Goal: Task Accomplishment & Management: Complete application form

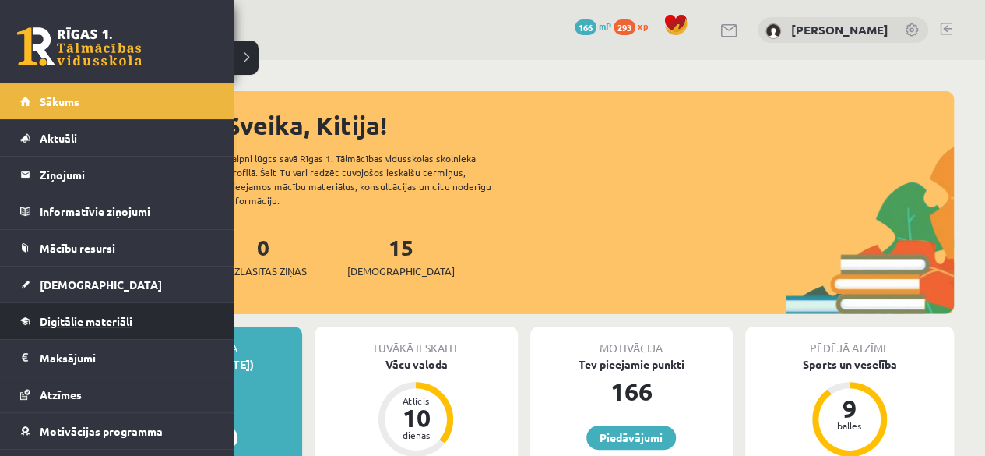
click at [106, 317] on span "Digitālie materiāli" at bounding box center [86, 321] width 93 height 14
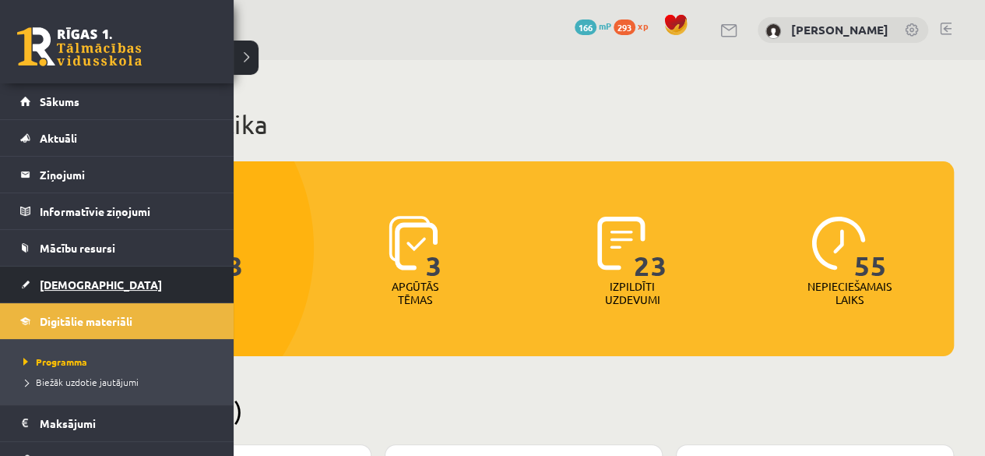
click at [63, 281] on span "[DEMOGRAPHIC_DATA]" at bounding box center [101, 284] width 122 height 14
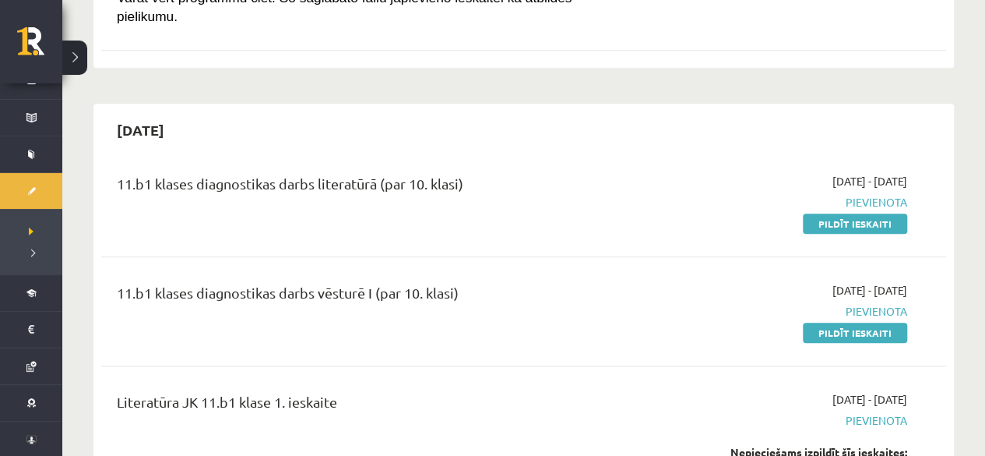
scroll to position [781, 0]
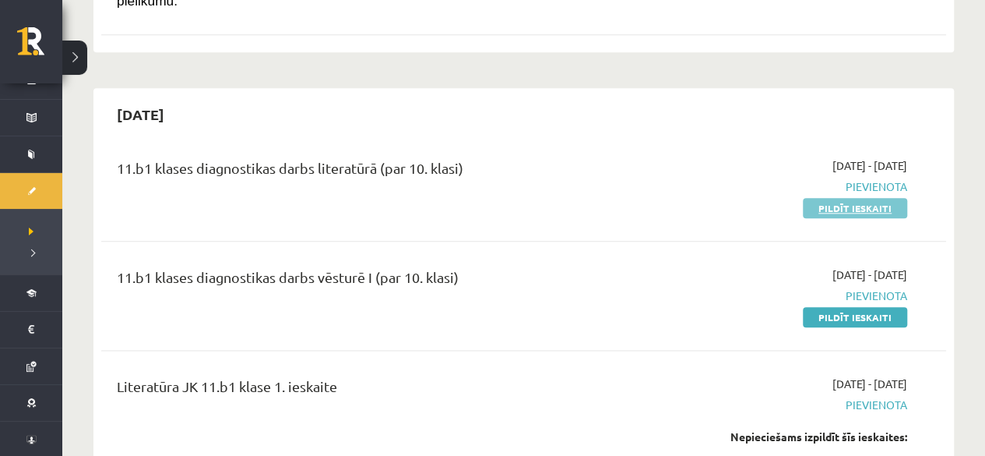
click at [823, 198] on link "Pildīt ieskaiti" at bounding box center [855, 208] width 104 height 20
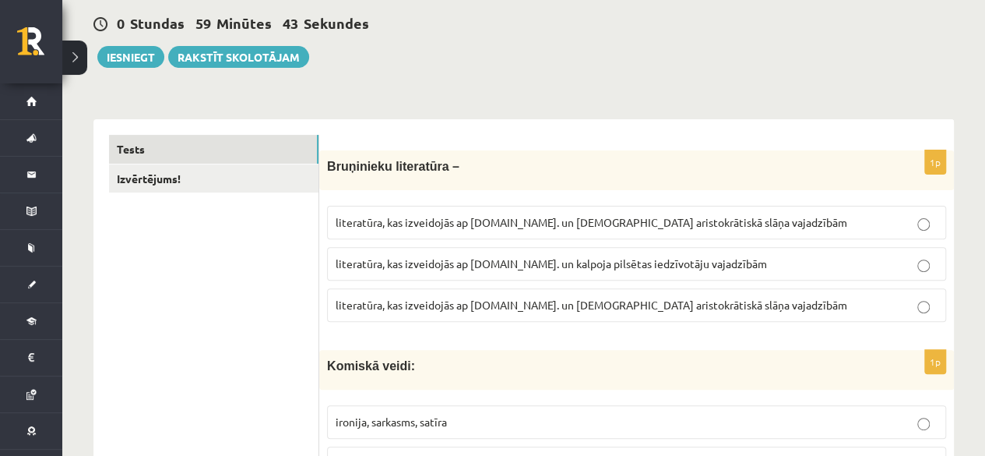
scroll to position [156, 0]
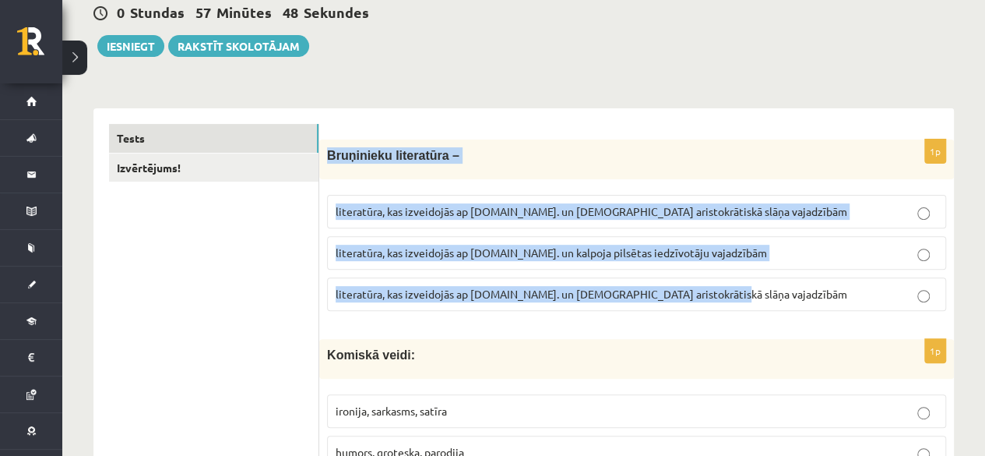
drag, startPoint x: 326, startPoint y: 150, endPoint x: 723, endPoint y: 298, distance: 423.7
click at [723, 298] on div "1p Bruņinieku literatūra – literatūra, kas izveidojās ap [DOMAIN_NAME]. un [DEM…" at bounding box center [636, 231] width 635 height 184
copy div "Bruņinieku literatūra – literatūra, kas izveidojās ap [DOMAIN_NAME]. un [DEMOGR…"
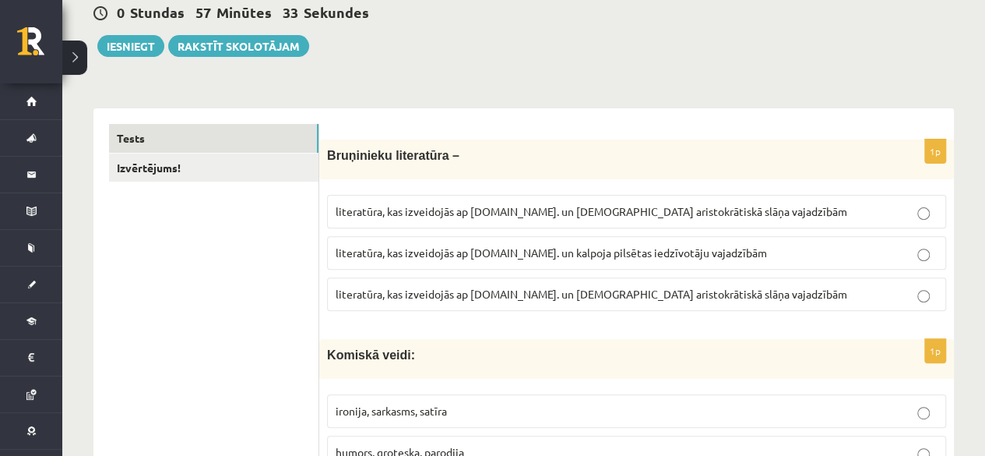
click at [364, 295] on span "literatūra, kas izveidojās ap [DOMAIN_NAME]. un [DEMOGRAPHIC_DATA] aristokrātis…" at bounding box center [592, 294] width 512 height 14
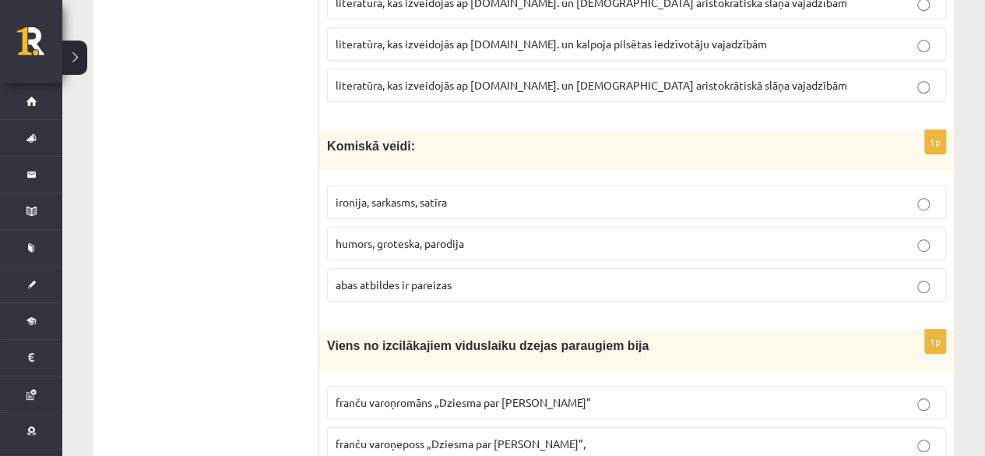
scroll to position [389, 0]
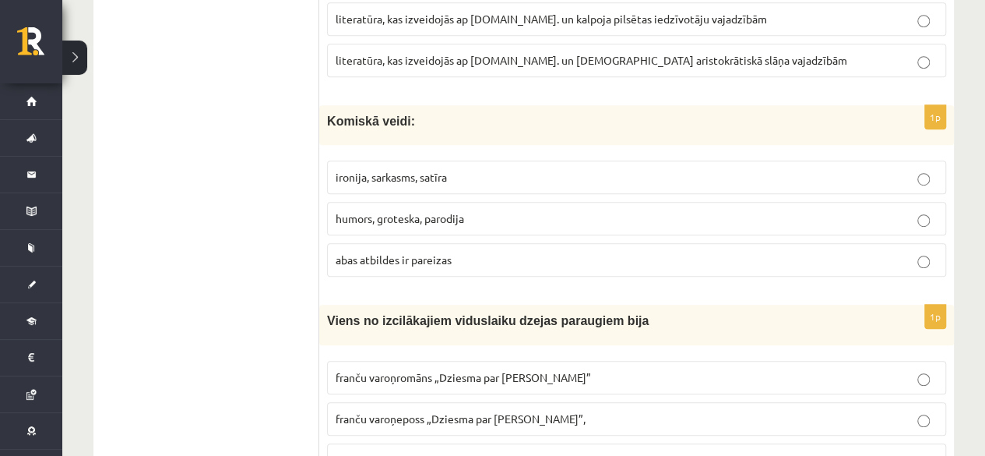
click at [471, 261] on p "abas atbildes ir pareizas" at bounding box center [637, 260] width 602 height 16
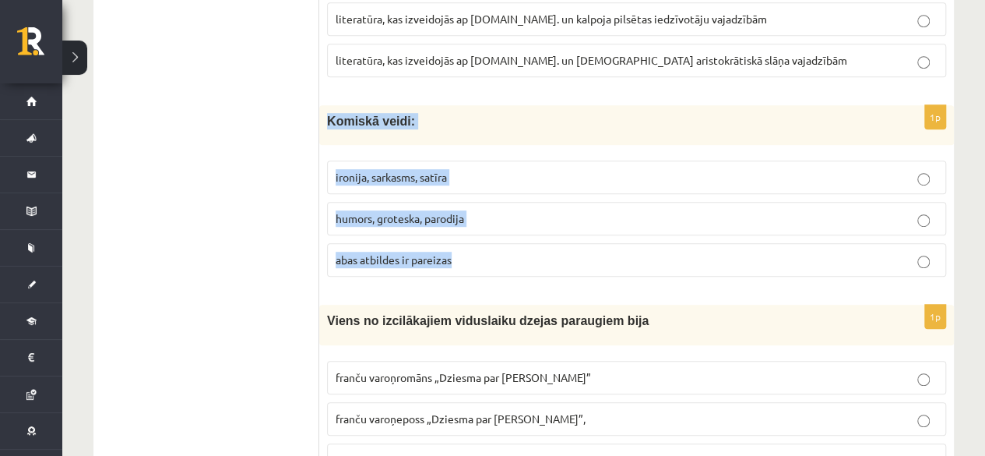
drag, startPoint x: 329, startPoint y: 111, endPoint x: 488, endPoint y: 253, distance: 213.0
click at [488, 253] on div "1p Komiskā veidi: ironija, sarkasms, satīra humors, groteska, parodija abas atb…" at bounding box center [636, 197] width 635 height 184
copy div "Komiskā veidi: ironija, sarkasms, satīra humors, groteska, parodija abas atbild…"
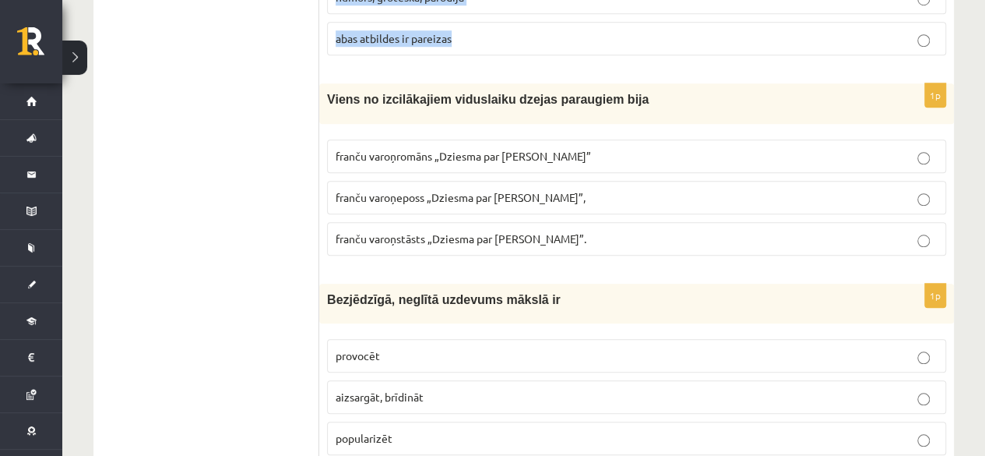
scroll to position [623, 0]
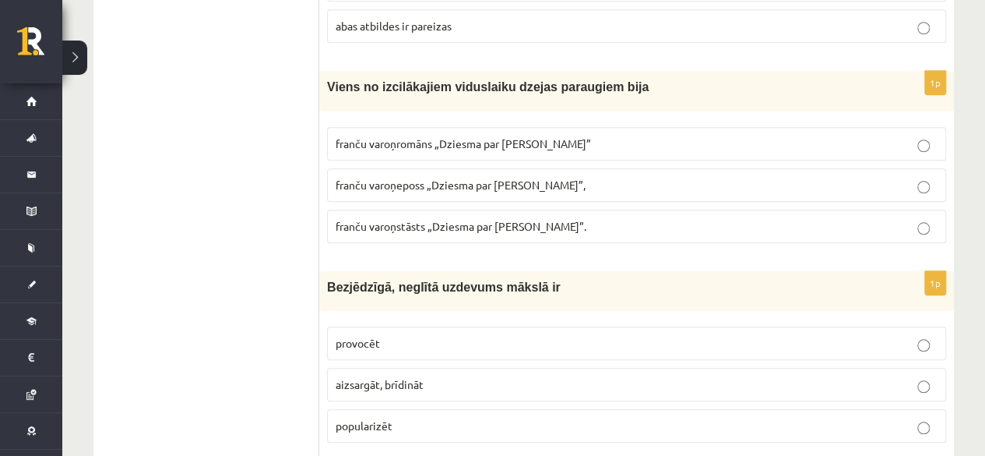
click at [378, 178] on span "franču varoņeposs „Dziesma par Rolandu”," at bounding box center [461, 185] width 250 height 14
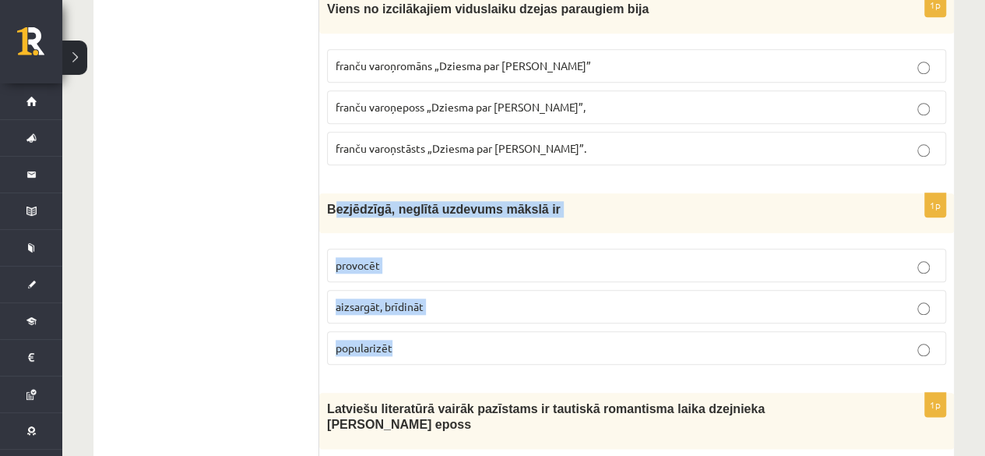
drag, startPoint x: 331, startPoint y: 203, endPoint x: 414, endPoint y: 349, distance: 167.8
click at [414, 349] on div "1p Bezjēdzīgā, neglītā uzdevums mākslā ir provocēt aizsargāt, brīdināt populari…" at bounding box center [636, 285] width 635 height 184
click at [341, 213] on div "Bezjēdzīgā, neglītā uzdevums mākslā ir" at bounding box center [636, 213] width 635 height 40
drag, startPoint x: 323, startPoint y: 207, endPoint x: 417, endPoint y: 344, distance: 165.3
click at [417, 344] on div "1p Bezjēdzīgā, neglītā uzdevums mākslā ir provocēt aizsargāt, brīdināt populari…" at bounding box center [636, 285] width 635 height 184
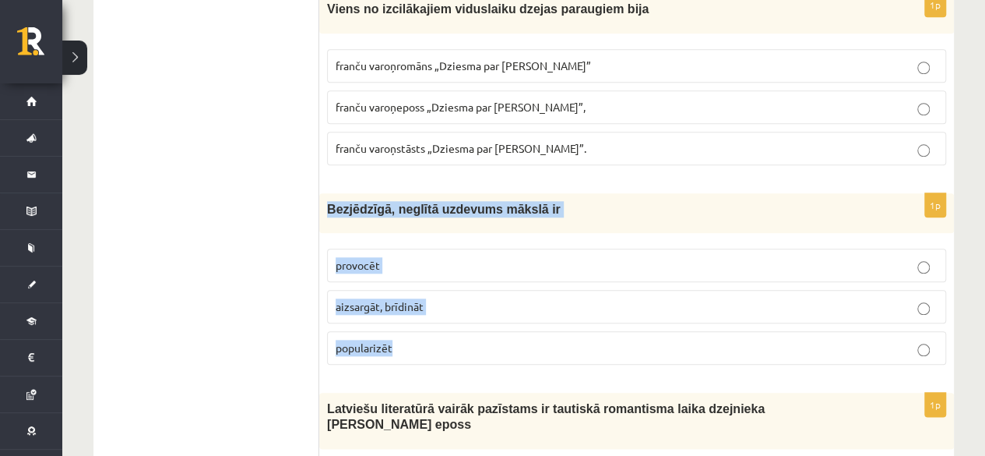
copy div "Bezjēdzīgā, neglītā uzdevums mākslā ir provocēt aizsargāt, brīdināt popularizēt"
drag, startPoint x: 382, startPoint y: 262, endPoint x: 375, endPoint y: 266, distance: 8.7
click at [383, 262] on p "provocēt" at bounding box center [637, 265] width 602 height 16
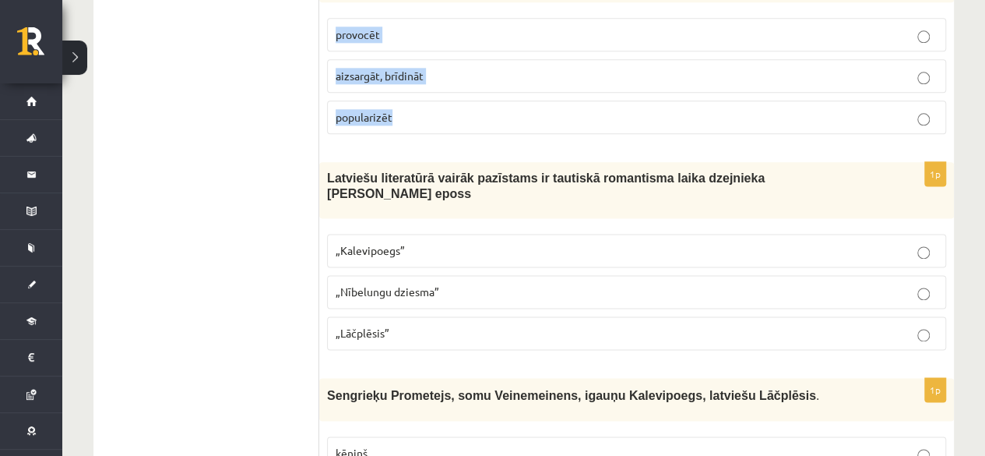
scroll to position [935, 0]
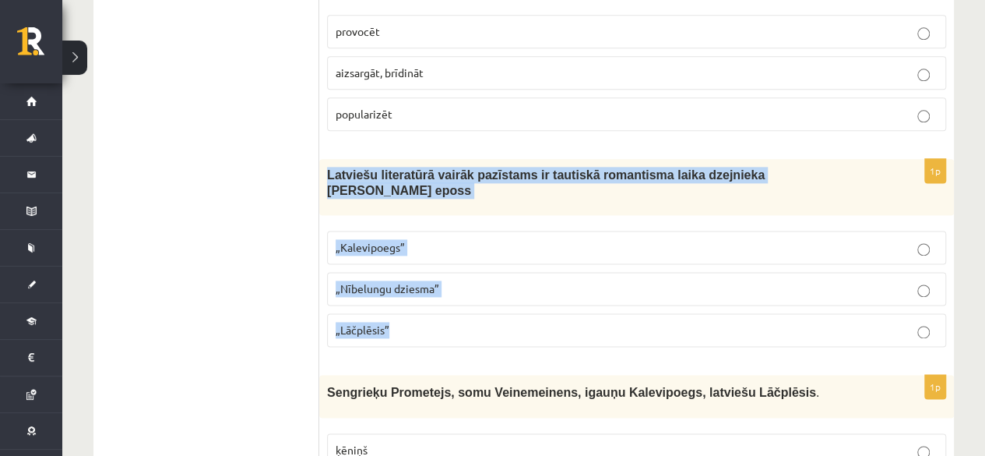
drag, startPoint x: 326, startPoint y: 158, endPoint x: 440, endPoint y: 298, distance: 180.4
click at [440, 298] on div "1p Latviešu literatūrā vairāk pazīstams ir tautiskā romantisma laika dzejnieka …" at bounding box center [636, 259] width 635 height 200
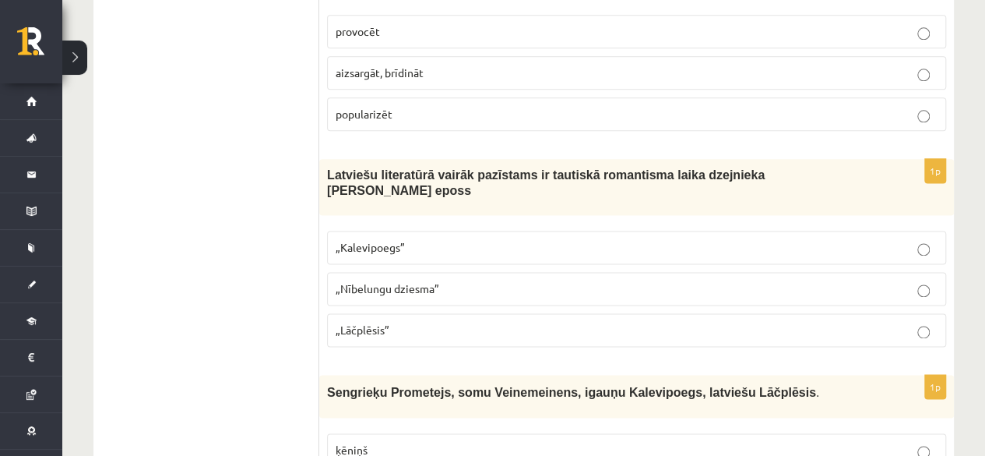
click at [389, 322] on span "„Lāčplēsis”" at bounding box center [363, 329] width 54 height 14
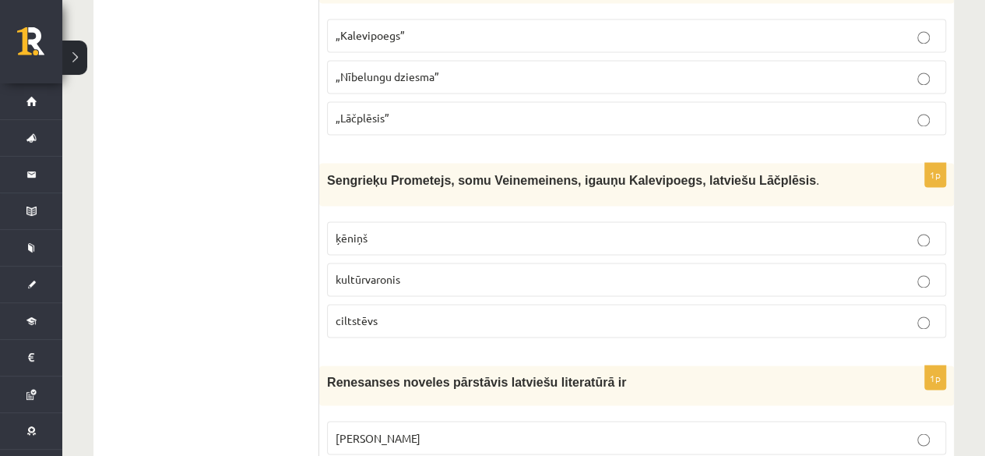
scroll to position [1168, 0]
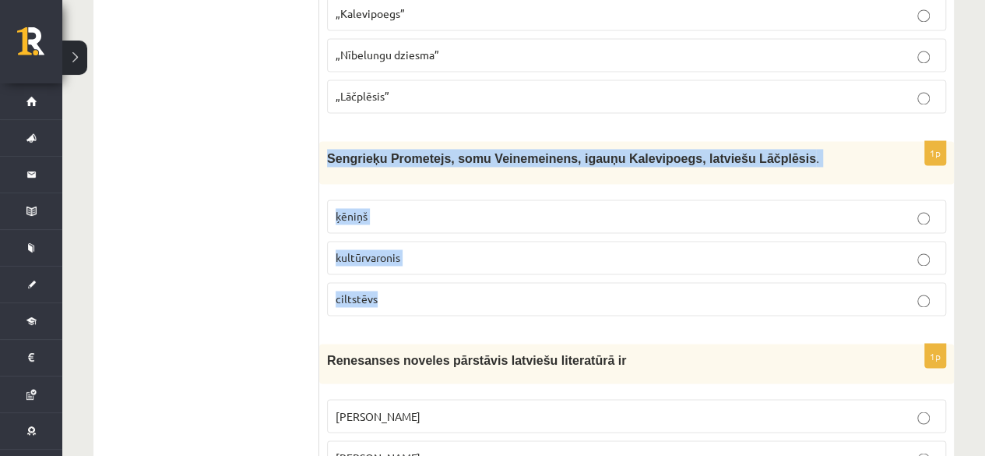
drag, startPoint x: 321, startPoint y: 127, endPoint x: 427, endPoint y: 267, distance: 175.7
click at [428, 266] on div "1p Sengrieķu Prometejs, somu Veinemeinens, igauņu Kalevipoegs, latviešu Lāčplēs…" at bounding box center [636, 234] width 635 height 187
copy div "Sengrieķu Prometejs, somu Veinemeinens, igauņu Kalevipoegs, latviešu Lāčplēsis …"
click at [594, 249] on p "kultūrvaronis" at bounding box center [637, 257] width 602 height 16
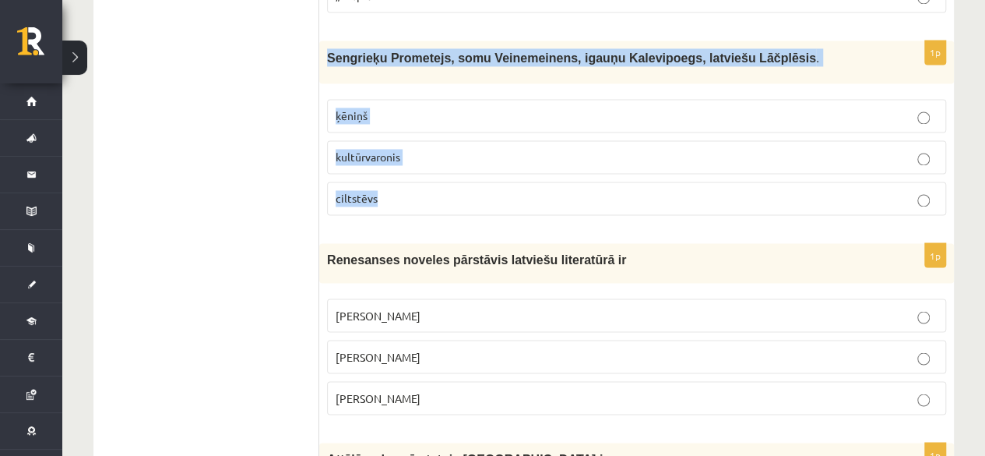
scroll to position [1402, 0]
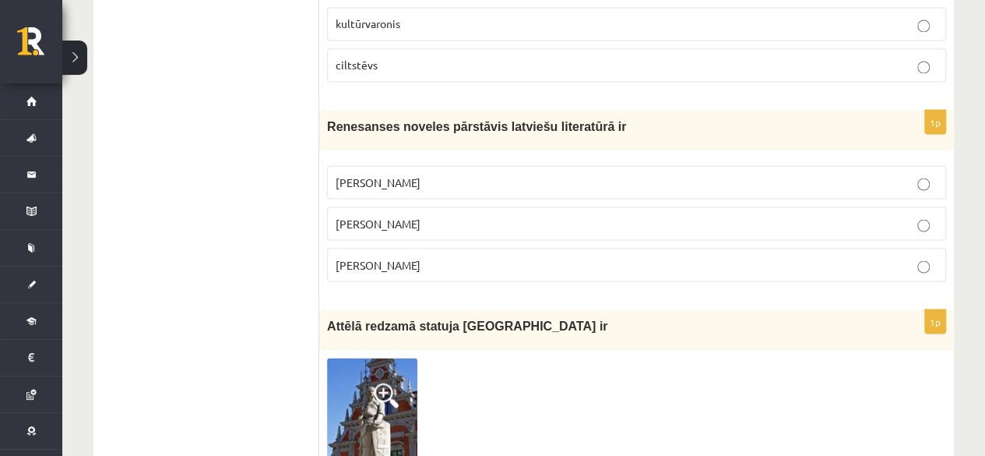
click at [431, 174] on p "Rūdolfs Blaumanis" at bounding box center [637, 182] width 602 height 16
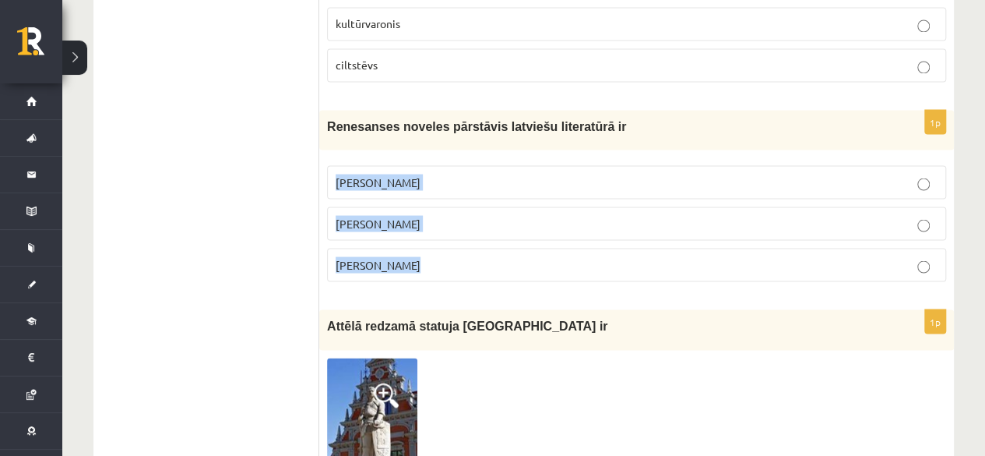
drag, startPoint x: 333, startPoint y: 149, endPoint x: 427, endPoint y: 234, distance: 126.8
click at [427, 234] on fieldset "Rūdolfs Blaumanis Kārlis Skalbe Jānis Ezeriņš" at bounding box center [636, 221] width 619 height 129
copy fieldset "Rūdolfs Blaumanis Kārlis Skalbe Jānis Ezeriņš"
drag, startPoint x: 322, startPoint y: 90, endPoint x: 438, endPoint y: 237, distance: 186.4
click at [438, 237] on div "1p Renesanses noveles pārstāvis latviešu literatūrā ir Rūdolfs Blaumanis Kārlis…" at bounding box center [636, 202] width 635 height 184
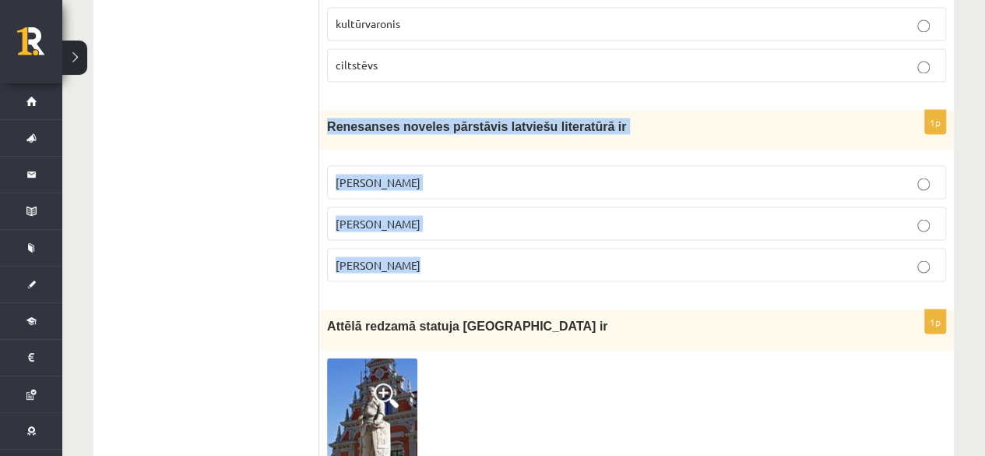
copy div "Renesanses noveles pārstāvis latviešu literatūrā ir Rūdolfs Blaumanis Kārlis Sk…"
click at [419, 248] on label "Jānis Ezeriņš" at bounding box center [636, 264] width 619 height 33
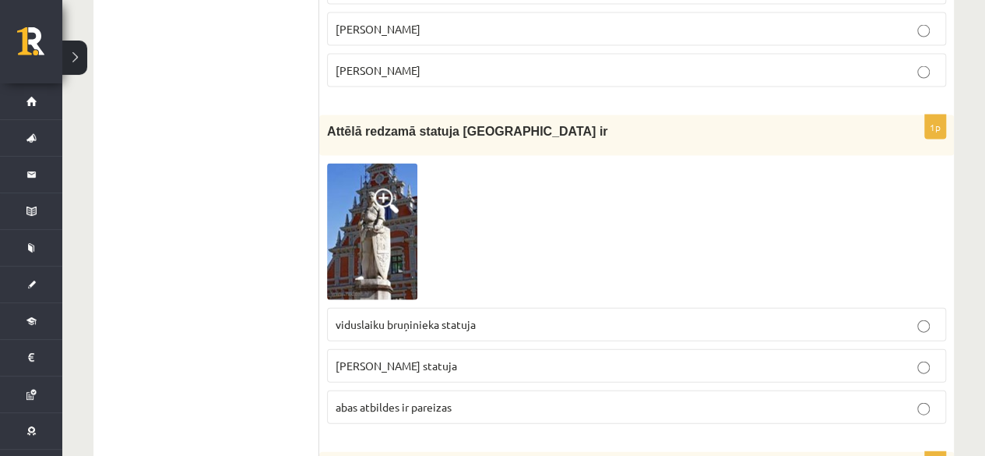
scroll to position [1636, 0]
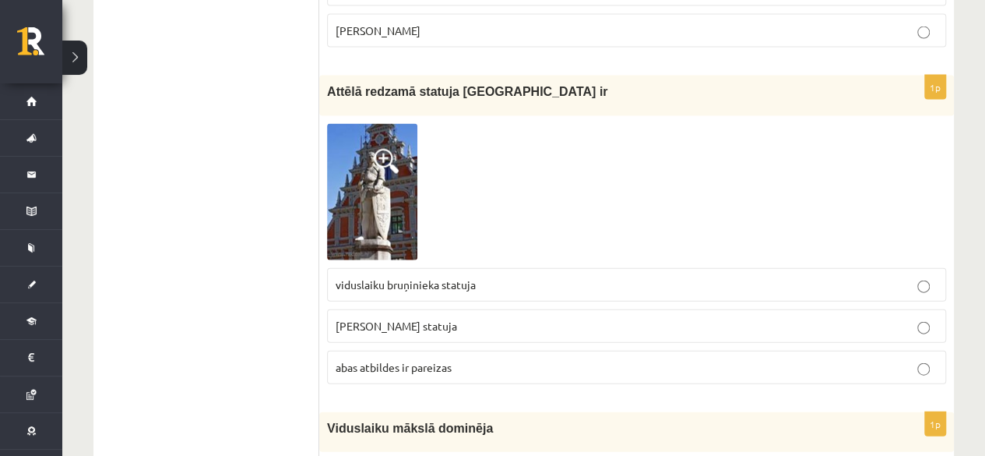
click at [452, 360] on span "abas atbildes ir pareizas" at bounding box center [394, 367] width 116 height 14
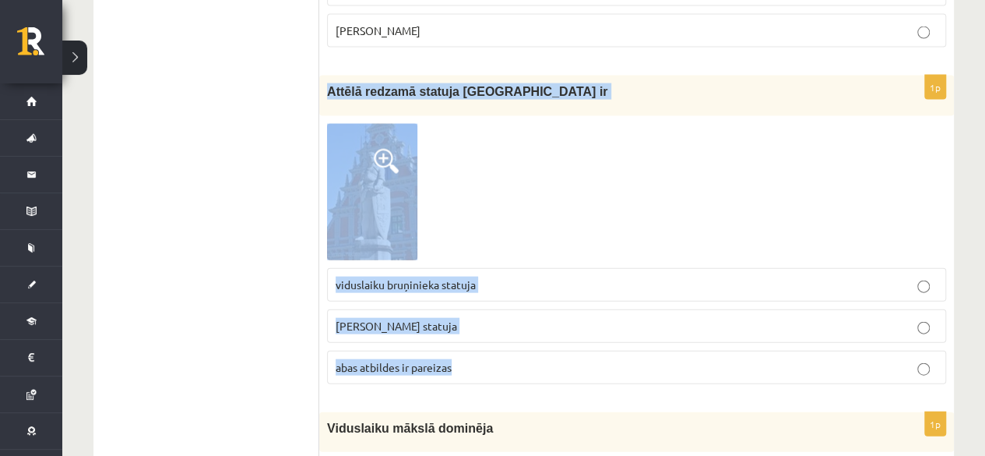
drag, startPoint x: 355, startPoint y: 104, endPoint x: 488, endPoint y: 327, distance: 259.8
click at [488, 327] on div "1p Attēlā redzamā statuja Rīgā ir viduslaiku bruņinieka statuja Rolanda statuja…" at bounding box center [636, 236] width 635 height 320
copy div "Attēlā redzamā statuja Rīgā ir viduslaiku bruņinieka statuja Rolanda statuja ab…"
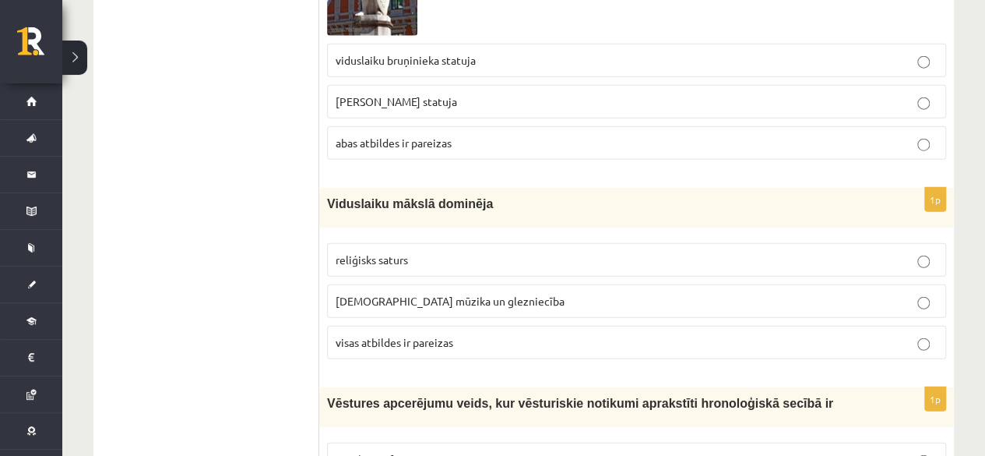
scroll to position [1870, 0]
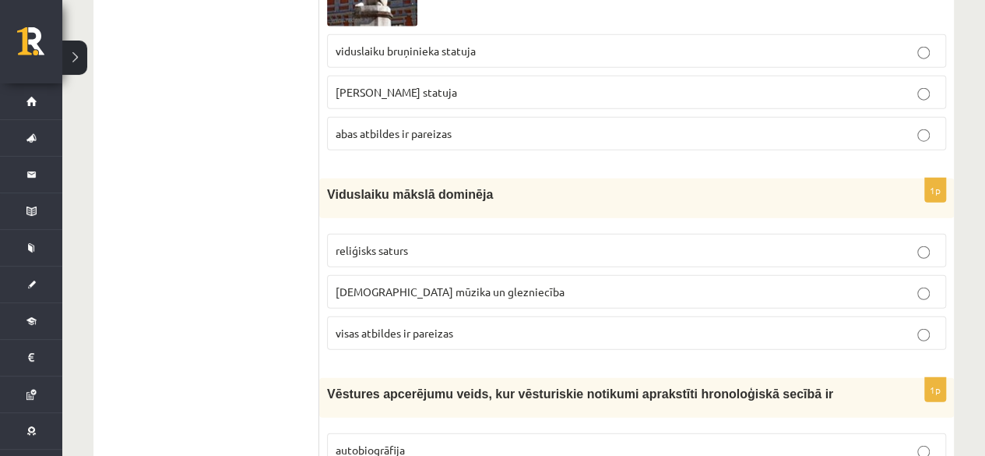
click at [400, 326] on span "visas atbildes ir pareizas" at bounding box center [395, 333] width 118 height 14
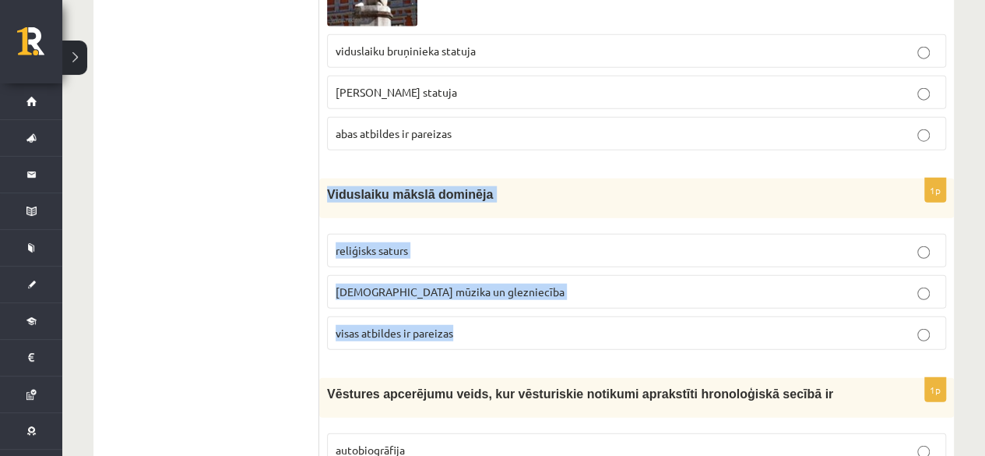
drag, startPoint x: 328, startPoint y: 169, endPoint x: 470, endPoint y: 317, distance: 205.5
click at [470, 317] on div "1p Viduslaiku mākslā dominēja reliģisks saturs baznīcas mūzika un glezniecība v…" at bounding box center [636, 270] width 635 height 184
copy div "Viduslaiku mākslā dominēja reliģisks saturs baznīcas mūzika un glezniecība visa…"
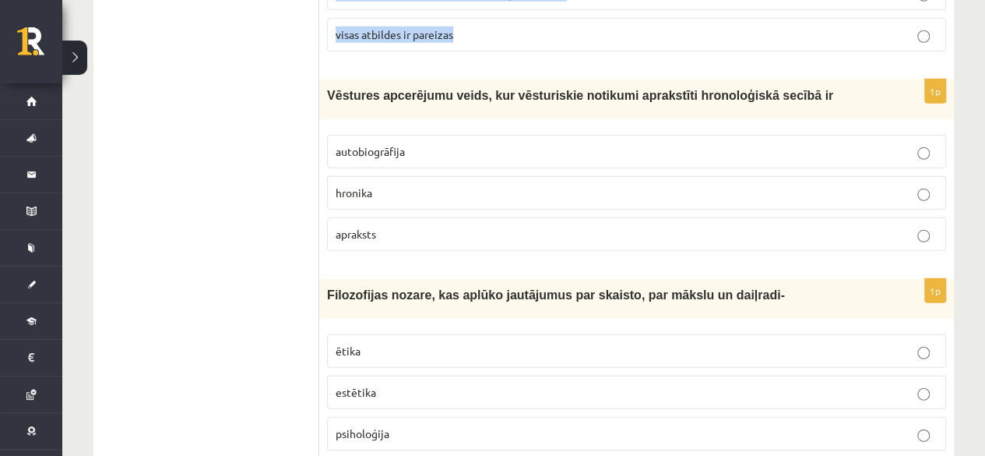
scroll to position [2181, 0]
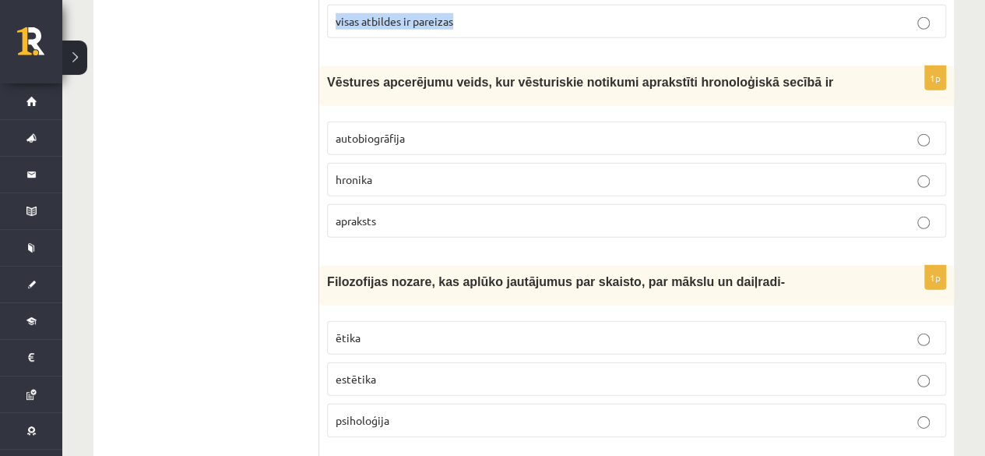
drag, startPoint x: 317, startPoint y: 36, endPoint x: 442, endPoint y: 186, distance: 195.8
copy div "Izvērtējums! 1p Bruņinieku literatūra – literatūra, kas izveidojās ap 20.gs. un…"
click at [444, 171] on p "hronika" at bounding box center [637, 179] width 602 height 16
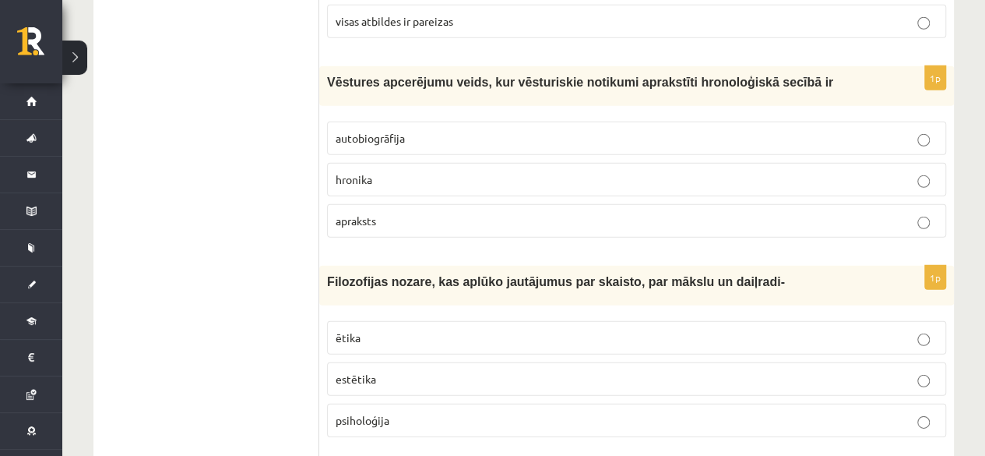
scroll to position [2259, 0]
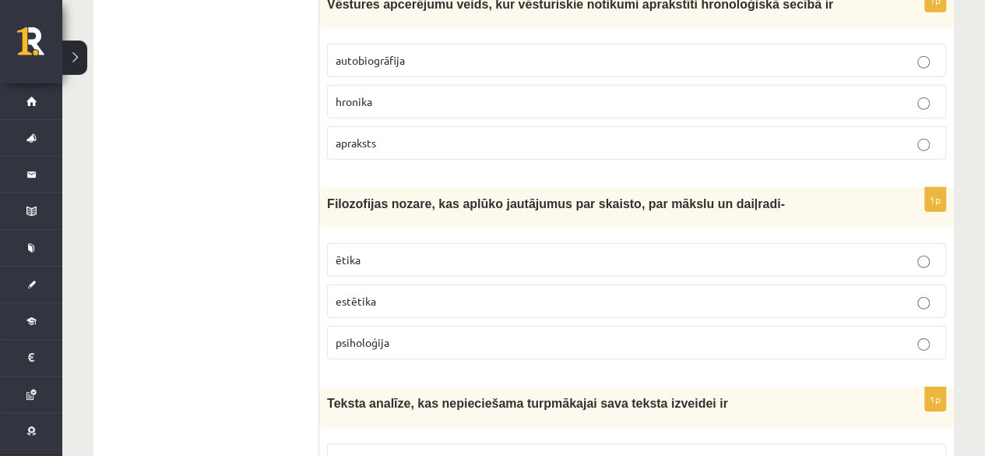
click at [357, 252] on span "ētika" at bounding box center [348, 259] width 25 height 14
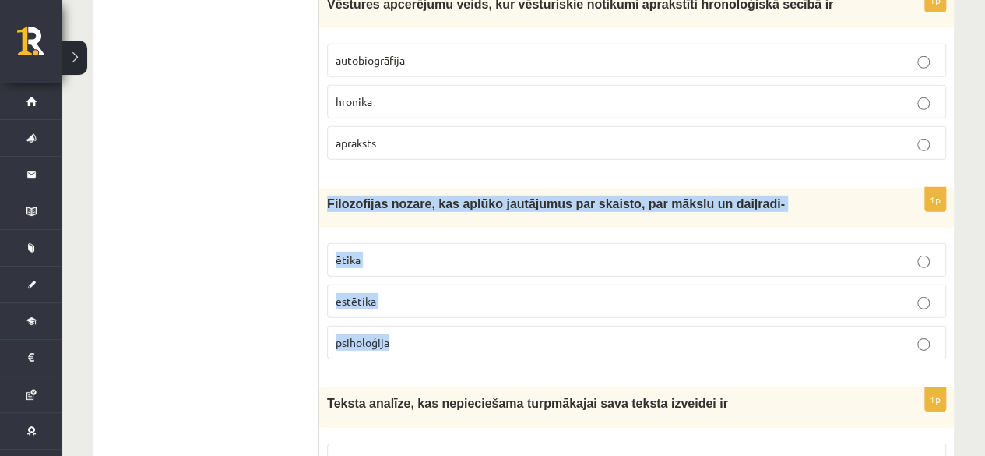
drag, startPoint x: 325, startPoint y: 163, endPoint x: 453, endPoint y: 322, distance: 203.9
click at [453, 322] on div "1p Filozofijas nozare, kas aplūko jautājumus par skaisto, par mākslu un daiļrad…" at bounding box center [636, 280] width 635 height 184
copy div "Filozofijas nozare, kas aplūko jautājumus par skaisto, par mākslu un daiļradi- …"
click at [439, 293] on p "estētika" at bounding box center [637, 301] width 602 height 16
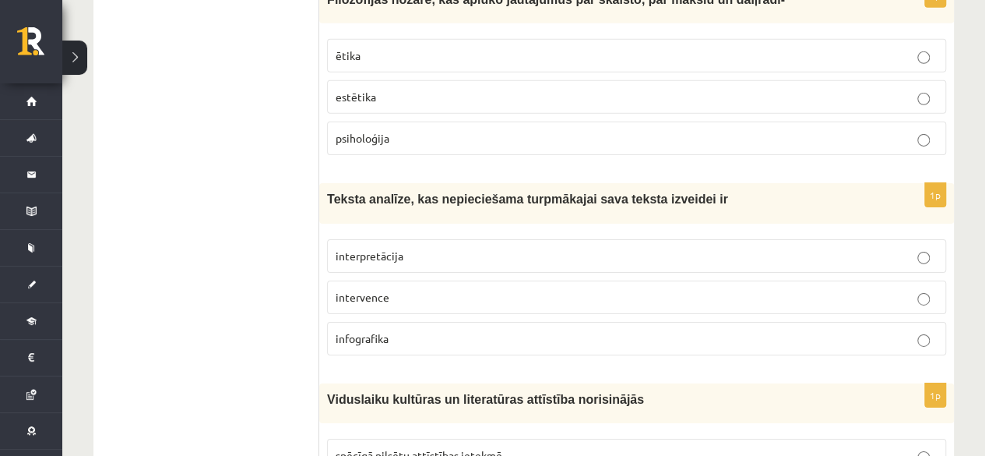
scroll to position [2493, 0]
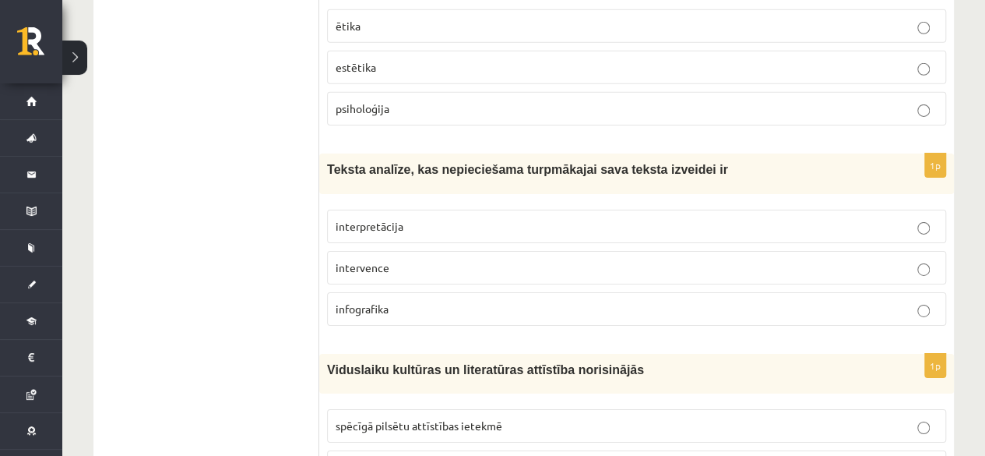
click at [403, 218] on p "interpretācija" at bounding box center [637, 226] width 602 height 16
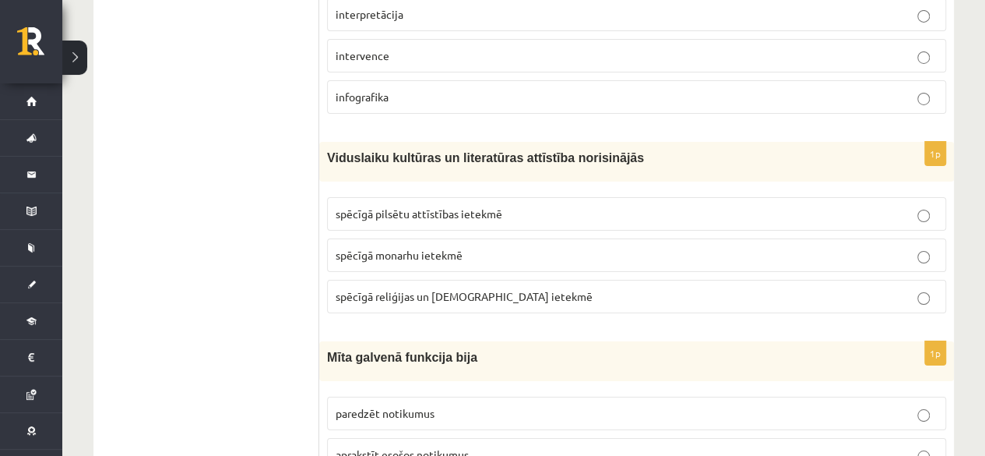
scroll to position [2726, 0]
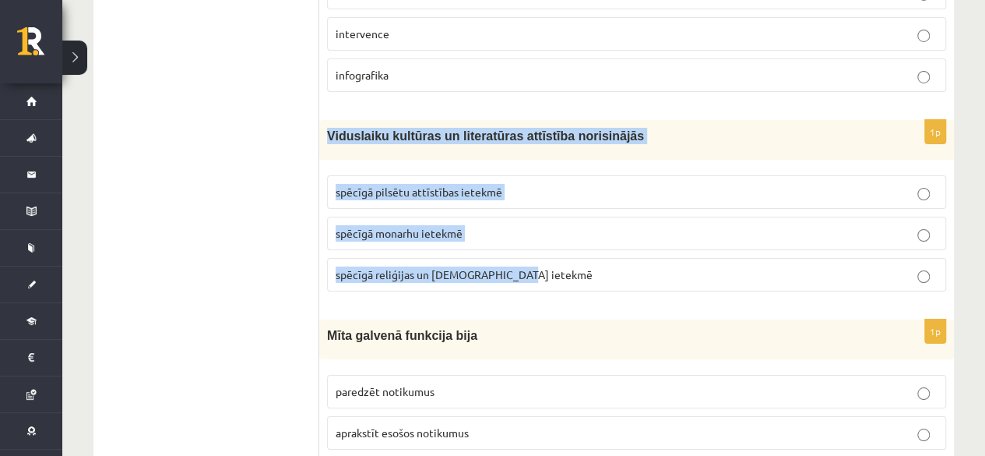
drag, startPoint x: 328, startPoint y: 97, endPoint x: 535, endPoint y: 239, distance: 251.5
click at [535, 239] on div "1p Viduslaiku kultūras un literatūras attīstība norisinājās spēcīgā pilsētu att…" at bounding box center [636, 212] width 635 height 184
click at [407, 267] on span "spēcīgā reliģijas un baznīcas ietekmē" at bounding box center [464, 274] width 257 height 14
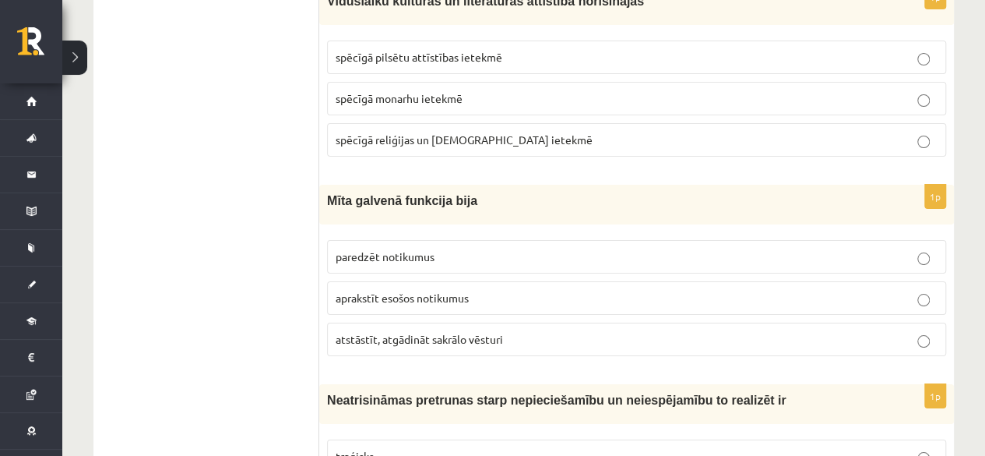
scroll to position [2882, 0]
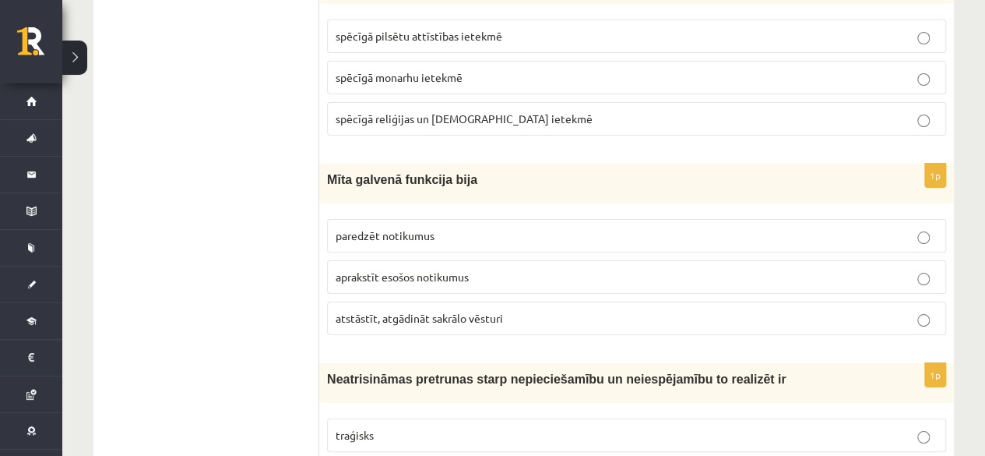
drag, startPoint x: 315, startPoint y: 129, endPoint x: 458, endPoint y: 228, distance: 174.6
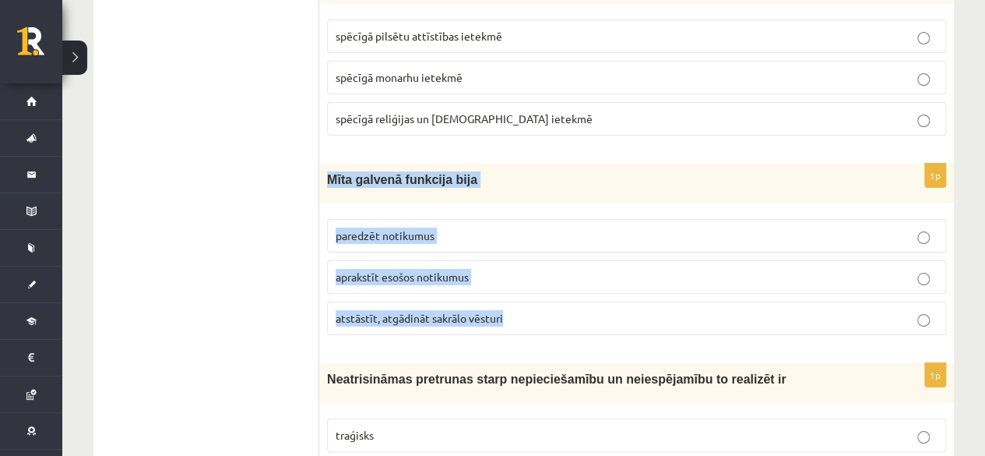
drag, startPoint x: 329, startPoint y: 146, endPoint x: 534, endPoint y: 274, distance: 242.1
click at [534, 274] on div "1p Mīta galvenā funkcija bija paredzēt notikumus aprakstīt esošos notikumus ats…" at bounding box center [636, 256] width 635 height 184
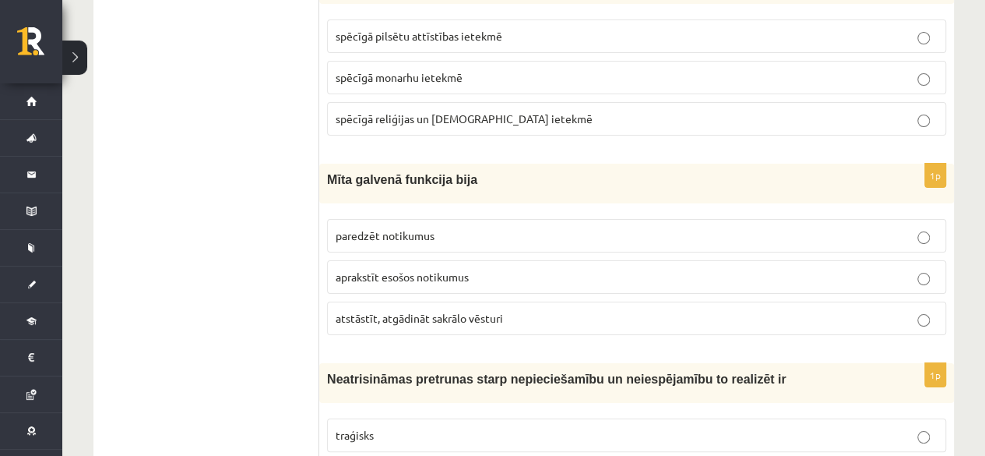
click at [422, 228] on span "paredzēt notikumus" at bounding box center [385, 235] width 99 height 14
click at [385, 311] on span "atstāstīt, atgādināt sakrālo vēsturi" at bounding box center [419, 318] width 167 height 14
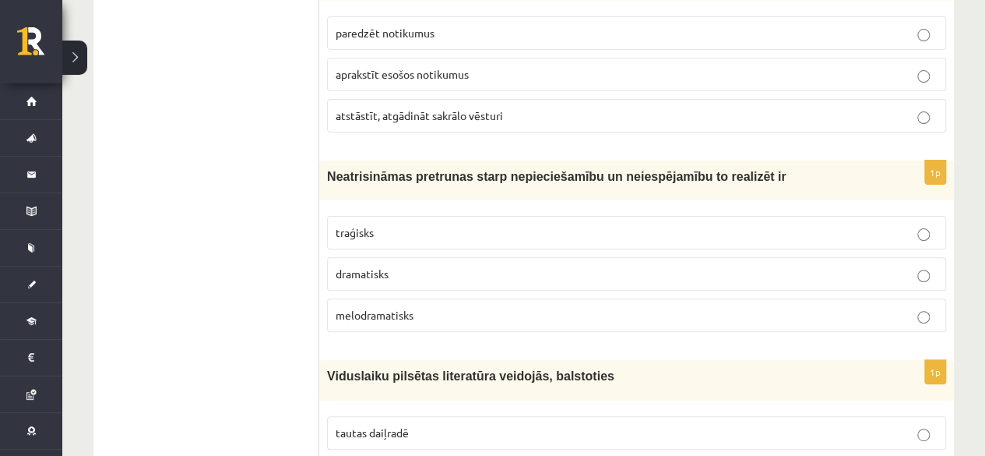
scroll to position [3116, 0]
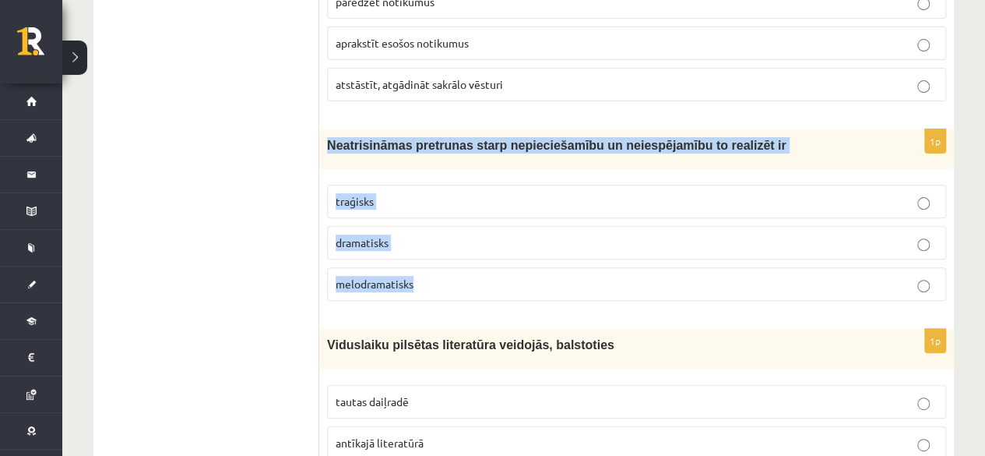
drag, startPoint x: 322, startPoint y: 102, endPoint x: 427, endPoint y: 245, distance: 177.3
click at [427, 245] on div "1p Neatrisināmas pretrunas starp nepieciešamību un neiespējamību to realizēt ir…" at bounding box center [636, 221] width 635 height 184
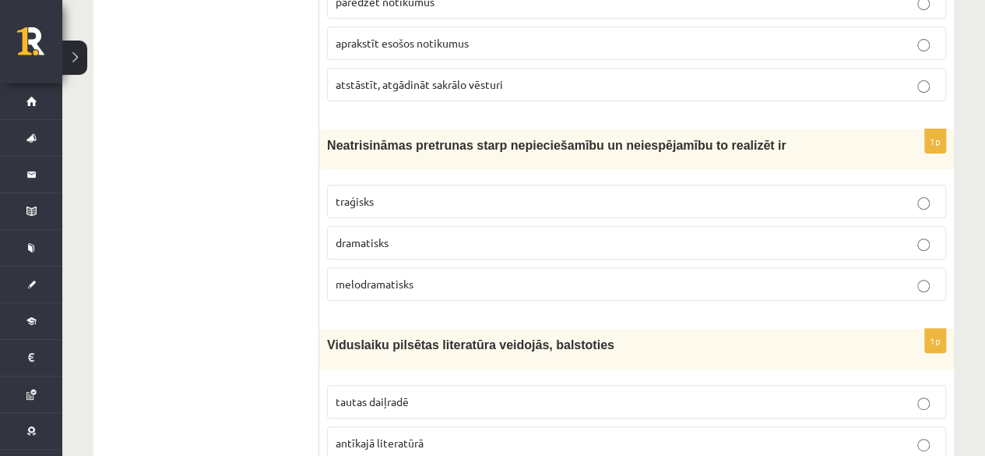
click at [147, 125] on ul "Tests Izvērtējums!" at bounding box center [214, 262] width 210 height 6197
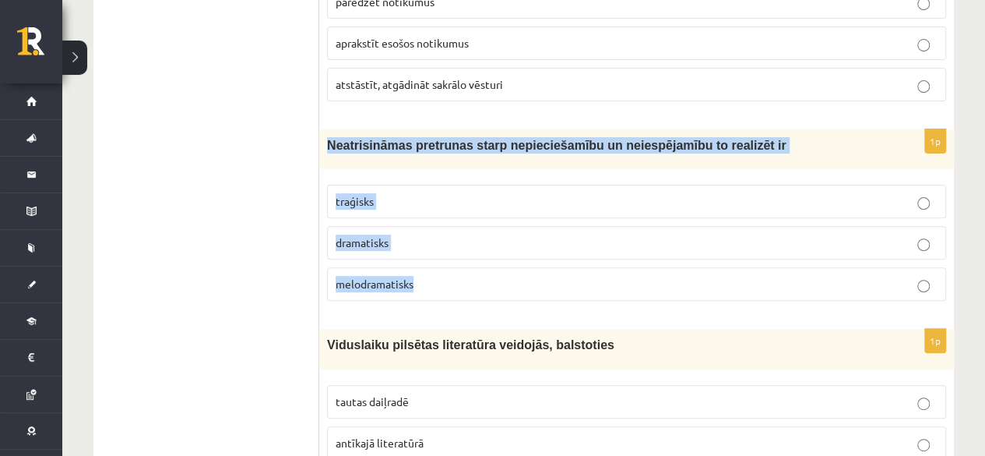
drag, startPoint x: 324, startPoint y: 104, endPoint x: 427, endPoint y: 232, distance: 164.6
click at [427, 232] on div "1p Neatrisināmas pretrunas starp nepieciešamību un neiespējamību to realizēt ir…" at bounding box center [636, 221] width 635 height 184
click at [363, 194] on span "traģisks" at bounding box center [355, 201] width 38 height 14
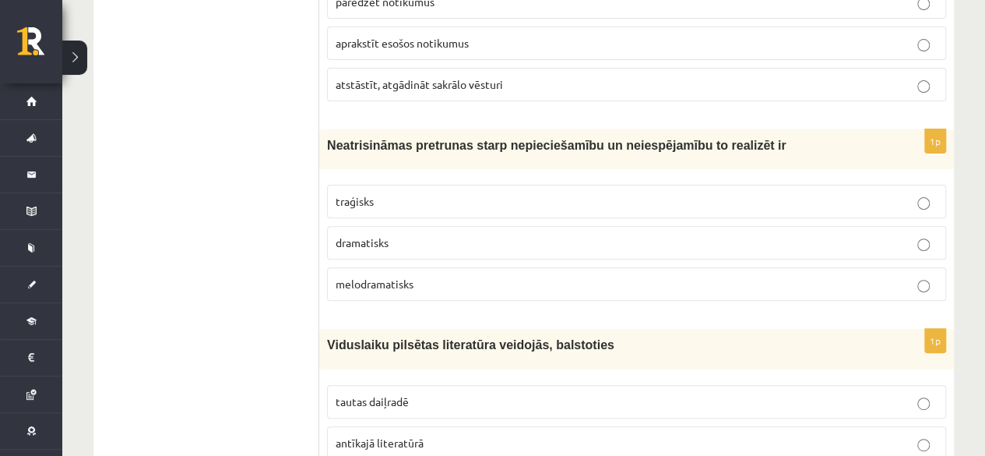
click at [221, 170] on ul "Tests Izvērtējums!" at bounding box center [214, 262] width 210 height 6197
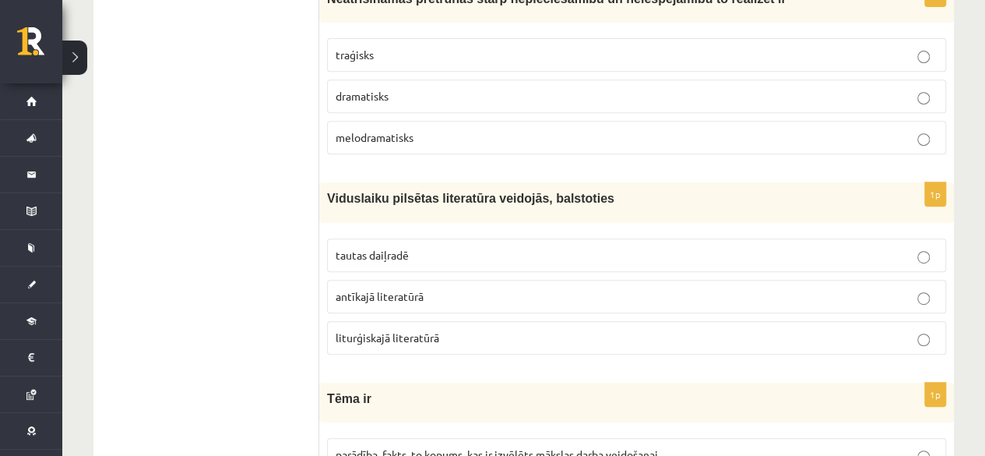
scroll to position [3350, 0]
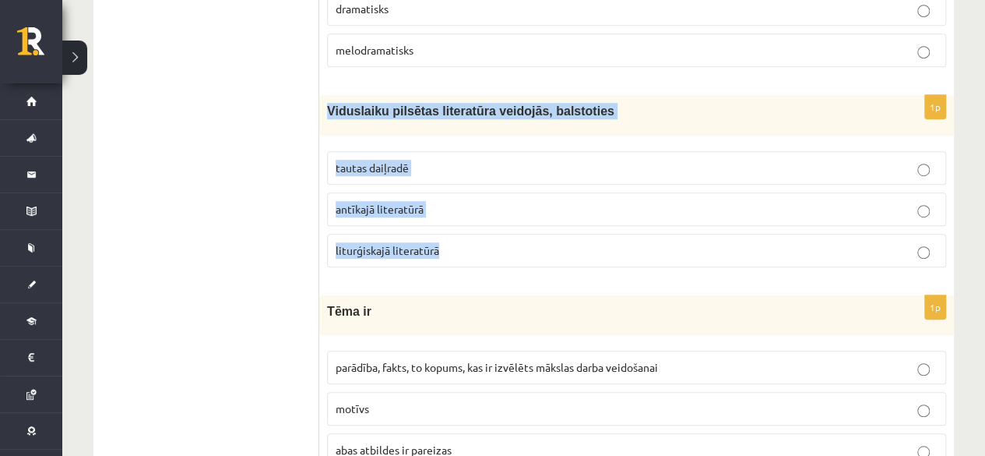
drag, startPoint x: 328, startPoint y: 62, endPoint x: 453, endPoint y: 203, distance: 188.8
click at [453, 203] on div "1p Viduslaiku pilsētas literatūra veidojās, balstoties tautas daiļradē antīkajā…" at bounding box center [636, 187] width 635 height 184
drag, startPoint x: 386, startPoint y: 121, endPoint x: 375, endPoint y: 129, distance: 13.4
click at [388, 160] on span "tautas daiļradē" at bounding box center [372, 167] width 73 height 14
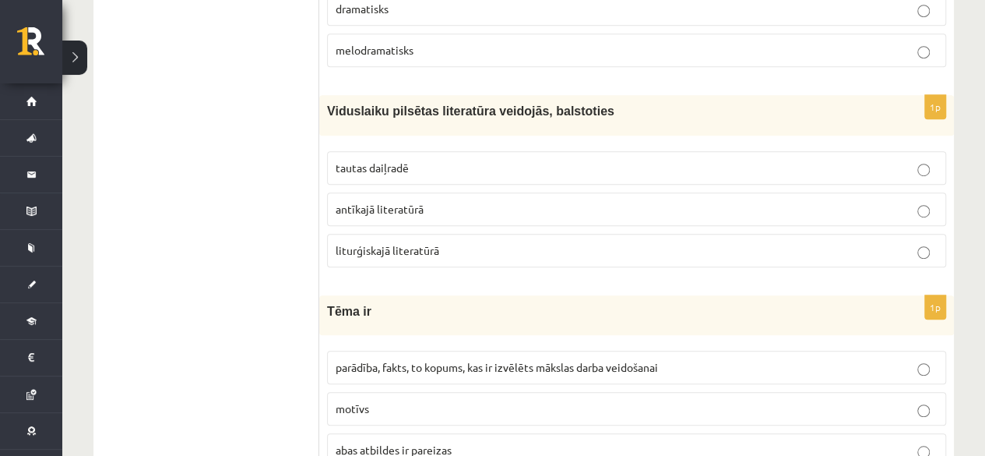
click at [243, 169] on ul "Tests Izvērtējums!" at bounding box center [214, 28] width 210 height 6197
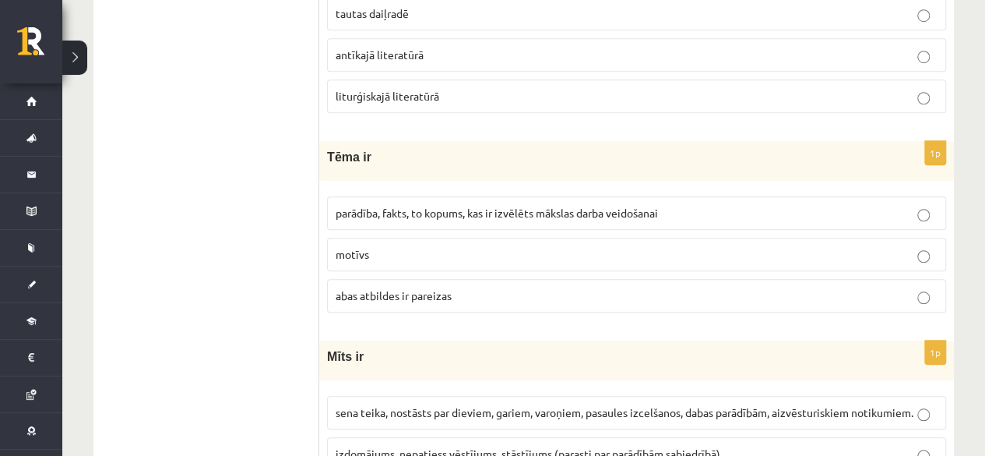
scroll to position [3505, 0]
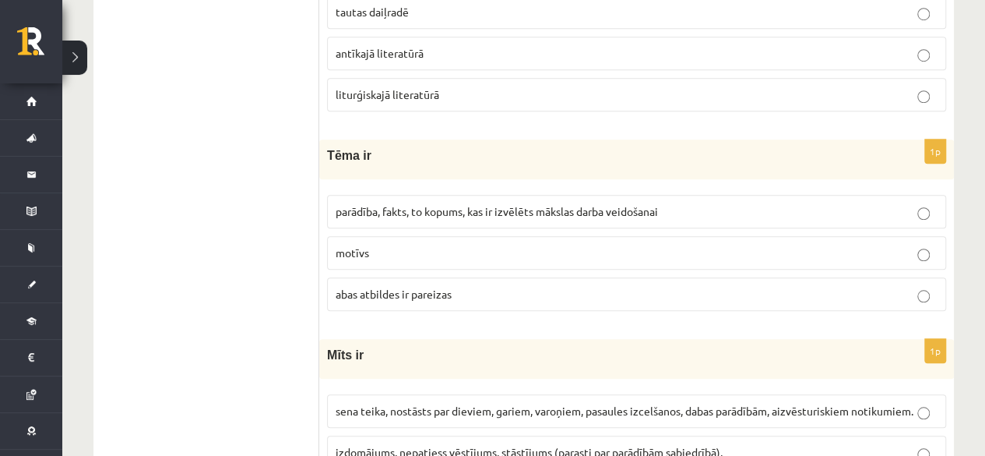
drag, startPoint x: 385, startPoint y: 245, endPoint x: 379, endPoint y: 238, distance: 10.0
click at [386, 287] on span "abas atbildes ir pareizas" at bounding box center [394, 294] width 116 height 14
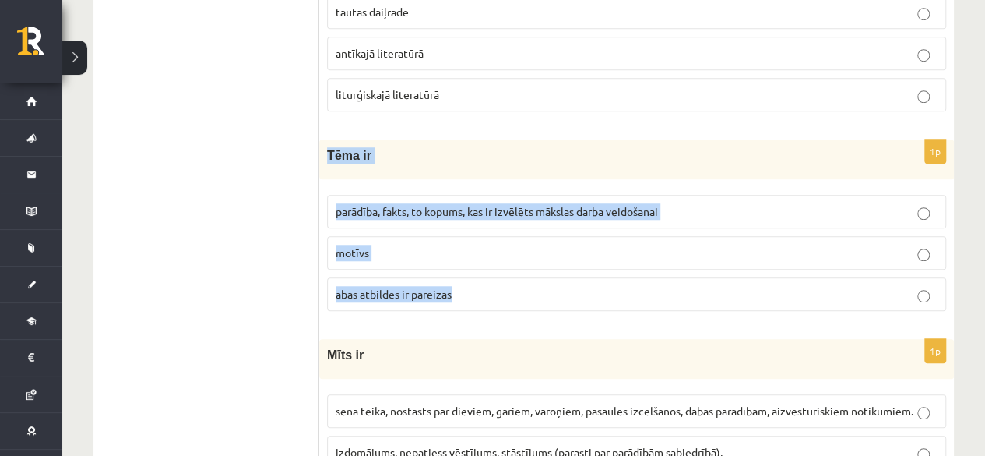
drag, startPoint x: 328, startPoint y: 99, endPoint x: 463, endPoint y: 266, distance: 214.4
click at [463, 266] on div "1p Tēma ir parādība, fakts, to kopums, kas ir izvēlēts mākslas darba veidošanai…" at bounding box center [636, 231] width 635 height 184
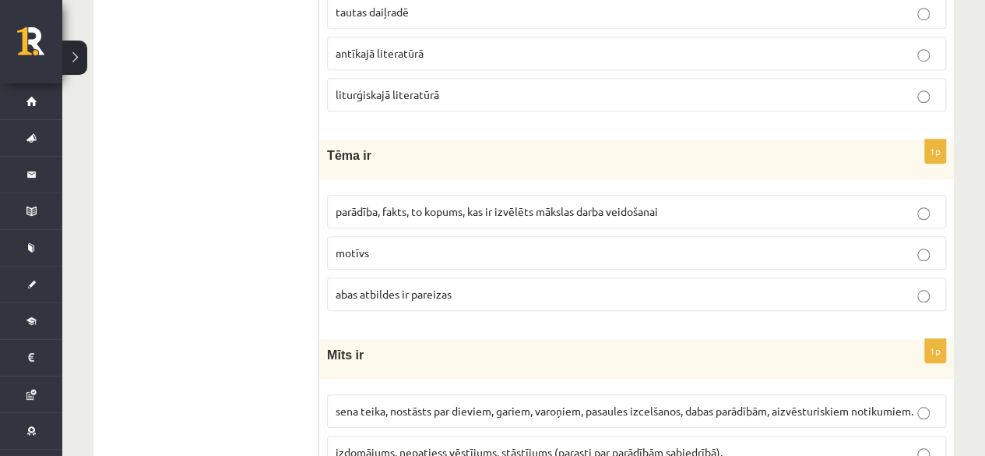
drag, startPoint x: 196, startPoint y: 244, endPoint x: 249, endPoint y: 225, distance: 56.9
click at [374, 204] on span "parādība, fakts, to kopums, kas ir izvēlēts mākslas darba veidošanai" at bounding box center [497, 211] width 322 height 14
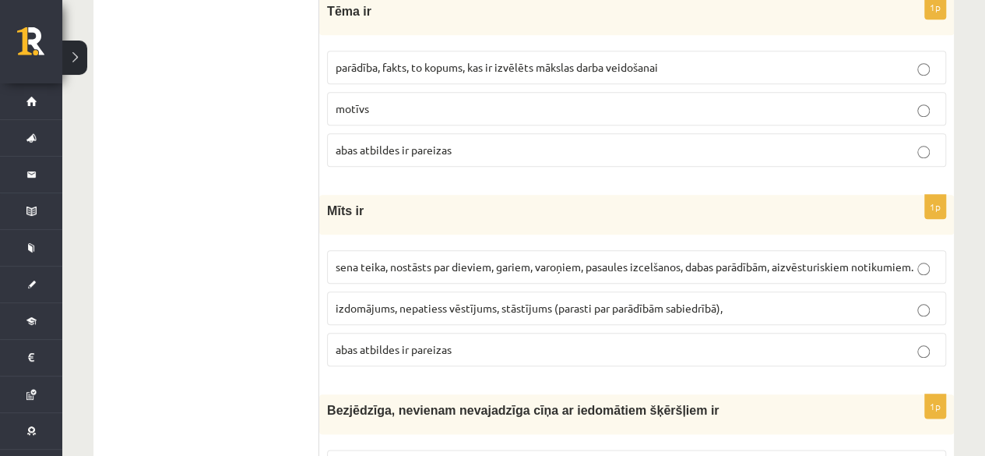
scroll to position [3661, 0]
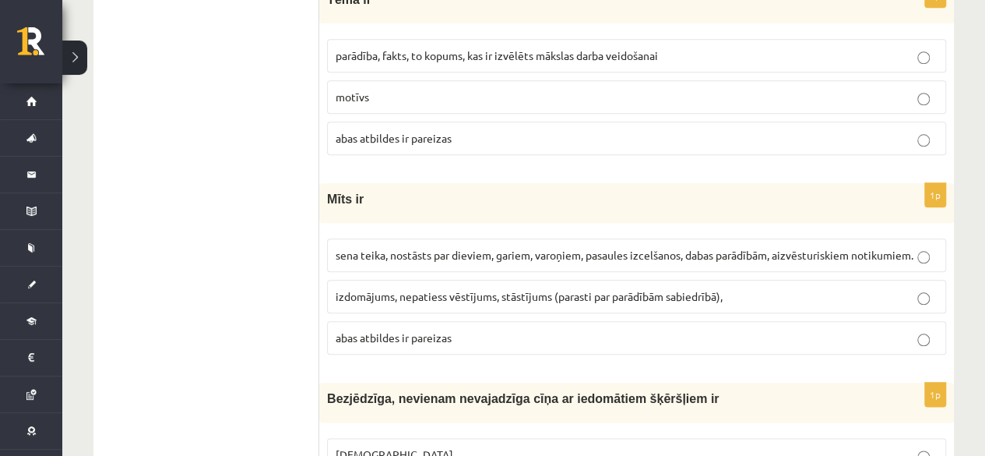
click at [427, 288] on p "izdomājums, nepatiess vēstījums, stāstījums (parasti par parādībām sabiedrībā)," at bounding box center [637, 296] width 602 height 16
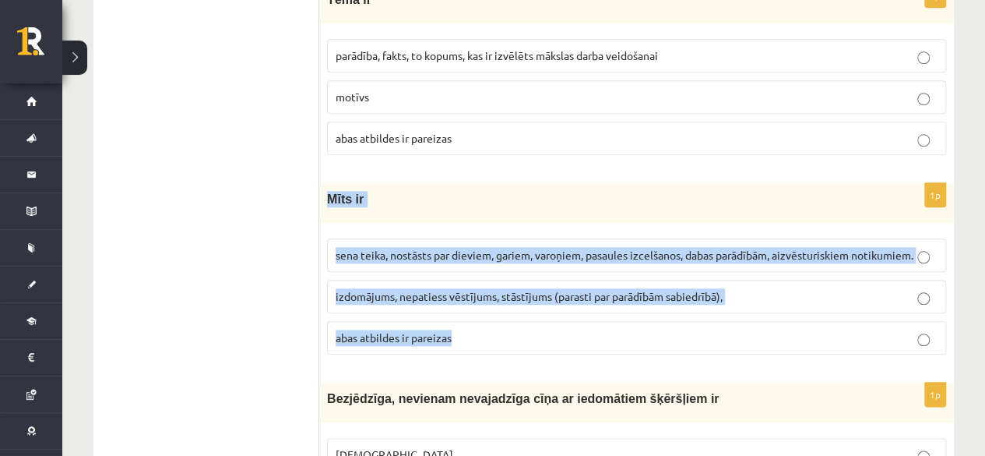
drag, startPoint x: 329, startPoint y: 143, endPoint x: 456, endPoint y: 298, distance: 201.5
click at [456, 298] on div "1p Mīts ir sena teika, nostāsts par dieviem, gariem, varoņiem, pasaules izcelša…" at bounding box center [636, 275] width 635 height 184
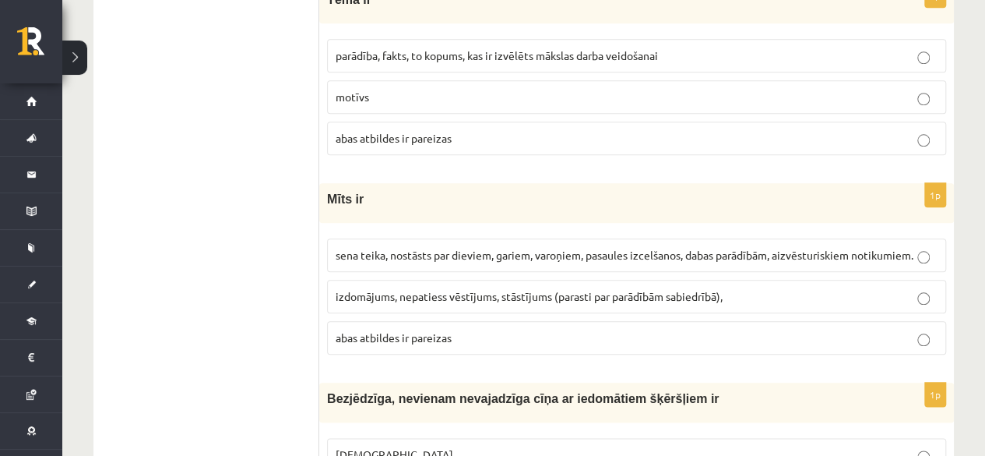
click at [340, 330] on span "abas atbildes ir pareizas" at bounding box center [394, 337] width 116 height 14
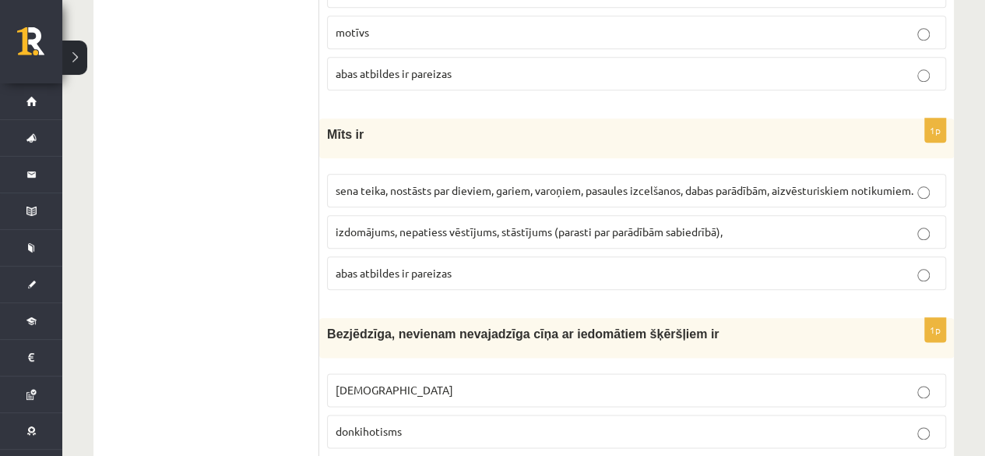
scroll to position [3895, 0]
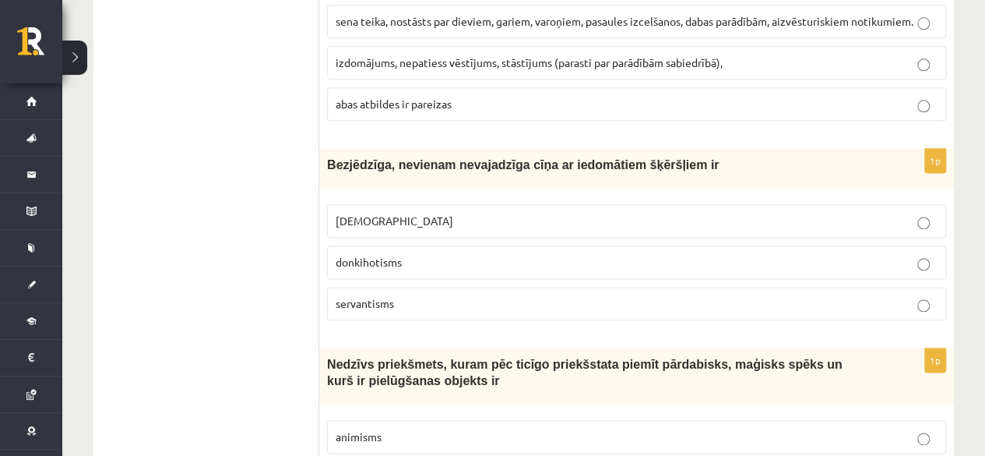
drag, startPoint x: 322, startPoint y: 132, endPoint x: 368, endPoint y: 193, distance: 76.8
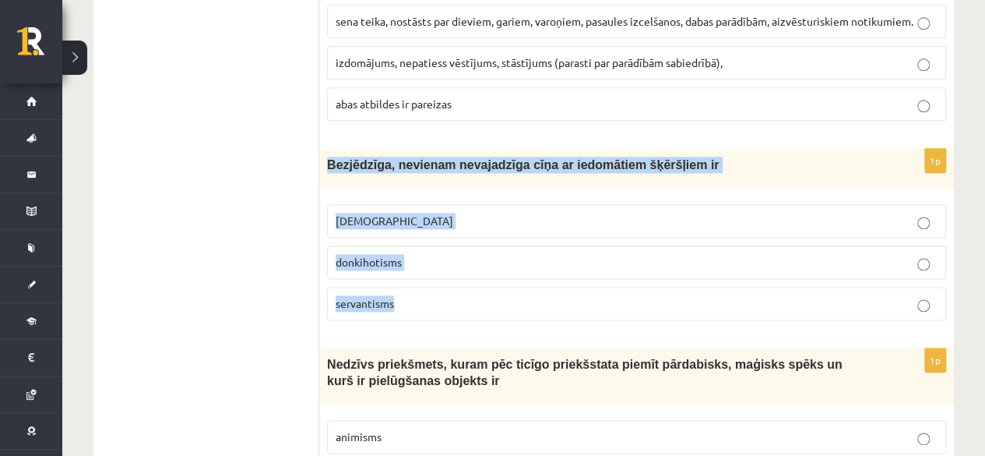
drag, startPoint x: 330, startPoint y: 130, endPoint x: 435, endPoint y: 271, distance: 175.4
click at [435, 271] on div "1p Bezjēdzīga, nevienam nevajadzīga cīņa ar iedomātiem šķēršļiem ir minhauzenis…" at bounding box center [636, 241] width 635 height 184
click at [517, 254] on p "donkihotisms" at bounding box center [637, 262] width 602 height 16
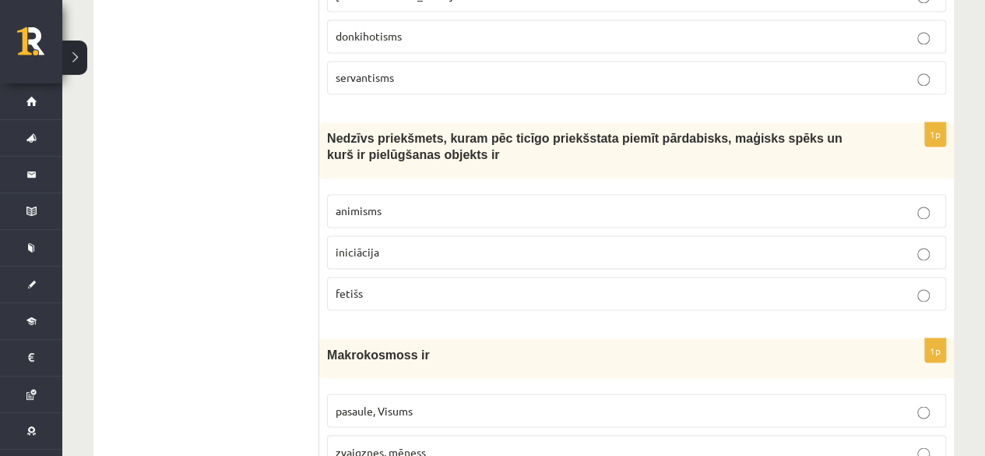
scroll to position [4149, 0]
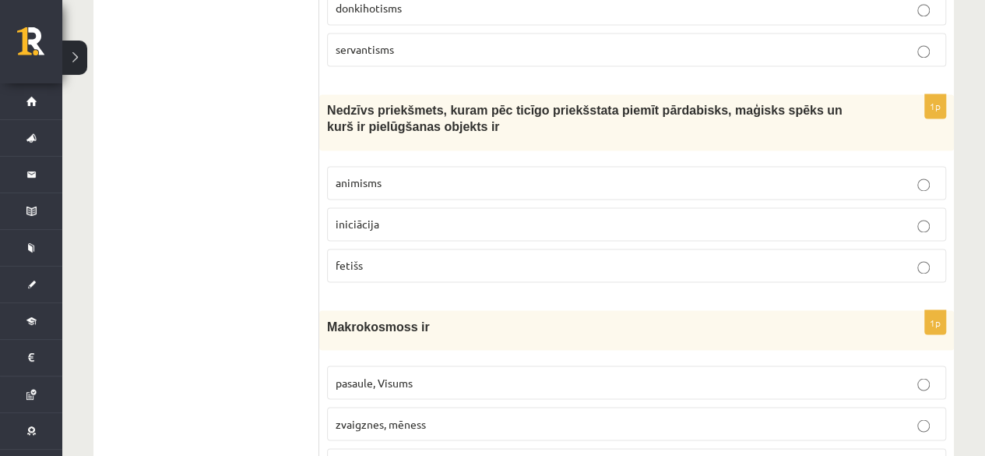
click at [411, 174] on p "animisms" at bounding box center [637, 182] width 602 height 16
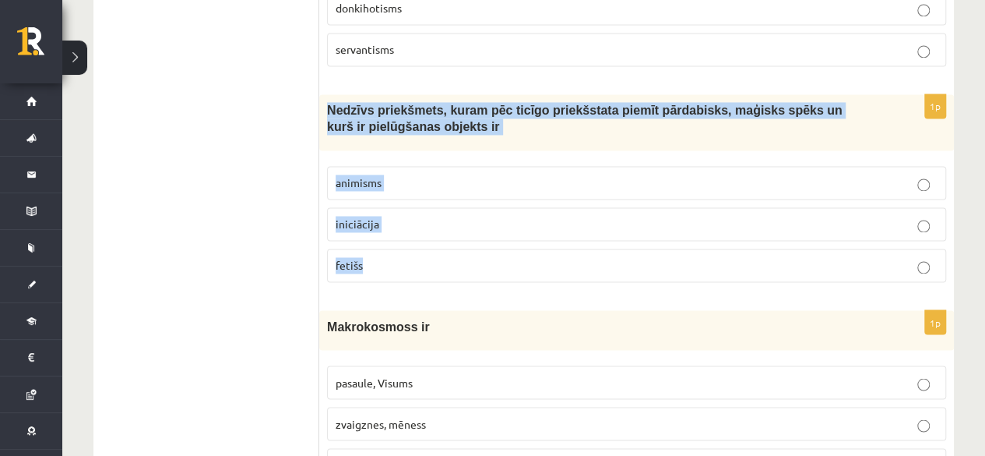
drag, startPoint x: 326, startPoint y: 86, endPoint x: 402, endPoint y: 224, distance: 157.6
click at [402, 224] on div "1p Nedzīvs priekšmets, kuram pēc ticīgo priekšstata piemīt pārdabisks, maģisks …" at bounding box center [636, 194] width 635 height 200
click at [363, 257] on p "fetišs" at bounding box center [637, 265] width 602 height 16
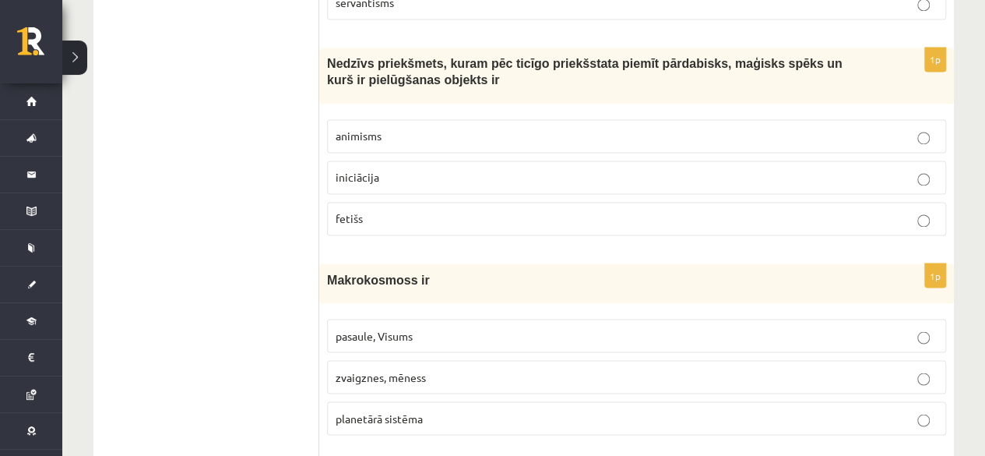
scroll to position [4305, 0]
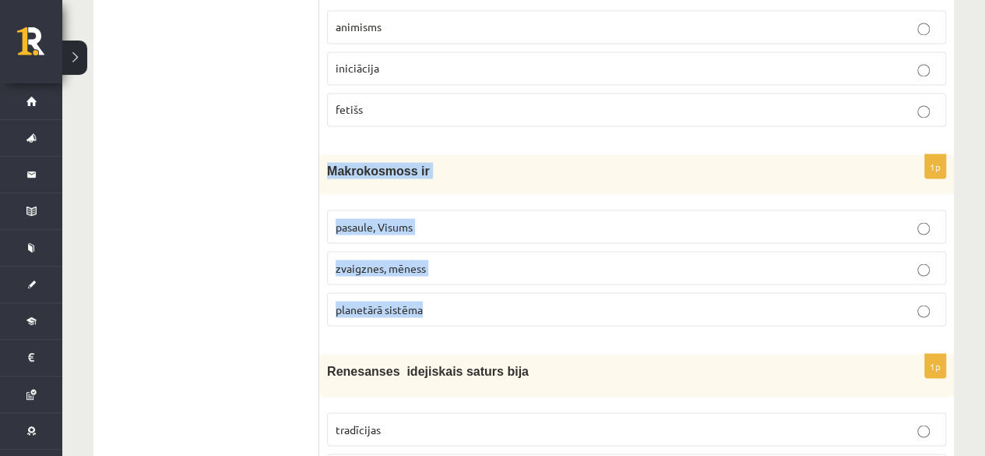
drag, startPoint x: 329, startPoint y: 137, endPoint x: 436, endPoint y: 277, distance: 176.7
click at [436, 277] on div "1p Makrokosmoss ir pasaule, Visums zvaigznes, mēness planetārā sistēma" at bounding box center [636, 246] width 635 height 184
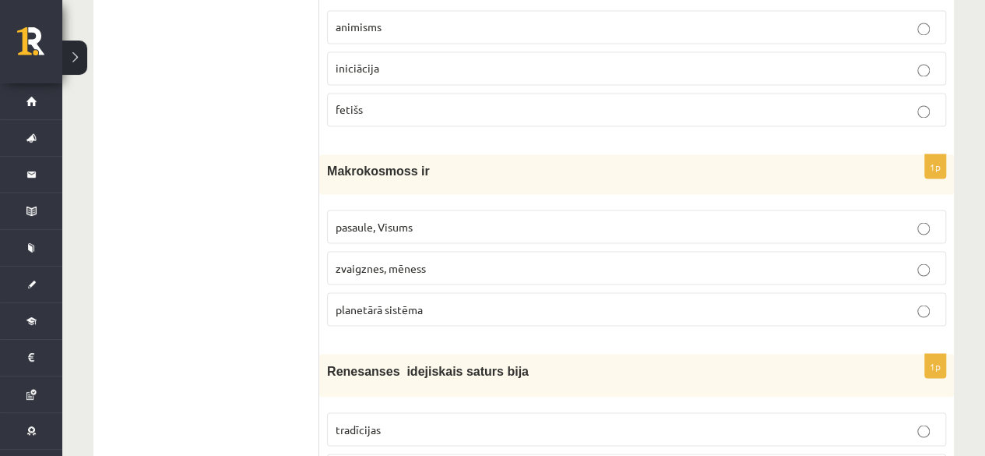
click at [349, 219] on span "pasaule, Visums" at bounding box center [374, 226] width 77 height 14
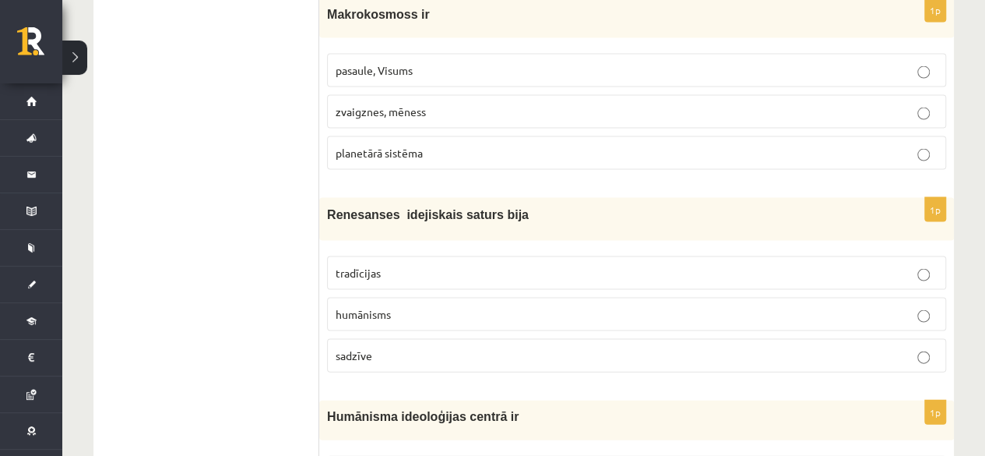
scroll to position [4538, 0]
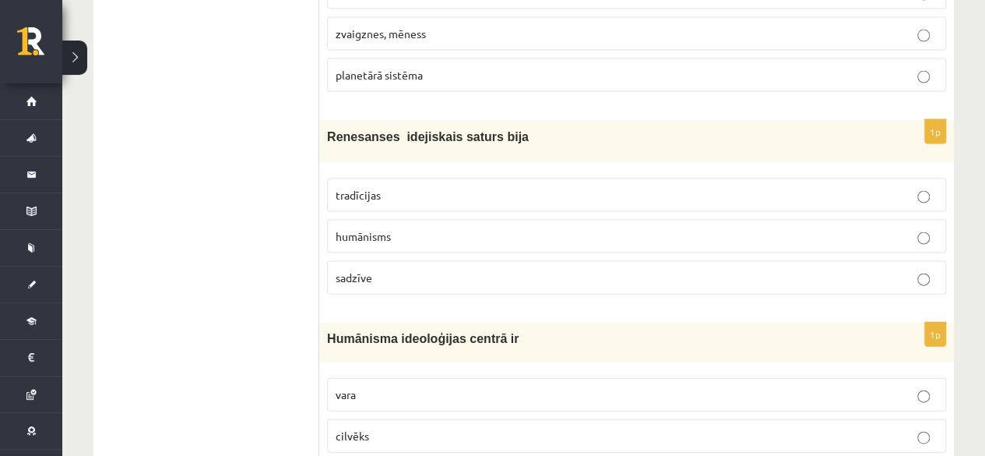
click at [358, 188] on span "tradīcijas" at bounding box center [358, 195] width 45 height 14
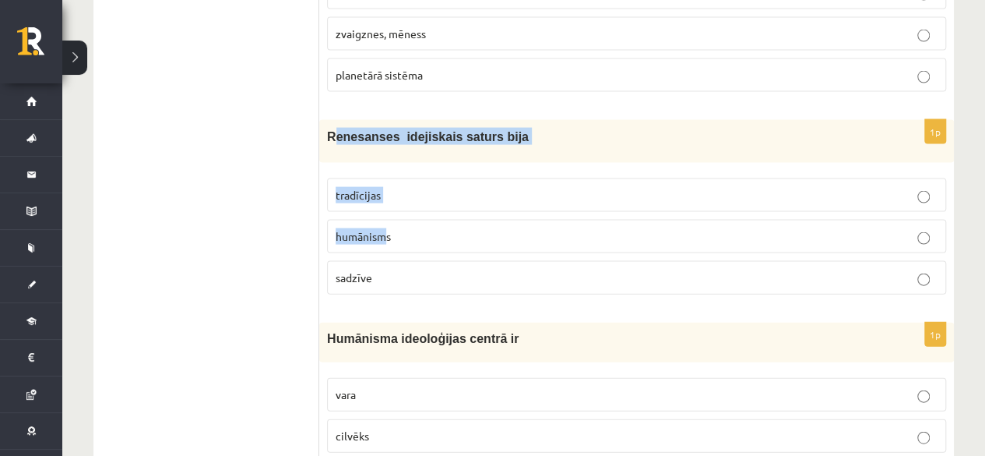
drag, startPoint x: 332, startPoint y: 104, endPoint x: 359, endPoint y: 158, distance: 61.0
click at [387, 206] on div "1p Renesanses idejiskais saturs bija tradīcijas humānisms sadzīve" at bounding box center [636, 213] width 635 height 186
drag, startPoint x: 328, startPoint y: 97, endPoint x: 426, endPoint y: 239, distance: 172.4
click at [426, 239] on div "1p Renesanses idejiskais saturs bija tradīcijas humānisms sadzīve" at bounding box center [636, 213] width 635 height 186
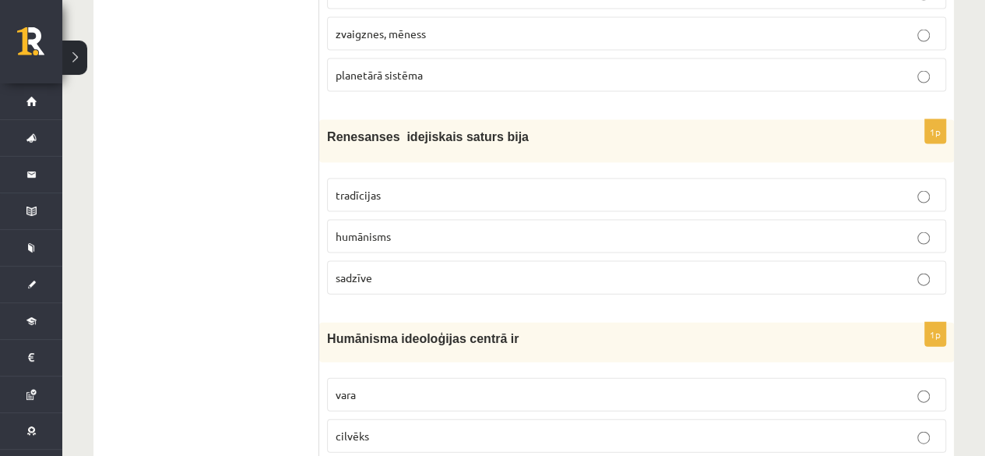
click at [405, 228] on p "humānisms" at bounding box center [637, 236] width 602 height 16
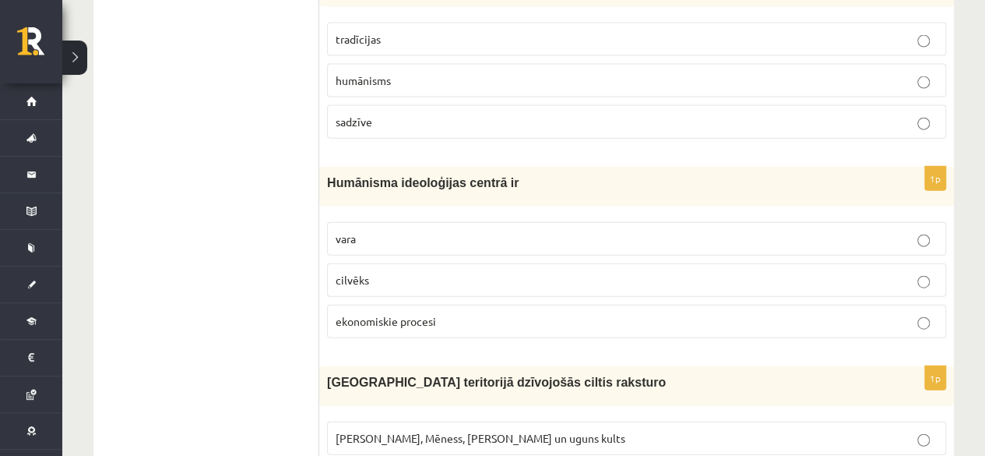
scroll to position [4772, 0]
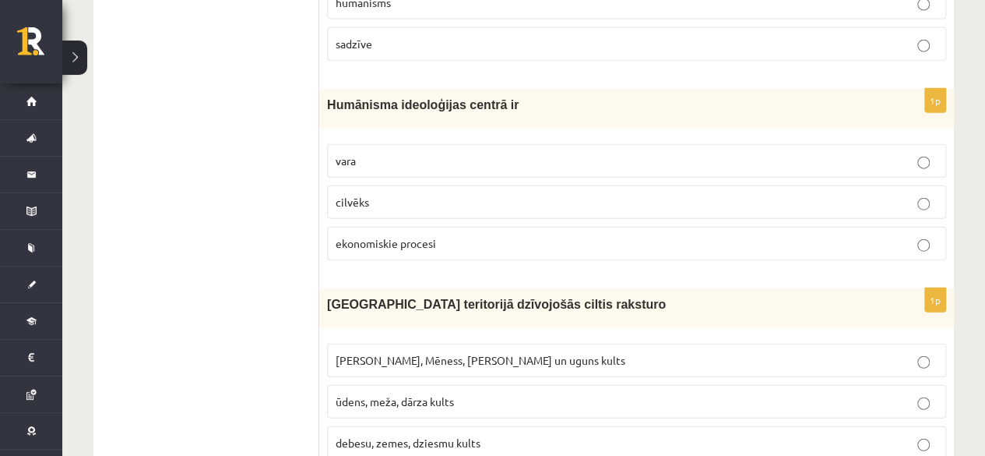
drag, startPoint x: 318, startPoint y: 67, endPoint x: 461, endPoint y: 219, distance: 208.8
click at [345, 89] on div "Humānisma ideoloģijas centrā ir" at bounding box center [636, 109] width 635 height 40
click at [492, 98] on span "Humānisma ideoloģijas centrā ir" at bounding box center [423, 104] width 192 height 13
click at [520, 97] on p "Humānisma ideoloģijas centrā ir" at bounding box center [597, 105] width 541 height 16
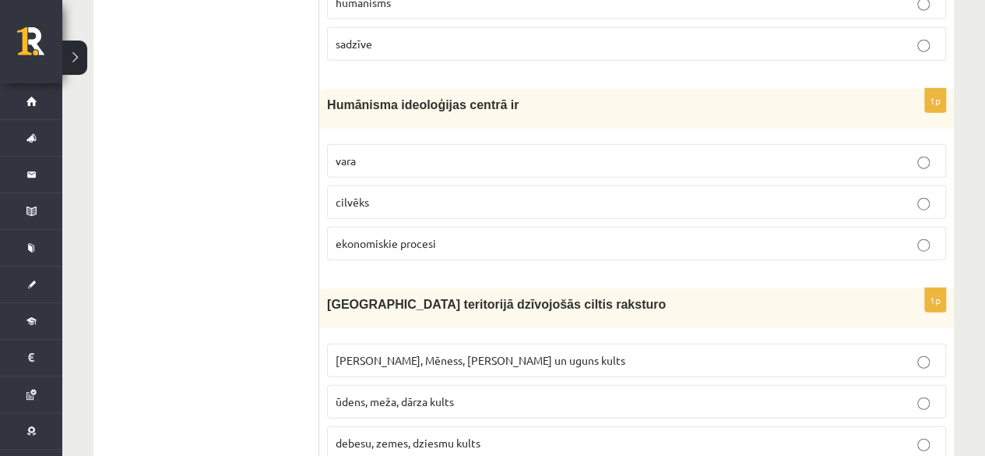
click at [386, 194] on p "cilvēks" at bounding box center [637, 202] width 602 height 16
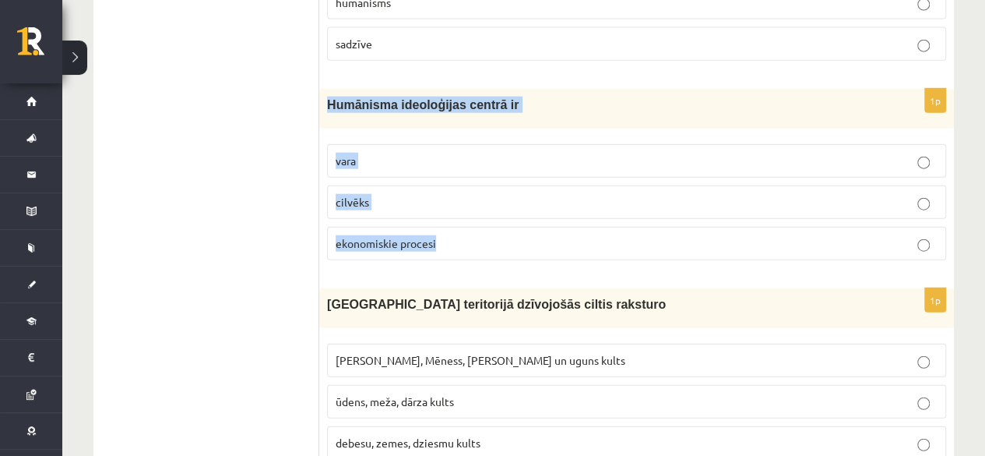
drag, startPoint x: 330, startPoint y: 62, endPoint x: 452, endPoint y: 193, distance: 178.6
click at [452, 193] on div "1p Humānisma ideoloģijas centrā ir vara cilvēks ekonomiskie procesi" at bounding box center [636, 181] width 635 height 184
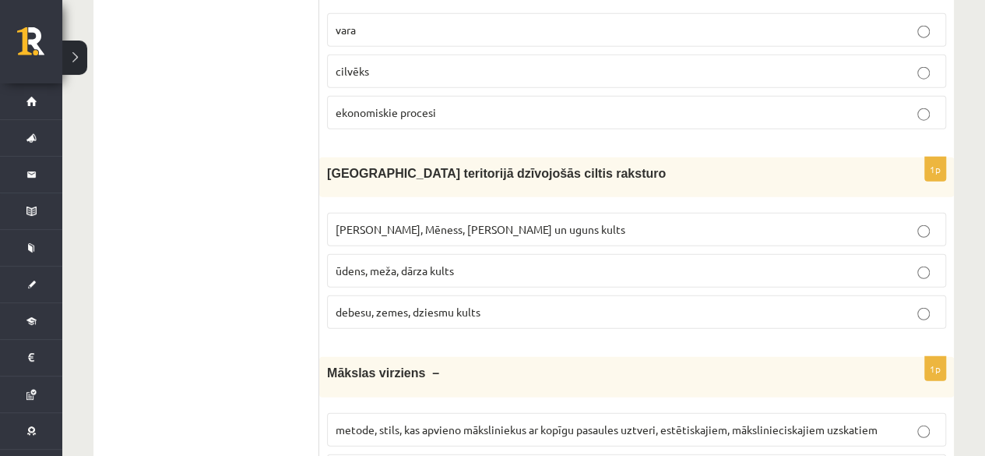
scroll to position [4928, 0]
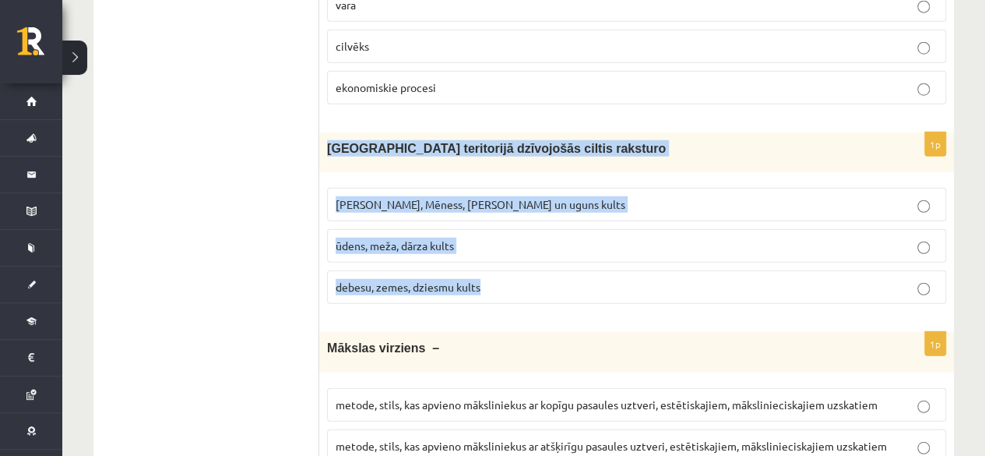
drag, startPoint x: 328, startPoint y: 107, endPoint x: 517, endPoint y: 260, distance: 243.7
click at [517, 260] on div "1p Latvijas teritorijā dzīvojošās ciltis raksturo Saules, Mēness, Pērkona un ug…" at bounding box center [636, 224] width 635 height 184
click at [347, 188] on label "Saules, Mēness, Pērkona un uguns kults" at bounding box center [636, 204] width 619 height 33
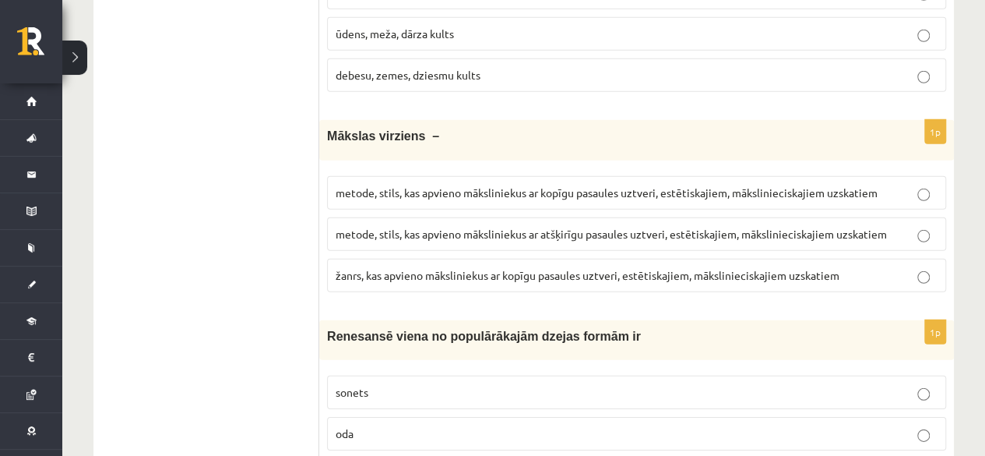
scroll to position [5084, 0]
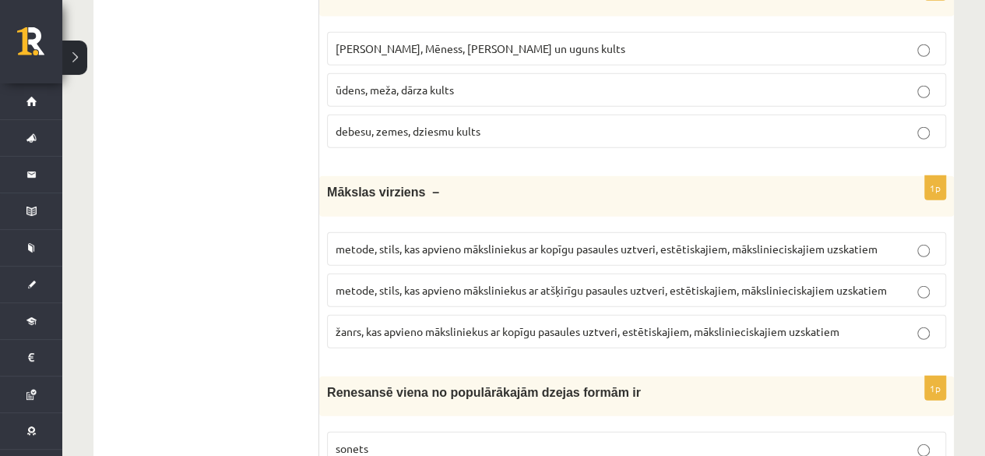
click at [410, 273] on label "metode, stils, kas apvieno māksliniekus ar atšķirīgu pasaules uztveri, estētisk…" at bounding box center [636, 289] width 619 height 33
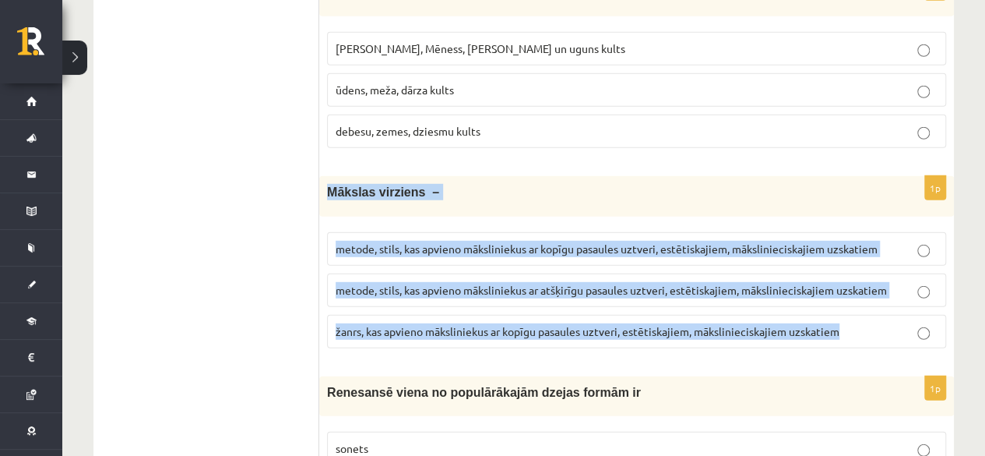
drag, startPoint x: 326, startPoint y: 148, endPoint x: 852, endPoint y: 294, distance: 545.6
click at [852, 294] on div "1p Mākslas virziens – metode, stils, kas apvieno māksliniekus ar kopīgu pasaule…" at bounding box center [636, 268] width 635 height 184
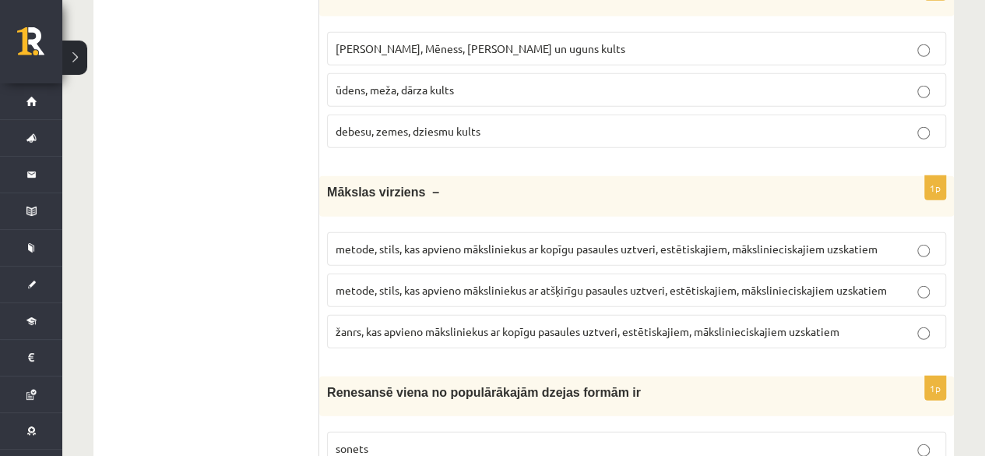
click at [413, 241] on span "metode, stils, kas apvieno māksliniekus ar kopīgu pasaules uztveri, estētiskaji…" at bounding box center [607, 248] width 542 height 14
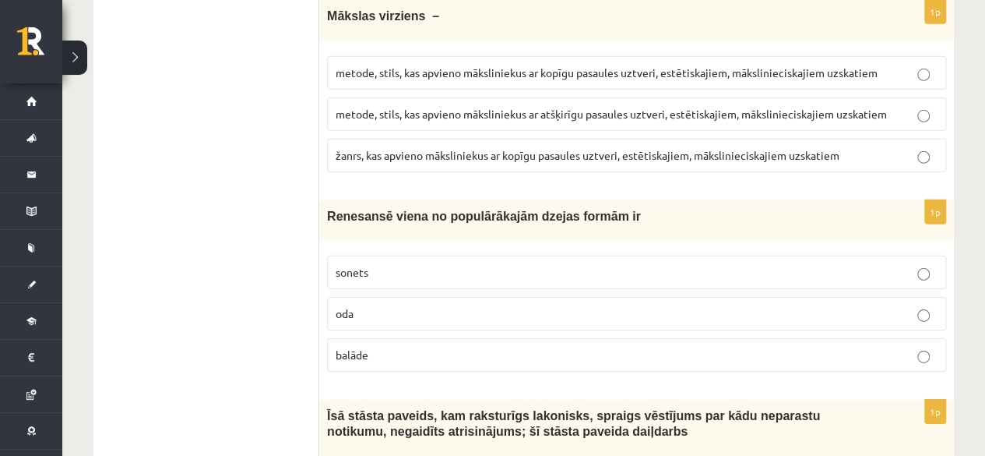
scroll to position [5317, 0]
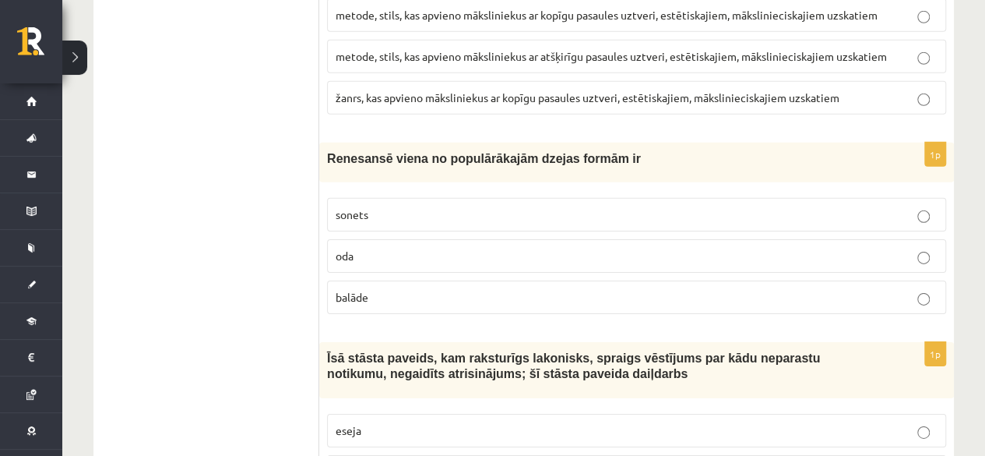
click at [388, 206] on p "sonets" at bounding box center [637, 214] width 602 height 16
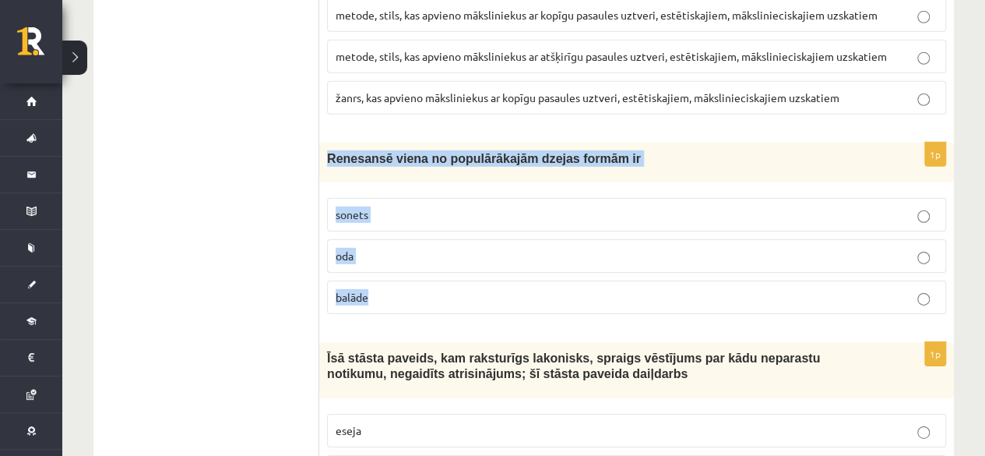
drag, startPoint x: 325, startPoint y: 109, endPoint x: 418, endPoint y: 259, distance: 176.0
click at [418, 259] on div "1p Renesansē viena no populārākajām dzejas formām ir sonets oda balāde" at bounding box center [636, 235] width 635 height 184
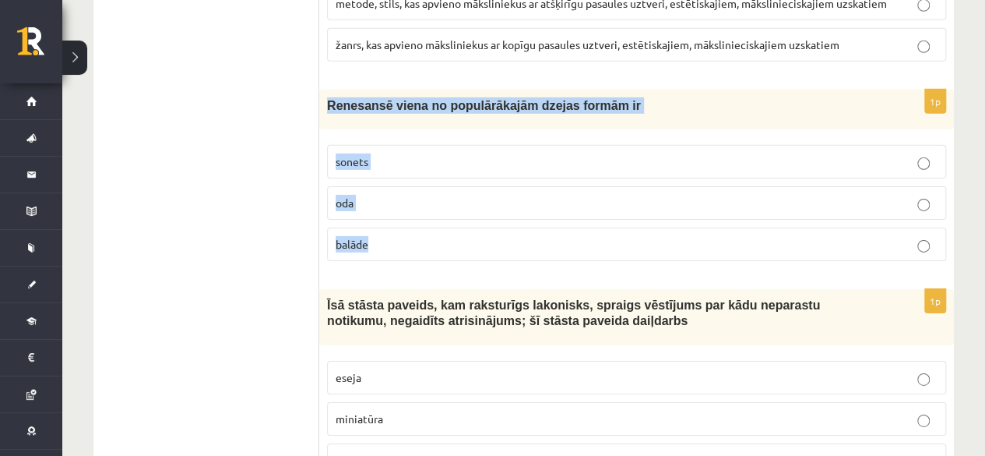
scroll to position [5473, 0]
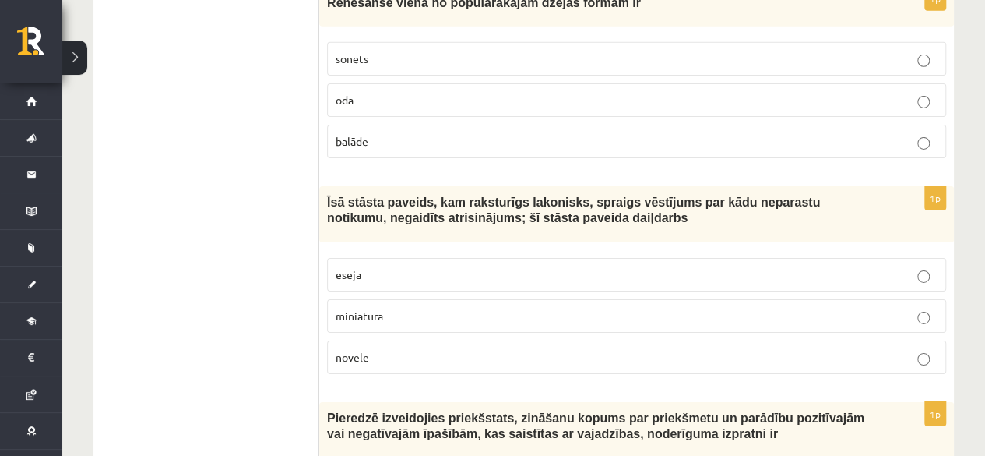
click at [459, 349] on p "novele" at bounding box center [637, 357] width 602 height 16
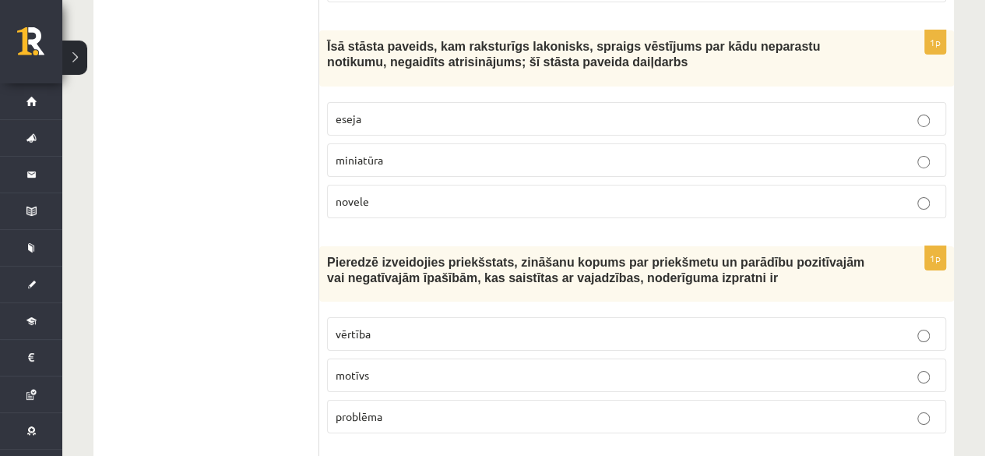
scroll to position [5707, 0]
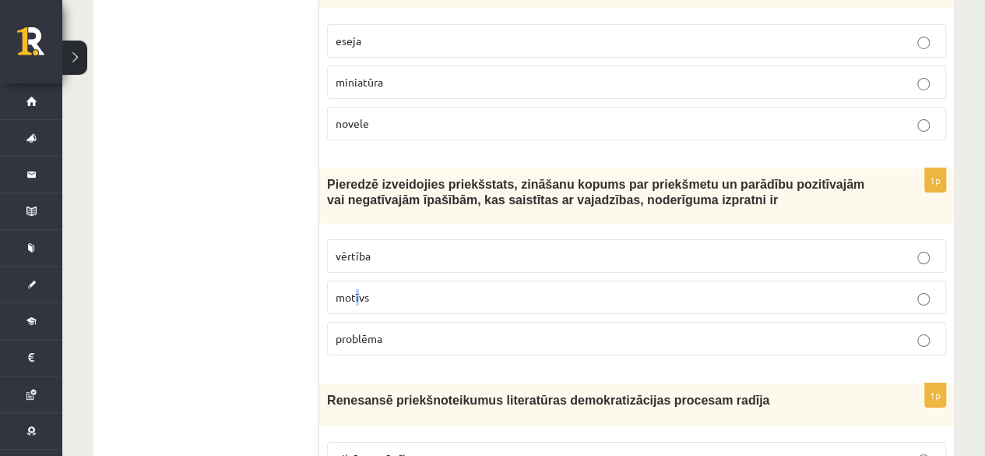
click at [355, 290] on span "motīvs" at bounding box center [352, 297] width 33 height 14
drag, startPoint x: 432, startPoint y: 266, endPoint x: 414, endPoint y: 256, distance: 19.5
click at [430, 280] on label "motīvs" at bounding box center [636, 296] width 619 height 33
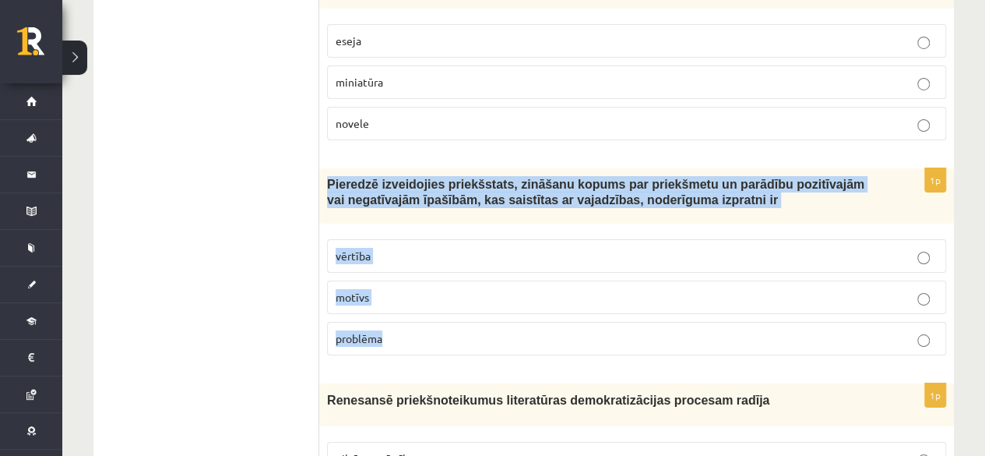
drag, startPoint x: 321, startPoint y: 125, endPoint x: 404, endPoint y: 280, distance: 176.0
click at [404, 280] on div "1p Pieredzē izveidojies priekšstats, zināšanu kopums par priekšmetu un parādību…" at bounding box center [636, 268] width 635 height 200
click at [392, 248] on p "vērtība" at bounding box center [637, 256] width 602 height 16
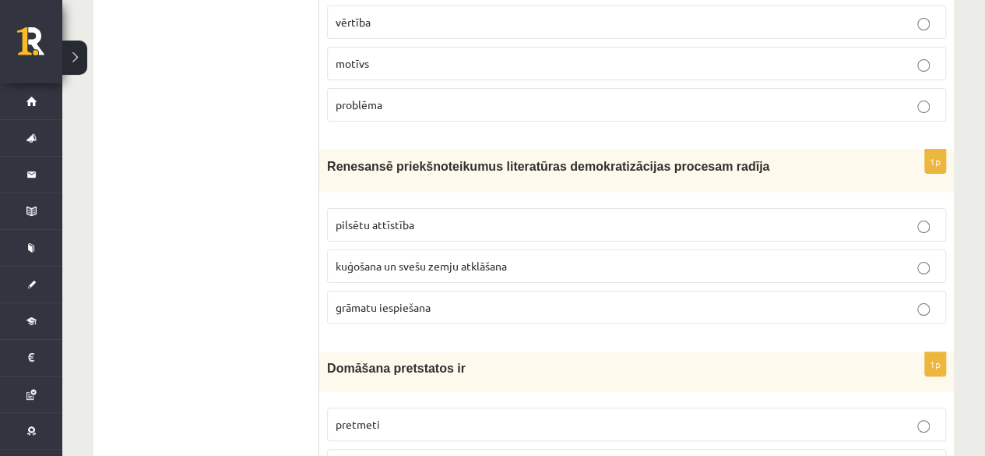
scroll to position [6018, 0]
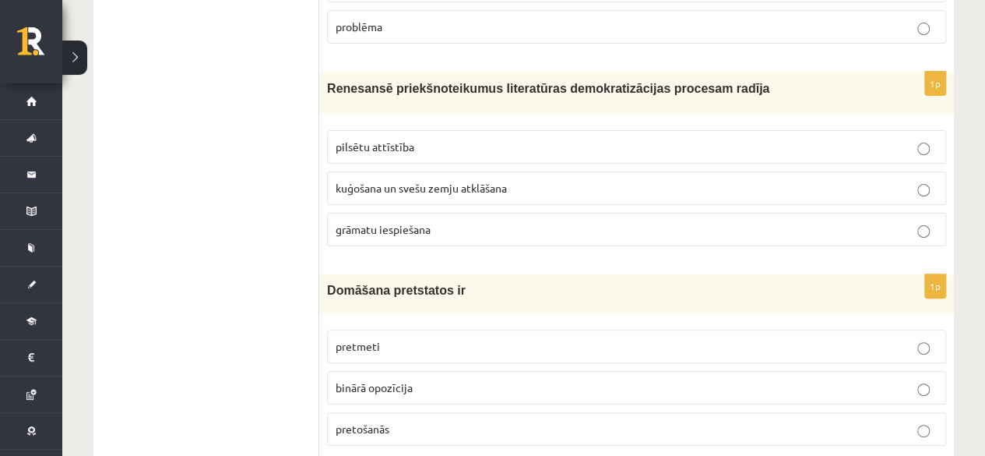
click at [396, 213] on label "grāmatu iespiešana" at bounding box center [636, 229] width 619 height 33
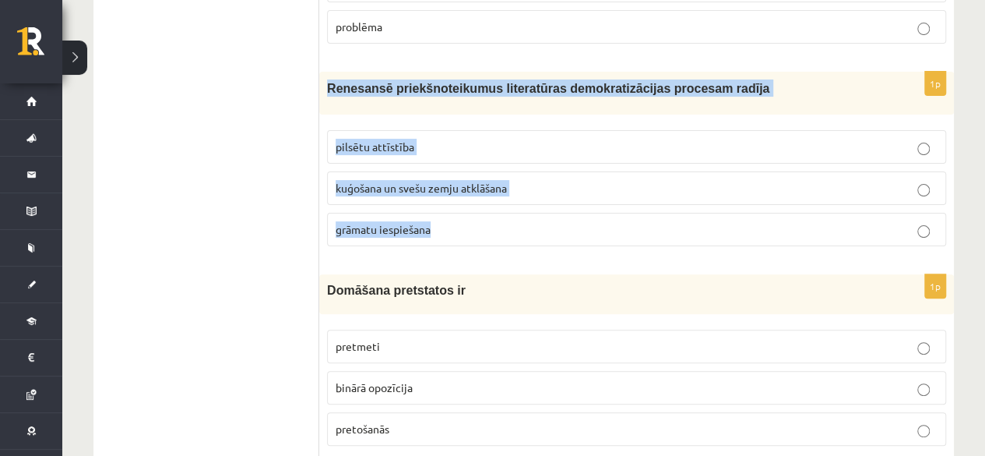
drag, startPoint x: 325, startPoint y: 44, endPoint x: 436, endPoint y: 200, distance: 192.2
click at [436, 200] on div "1p Renesansē priekšnoteikumus literatūras demokratizācijas procesam radīja pils…" at bounding box center [636, 165] width 635 height 186
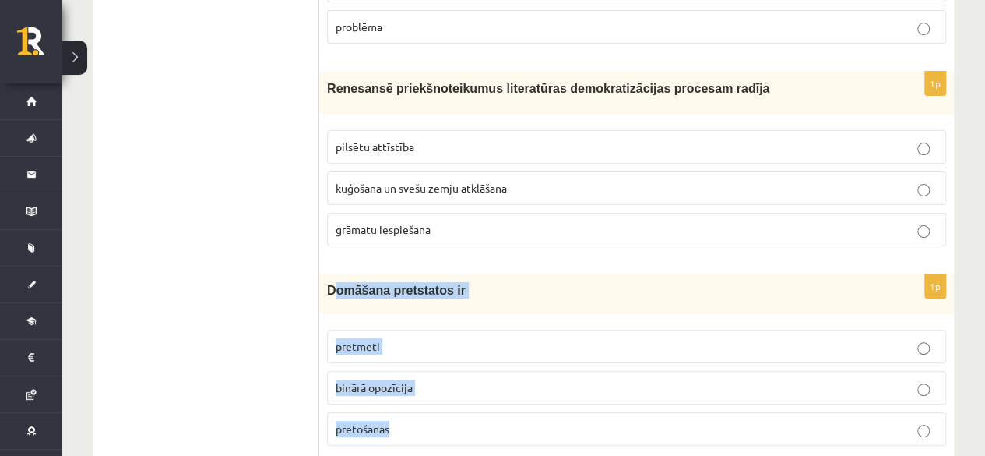
drag, startPoint x: 333, startPoint y: 241, endPoint x: 446, endPoint y: 375, distance: 175.2
click at [446, 375] on div "1p Domāšana pretstatos ir pretmeti binārā opozīcija pretošanās" at bounding box center [636, 366] width 635 height 184
drag, startPoint x: 327, startPoint y: 234, endPoint x: 454, endPoint y: 379, distance: 192.1
click at [454, 379] on div "1p Domāšana pretstatos ir pretmeti binārā opozīcija pretošanās" at bounding box center [636, 366] width 635 height 184
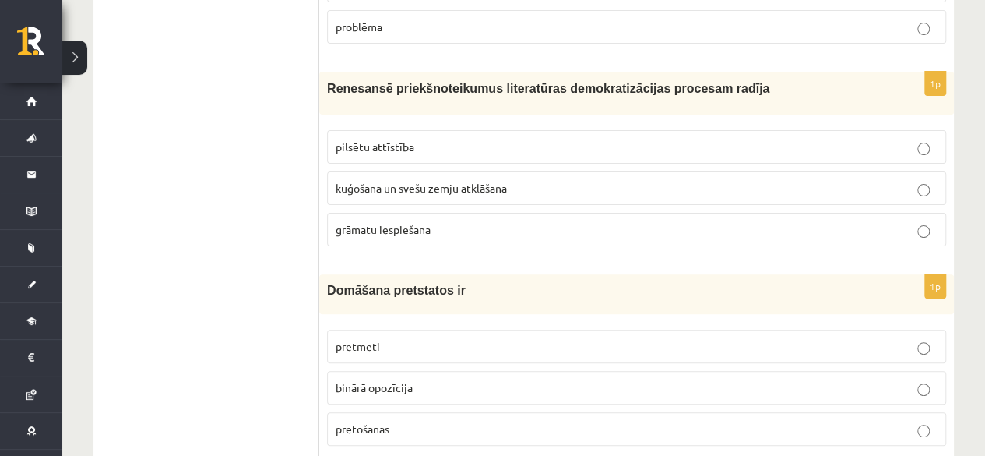
click at [385, 371] on label "binārā opozīcija" at bounding box center [636, 387] width 619 height 33
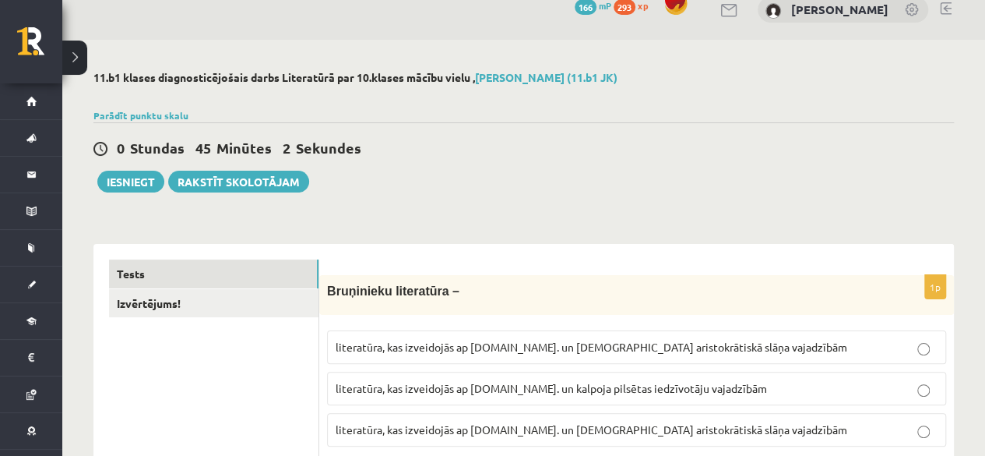
scroll to position [0, 0]
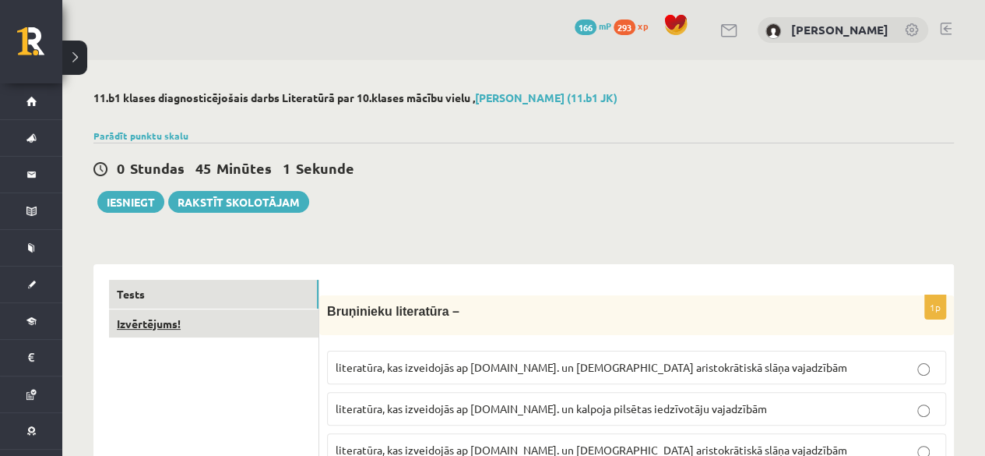
click at [231, 324] on link "Izvērtējums!" at bounding box center [214, 323] width 210 height 29
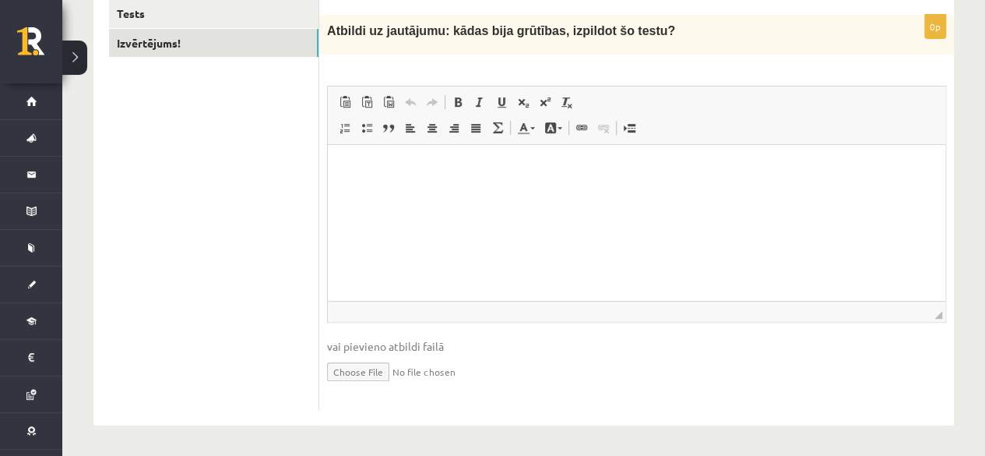
scroll to position [203, 0]
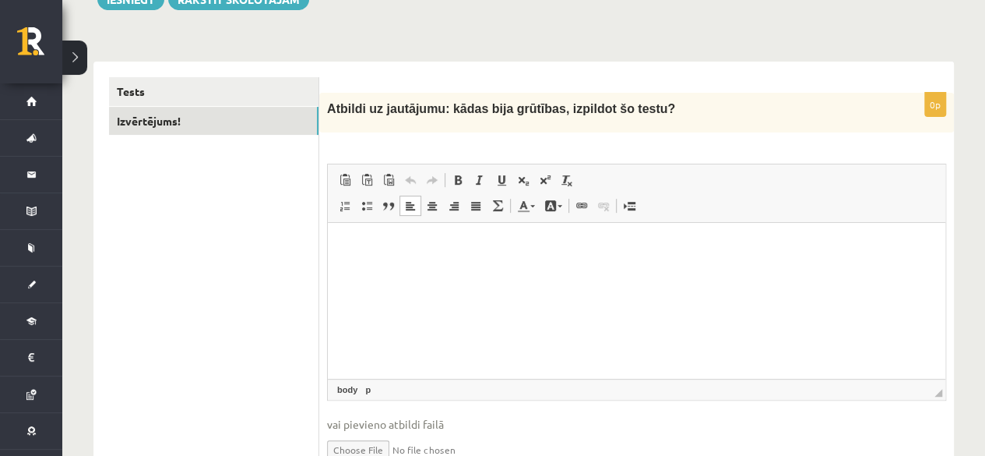
click at [387, 237] on html at bounding box center [637, 247] width 618 height 48
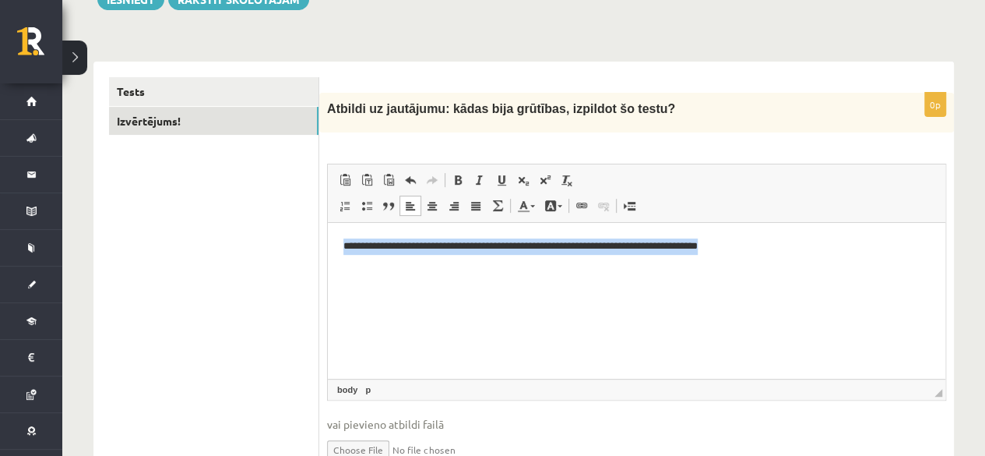
drag, startPoint x: 340, startPoint y: 249, endPoint x: 795, endPoint y: 270, distance: 455.4
click at [795, 270] on html "**********" at bounding box center [637, 247] width 618 height 48
click at [710, 270] on html "**********" at bounding box center [637, 247] width 618 height 48
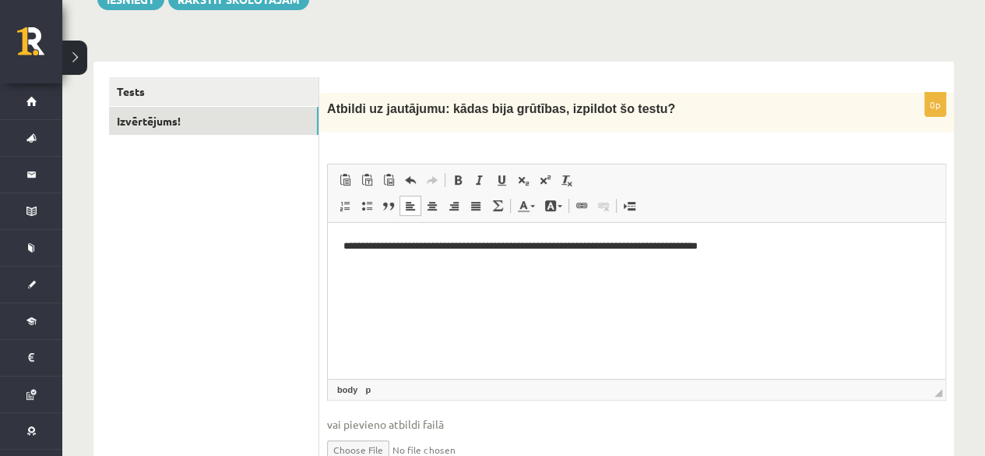
click at [777, 261] on html "**********" at bounding box center [637, 247] width 618 height 48
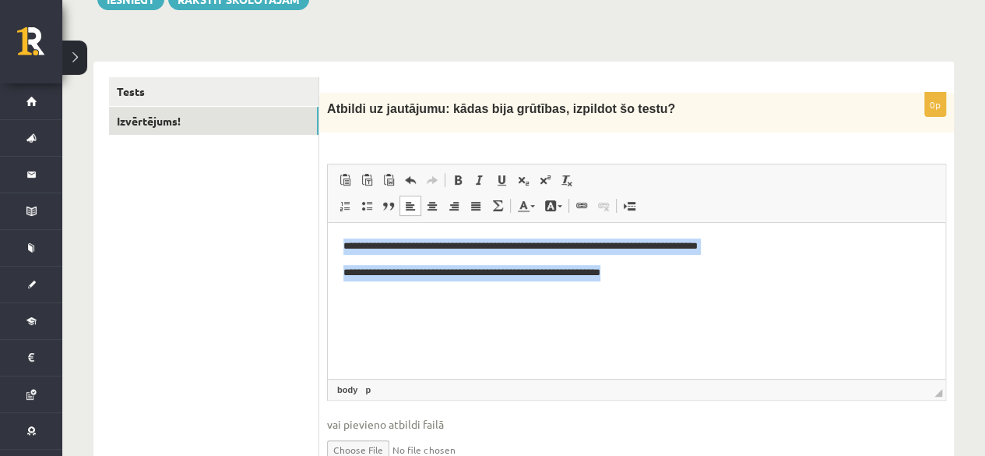
drag, startPoint x: 777, startPoint y: 261, endPoint x: 344, endPoint y: 240, distance: 432.8
click at [344, 240] on body "**********" at bounding box center [637, 259] width 587 height 42
click at [717, 271] on p "**********" at bounding box center [637, 273] width 587 height 16
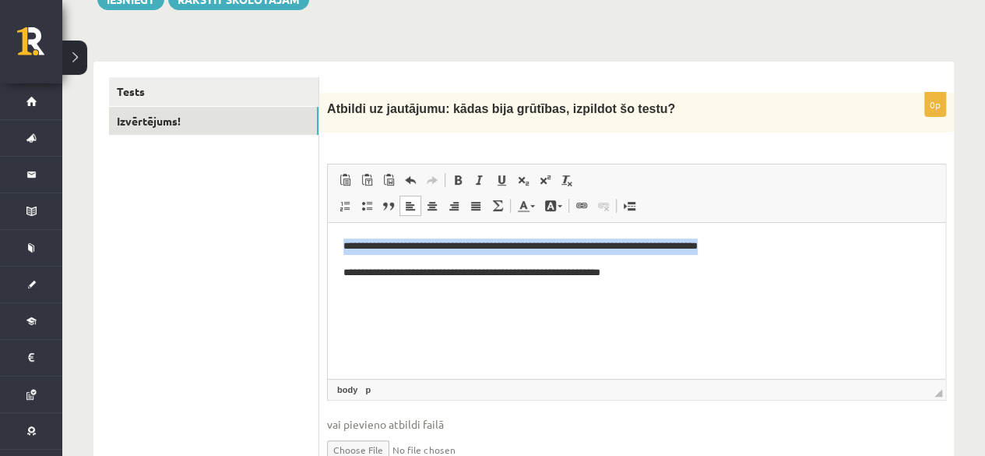
drag, startPoint x: 780, startPoint y: 241, endPoint x: 328, endPoint y: 240, distance: 451.8
click at [328, 240] on html "**********" at bounding box center [637, 259] width 618 height 73
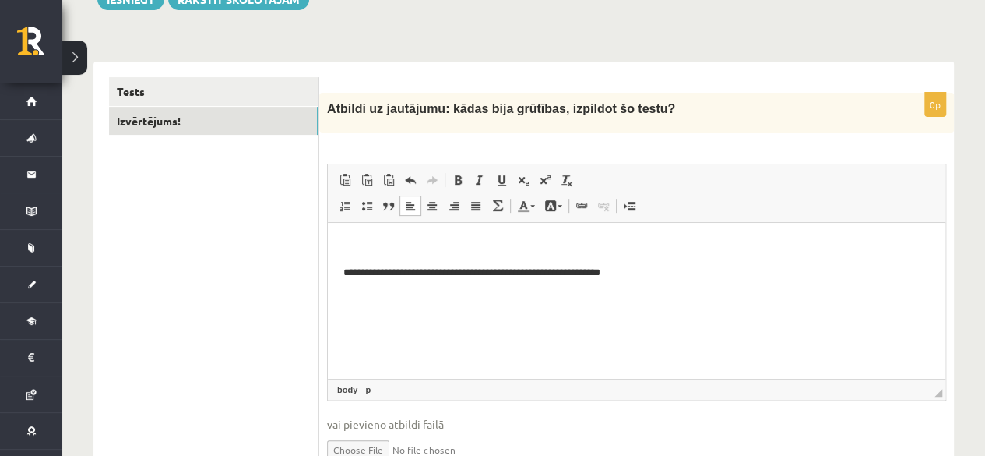
click at [341, 271] on html "**********" at bounding box center [637, 259] width 618 height 73
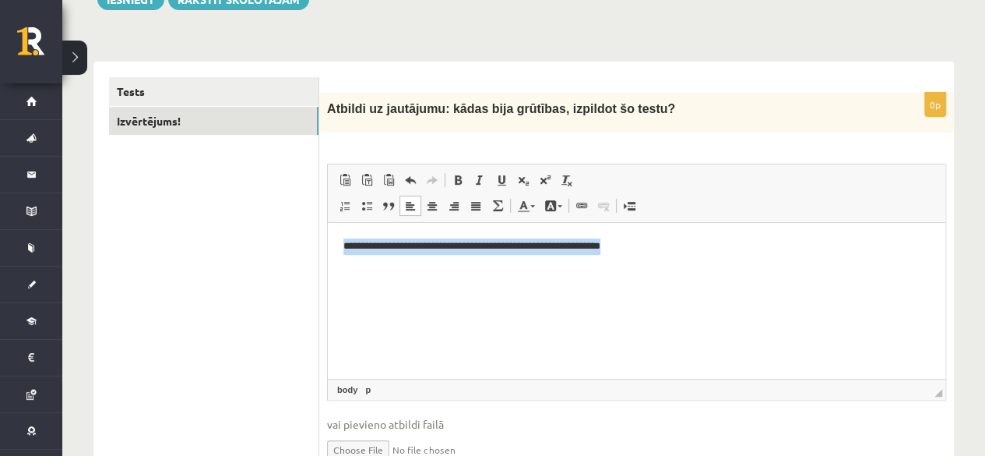
drag, startPoint x: 647, startPoint y: 252, endPoint x: 337, endPoint y: 230, distance: 311.6
click at [337, 230] on html "**********" at bounding box center [637, 247] width 618 height 48
click at [407, 238] on p "**********" at bounding box center [637, 246] width 587 height 16
click at [614, 62] on div "**********" at bounding box center [636, 283] width 635 height 442
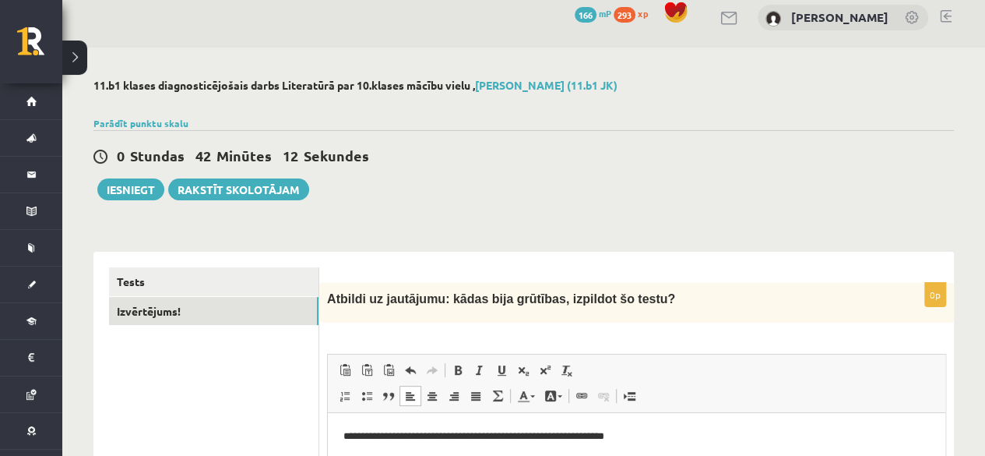
scroll to position [0, 0]
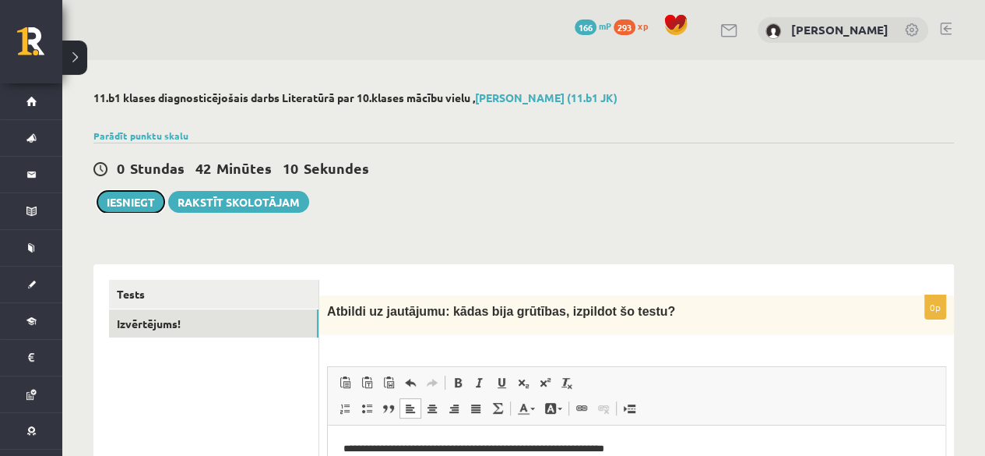
drag, startPoint x: 143, startPoint y: 197, endPoint x: 629, endPoint y: 66, distance: 503.4
click at [143, 197] on button "Iesniegt" at bounding box center [130, 202] width 67 height 22
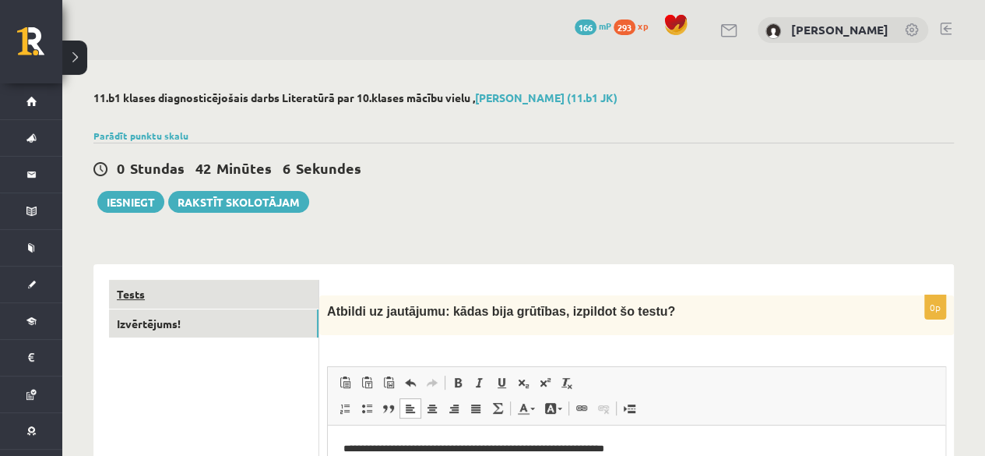
click at [181, 294] on link "Tests" at bounding box center [214, 294] width 210 height 29
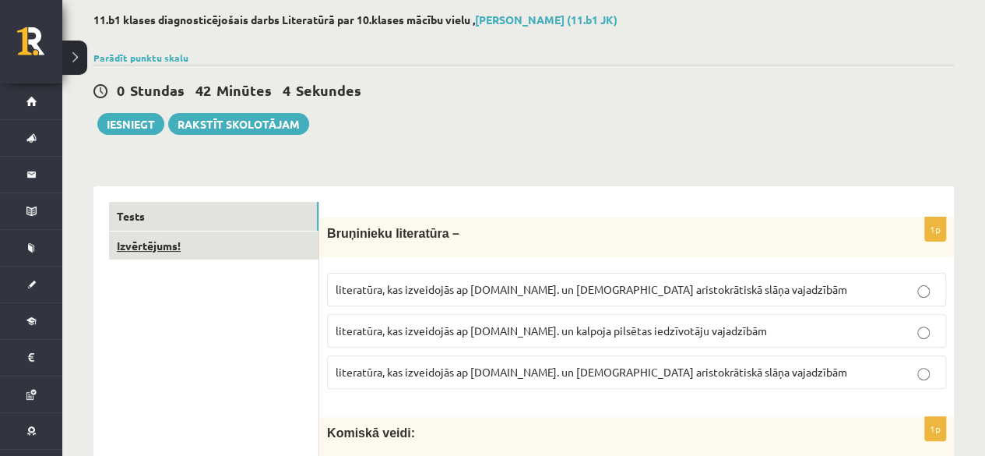
scroll to position [78, 0]
click at [156, 125] on button "Iesniegt" at bounding box center [130, 124] width 67 height 22
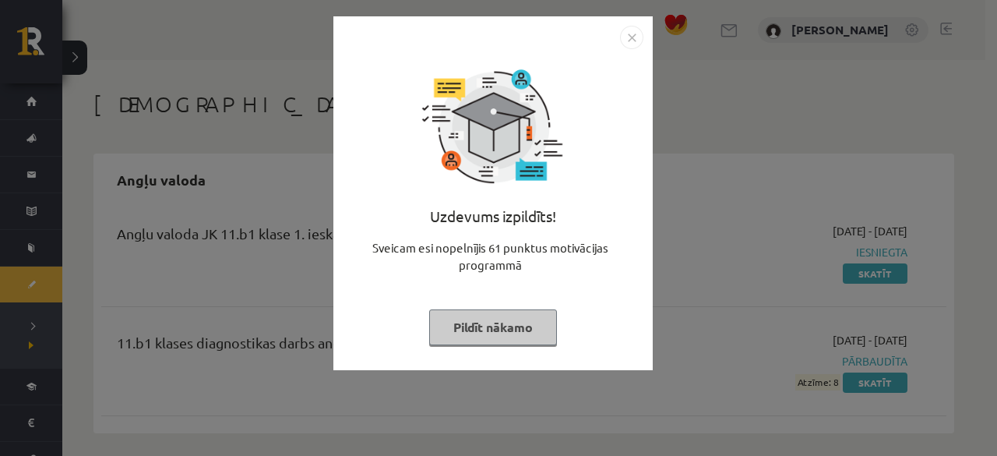
click at [478, 337] on button "Pildīt nākamo" at bounding box center [493, 327] width 128 height 36
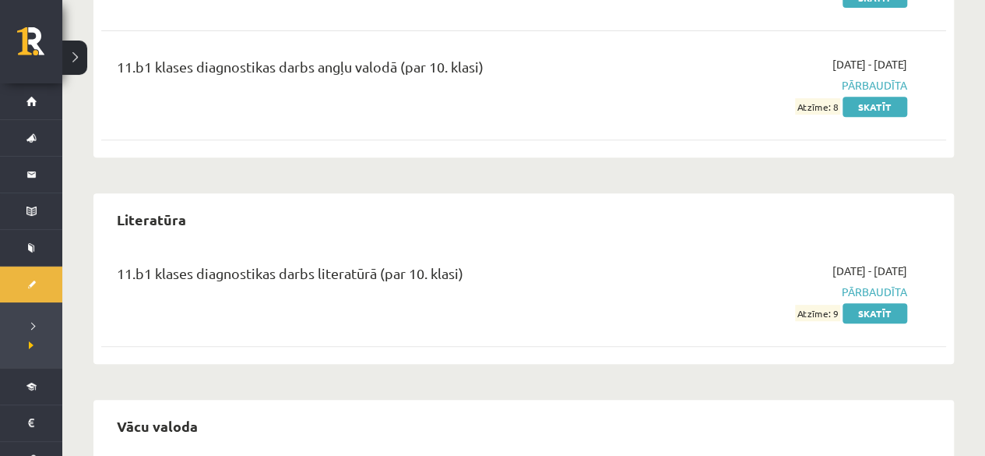
scroll to position [312, 0]
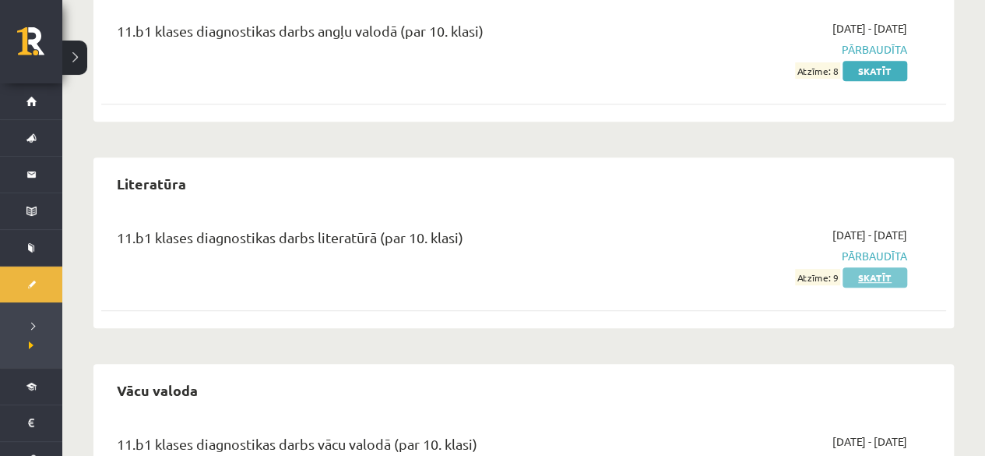
click at [866, 270] on link "Skatīt" at bounding box center [875, 277] width 65 height 20
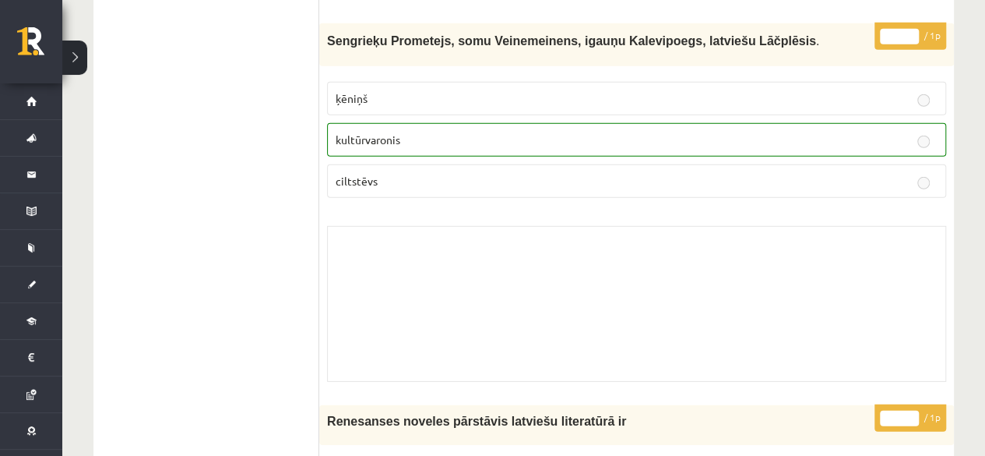
scroll to position [2015, 0]
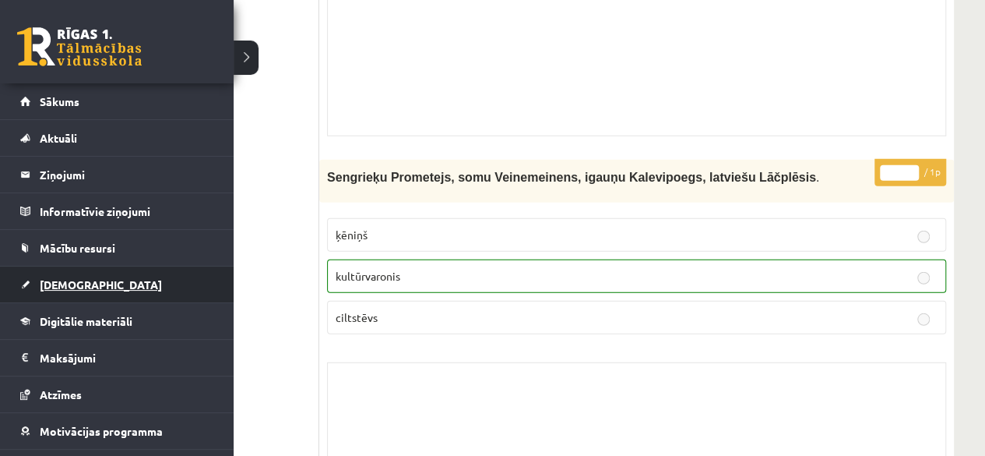
click at [87, 289] on link "[DEMOGRAPHIC_DATA]" at bounding box center [117, 284] width 194 height 36
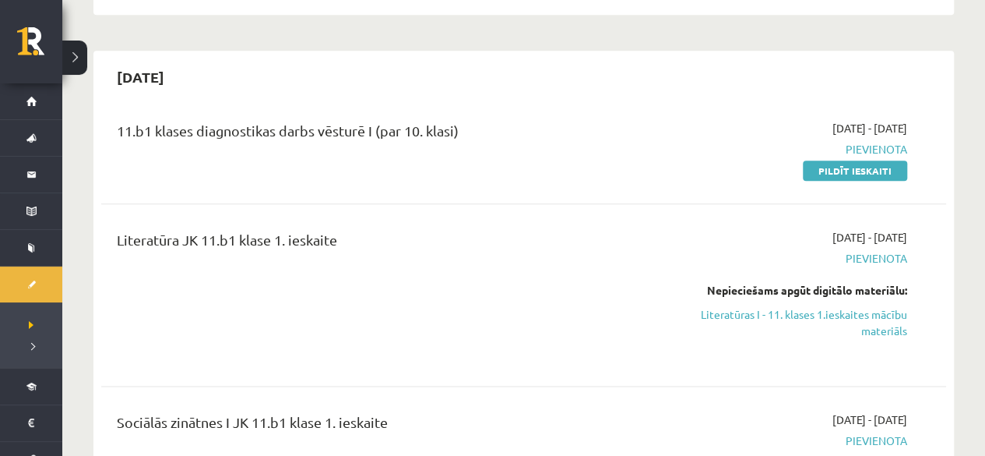
scroll to position [857, 0]
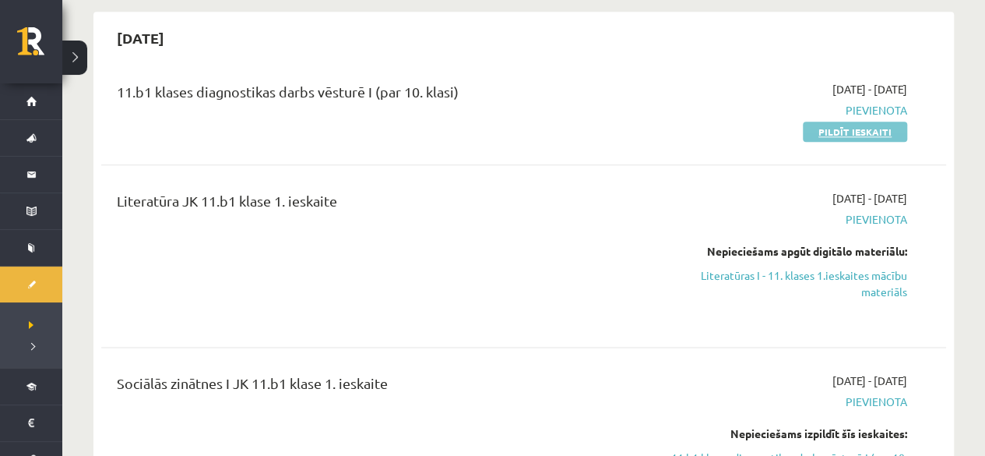
click at [845, 122] on link "Pildīt ieskaiti" at bounding box center [855, 132] width 104 height 20
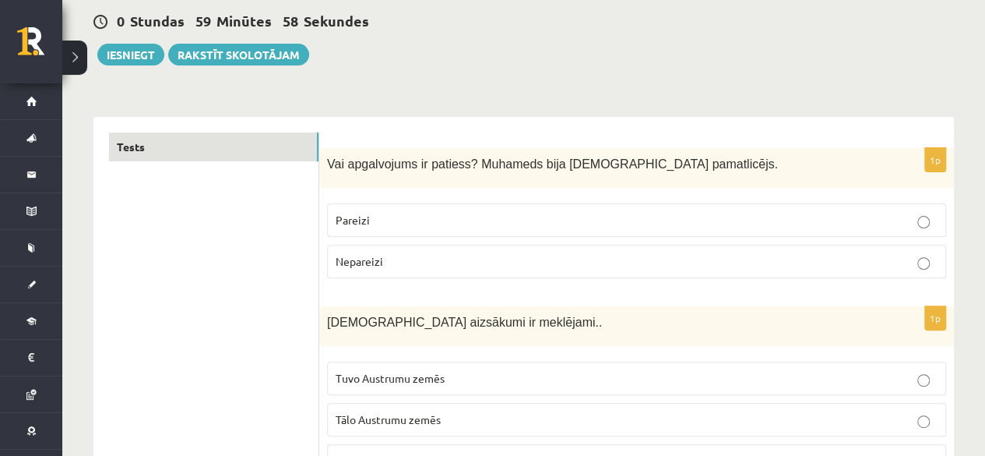
scroll to position [156, 0]
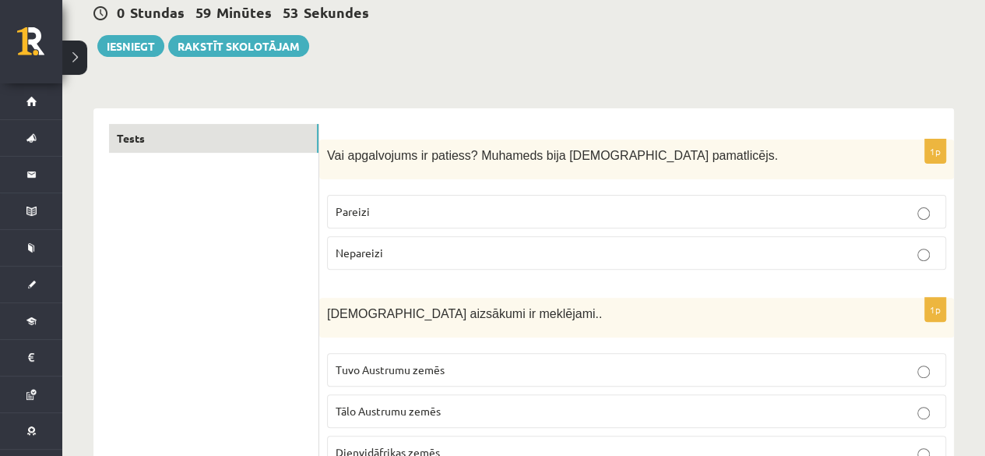
click at [533, 220] on label "Pareizi" at bounding box center [636, 211] width 619 height 33
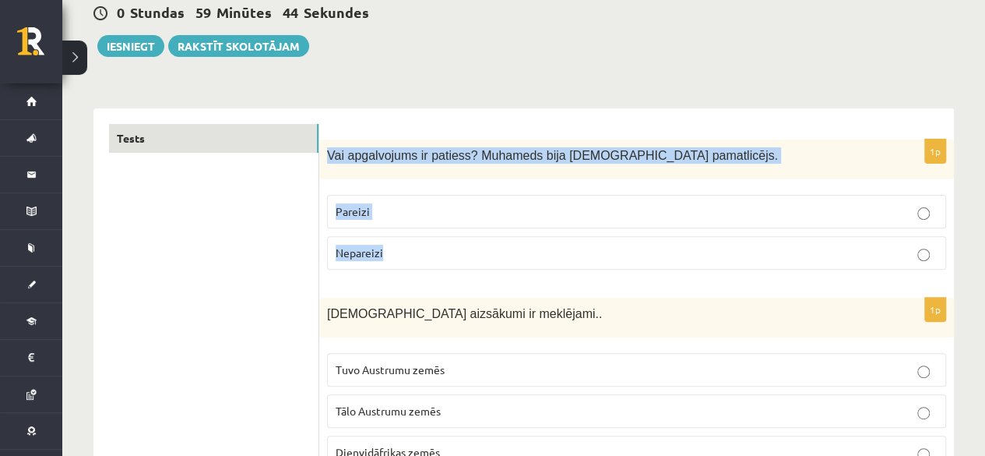
drag, startPoint x: 327, startPoint y: 150, endPoint x: 402, endPoint y: 256, distance: 129.7
click at [402, 256] on div "1p Vai apgalvojums ir patiess? Muhameds bija islāma pamatlicējs. Pareizi Nepare…" at bounding box center [636, 210] width 635 height 143
copy div "Vai apgalvojums ir patiess? Muhameds bija islāma pamatlicējs. Pareizi Nepareizi"
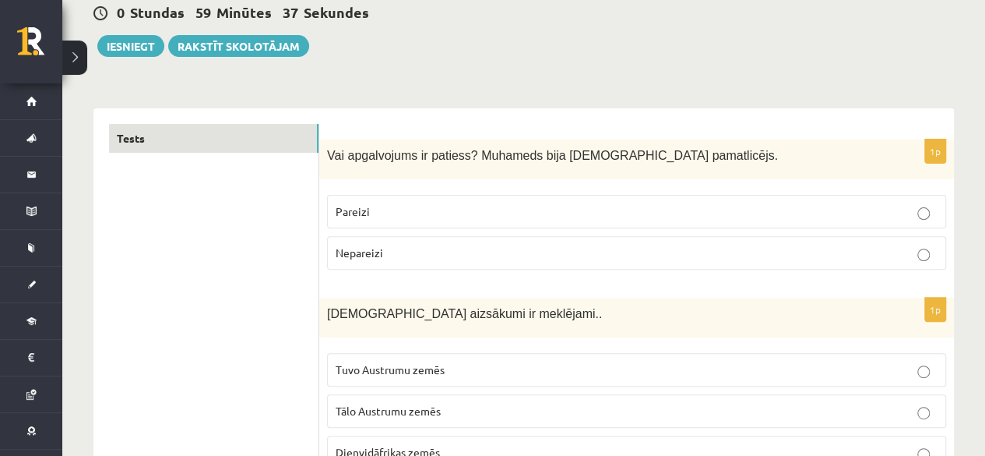
click at [432, 43] on div "0 Stundas 59 Minūtes 37 Sekundes Iesniegt Rakstīt skolotājam" at bounding box center [523, 22] width 861 height 70
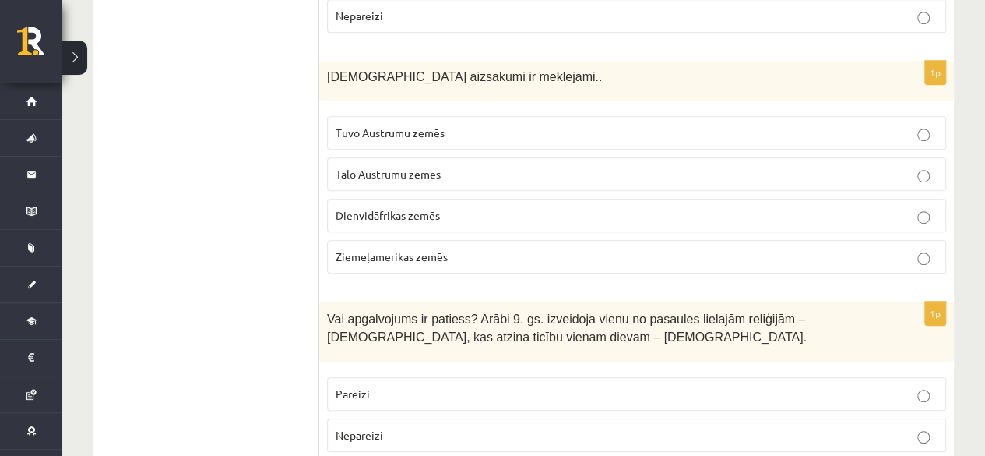
scroll to position [312, 0]
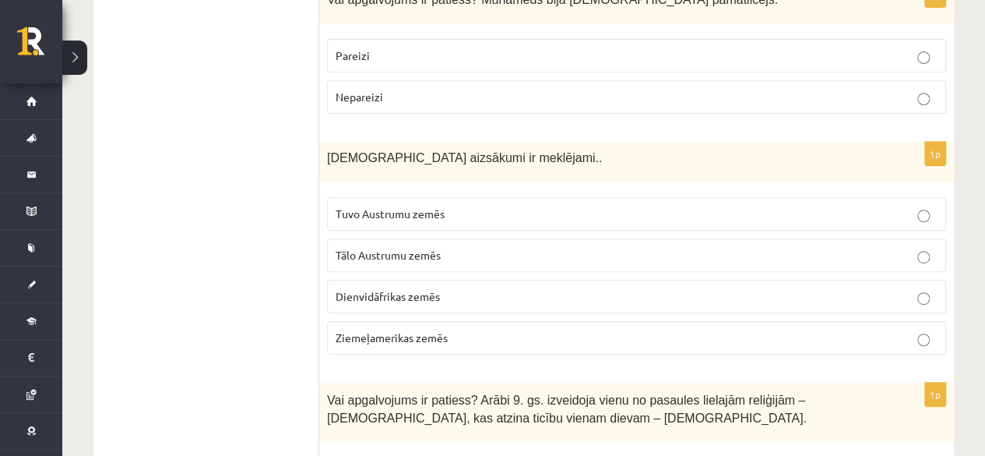
drag, startPoint x: 316, startPoint y: 147, endPoint x: 438, endPoint y: 320, distance: 211.4
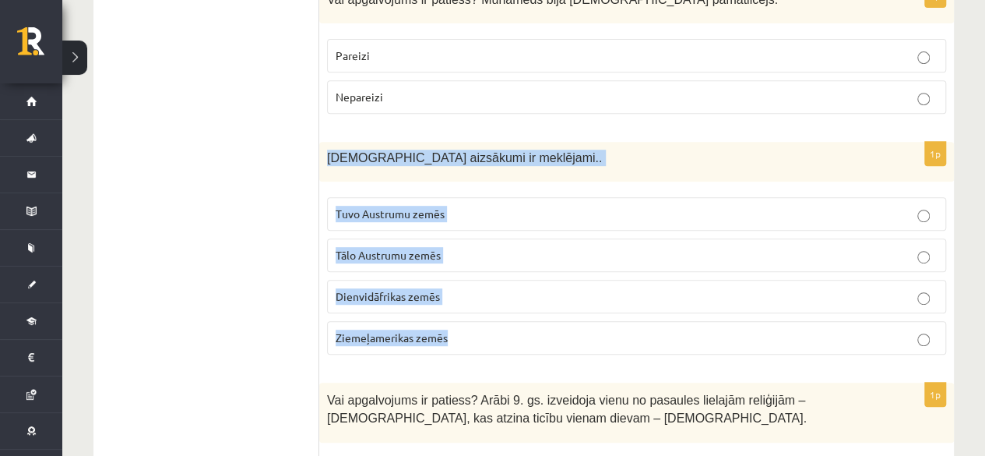
drag, startPoint x: 330, startPoint y: 152, endPoint x: 453, endPoint y: 328, distance: 215.3
click at [453, 328] on div "1p Kristietības aizsākumi ir meklējami.. Tuvo Austrumu zemēs Tālo Austrumu zemē…" at bounding box center [636, 254] width 635 height 225
copy div "Kristietības aizsākumi ir meklējami.. Tuvo Austrumu zemēs Tālo Austrumu zemēs D…"
click at [326, 234] on div "1p Kristietības aizsākumi ir meklējami.. Tuvo Austrumu zemēs Tālo Austrumu zemē…" at bounding box center [636, 254] width 635 height 225
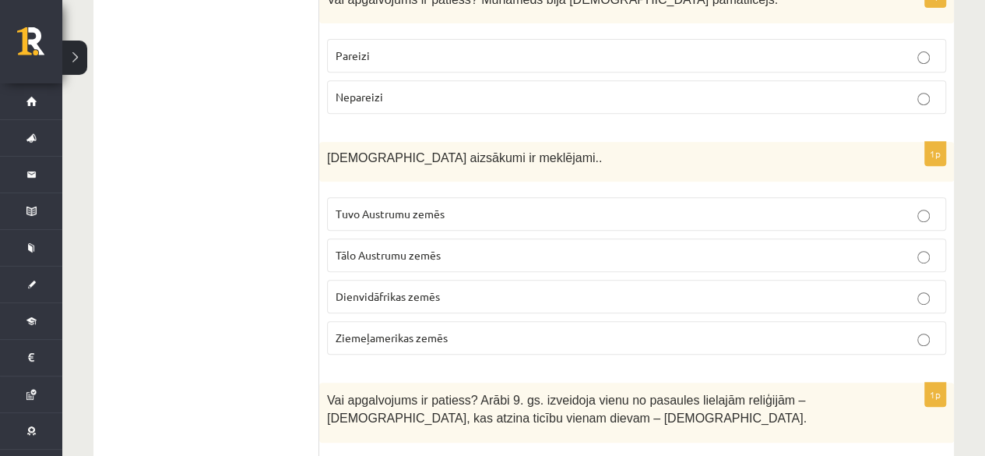
click at [465, 216] on p "Tuvo Austrumu zemēs" at bounding box center [637, 214] width 602 height 16
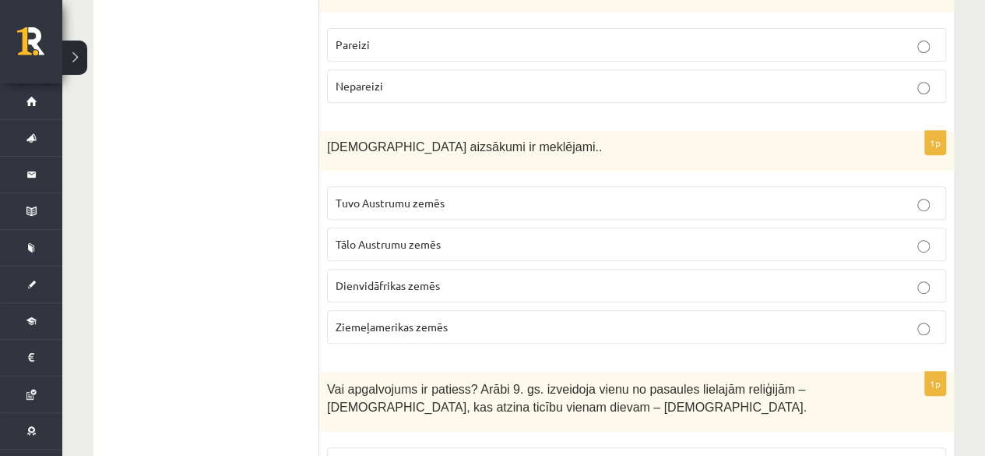
scroll to position [545, 0]
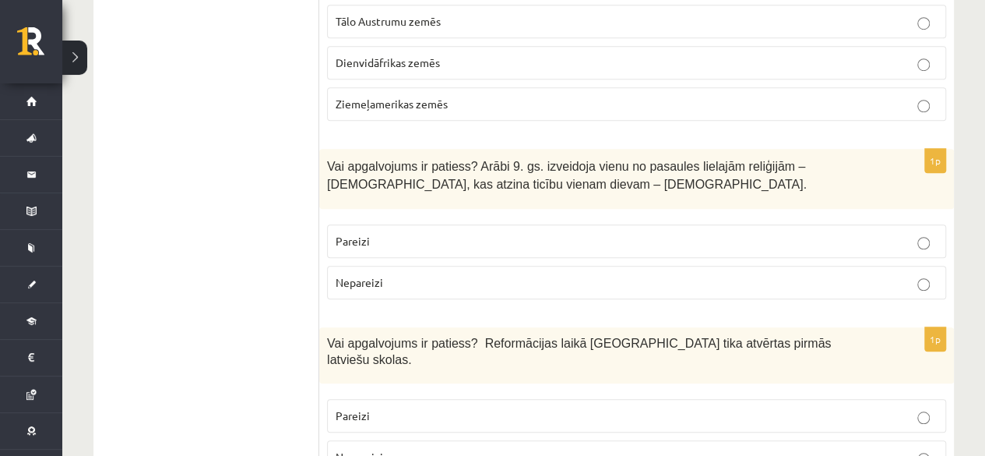
click at [379, 287] on label "Nepareizi" at bounding box center [636, 282] width 619 height 33
click at [366, 241] on span "Pareizi" at bounding box center [353, 241] width 34 height 14
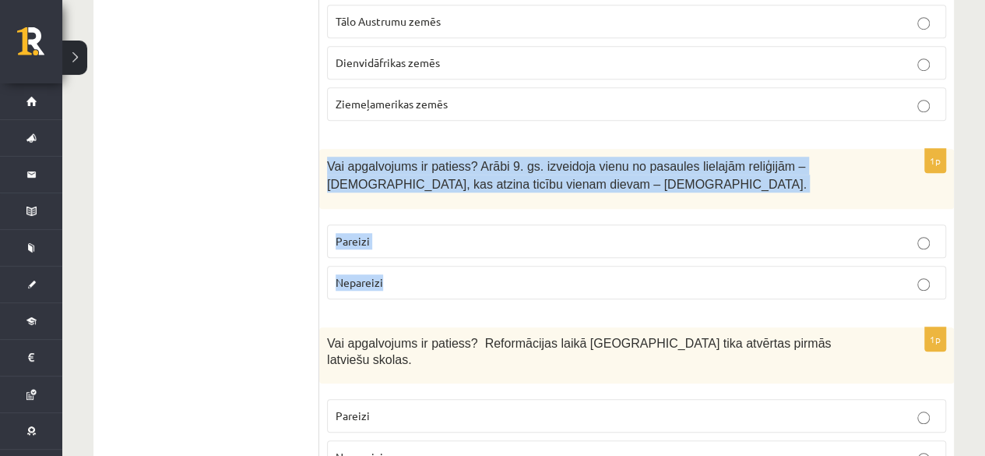
drag, startPoint x: 327, startPoint y: 151, endPoint x: 411, endPoint y: 269, distance: 144.6
click at [411, 269] on div "1p Vai apgalvojums ir patiess? Arābi 9. gs. izveidoja vienu no pasaules lielajā…" at bounding box center [636, 230] width 635 height 163
copy div "Vai apgalvojums ir patiess? Arābi 9. gs. izveidoja vienu no pasaules lielajām r…"
click at [487, 281] on p "Nepareizi" at bounding box center [637, 282] width 602 height 16
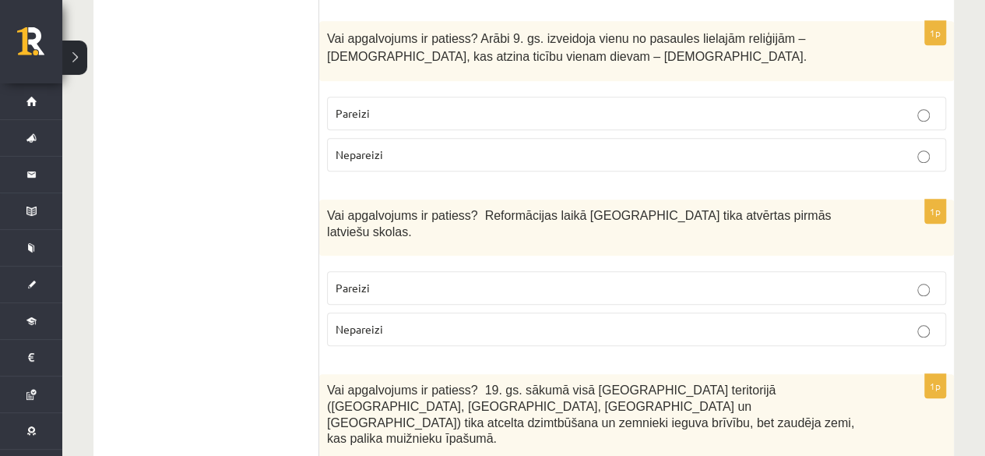
scroll to position [779, 0]
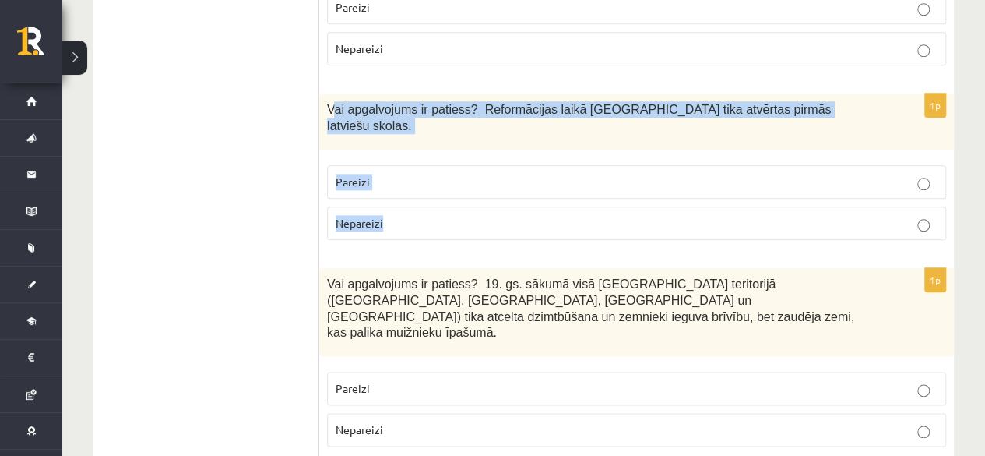
drag, startPoint x: 331, startPoint y: 105, endPoint x: 394, endPoint y: 207, distance: 120.0
click at [394, 207] on div "1p Vai apgalvojums ir patiess? Reformācijas laikā Livonijā tika atvērtas pirmās…" at bounding box center [636, 172] width 635 height 159
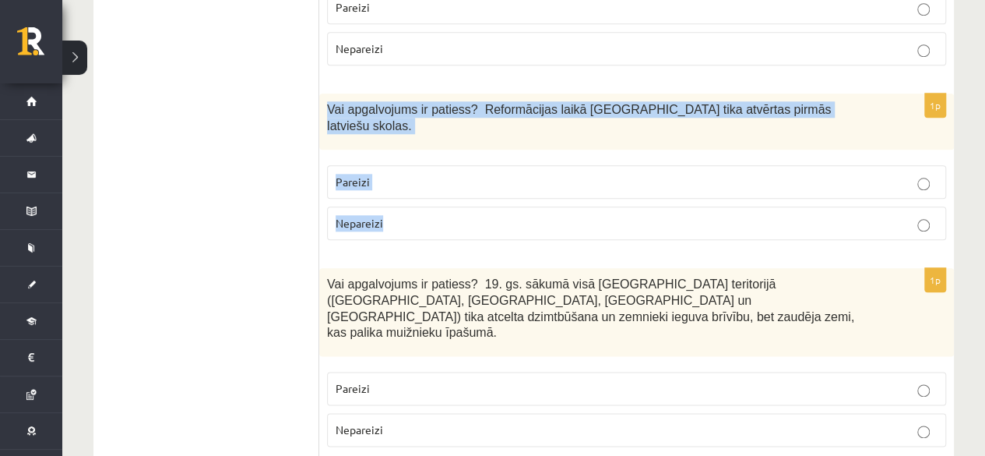
drag, startPoint x: 324, startPoint y: 100, endPoint x: 385, endPoint y: 213, distance: 128.3
click at [385, 213] on div "1p Vai apgalvojums ir patiess? Reformācijas laikā Livonijā tika atvērtas pirmās…" at bounding box center [636, 172] width 635 height 159
copy div "Vai apgalvojums ir patiess? Reformācijas laikā Livonijā tika atvērtas pirmās la…"
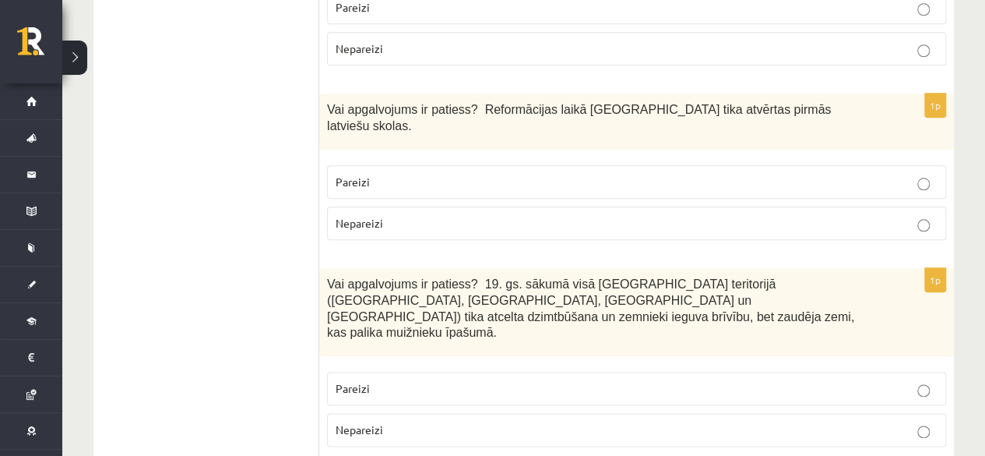
click at [394, 174] on p "Pareizi" at bounding box center [637, 182] width 602 height 16
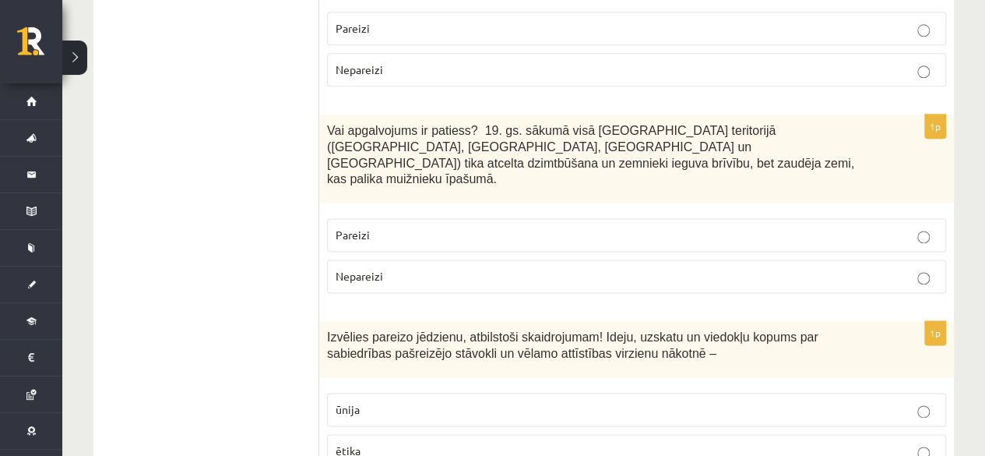
scroll to position [935, 0]
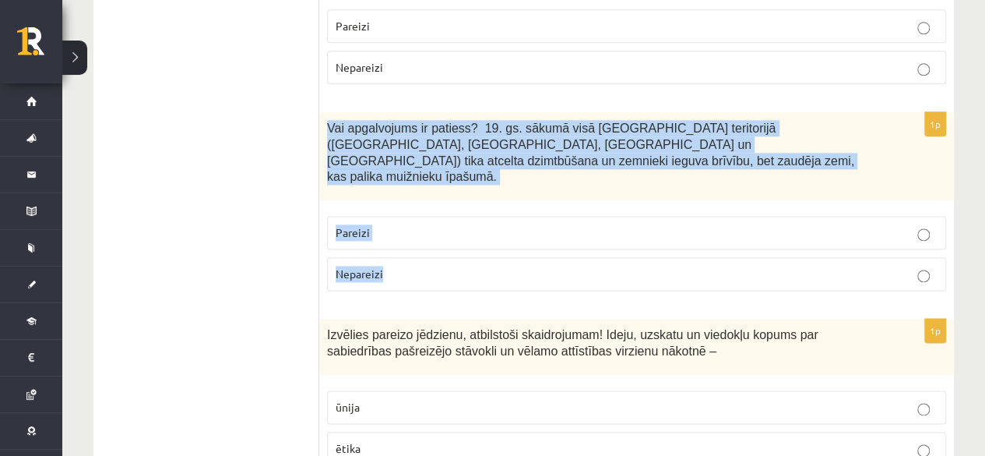
drag, startPoint x: 319, startPoint y: 105, endPoint x: 413, endPoint y: 213, distance: 143.0
click at [413, 213] on div "1p Vai apgalvojums ir patiess? 19. gs. sākumā visā Latvijas teritorijā (Kurzemē…" at bounding box center [636, 207] width 635 height 191
copy div "Vai apgalvojums ir patiess? 19. gs. sākumā visā Latvijas teritorijā (Kurzemē, Z…"
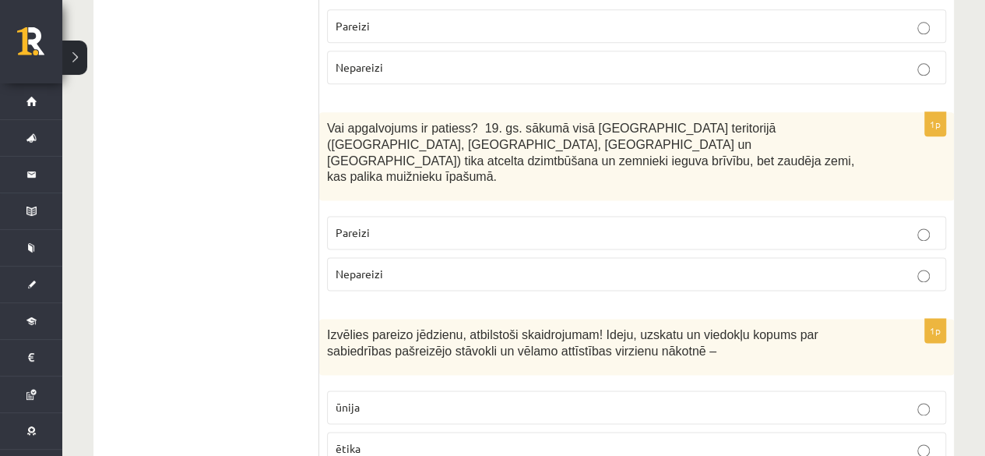
click at [393, 224] on p "Pareizi" at bounding box center [637, 232] width 602 height 16
click at [449, 266] on p "Nepareizi" at bounding box center [637, 274] width 602 height 16
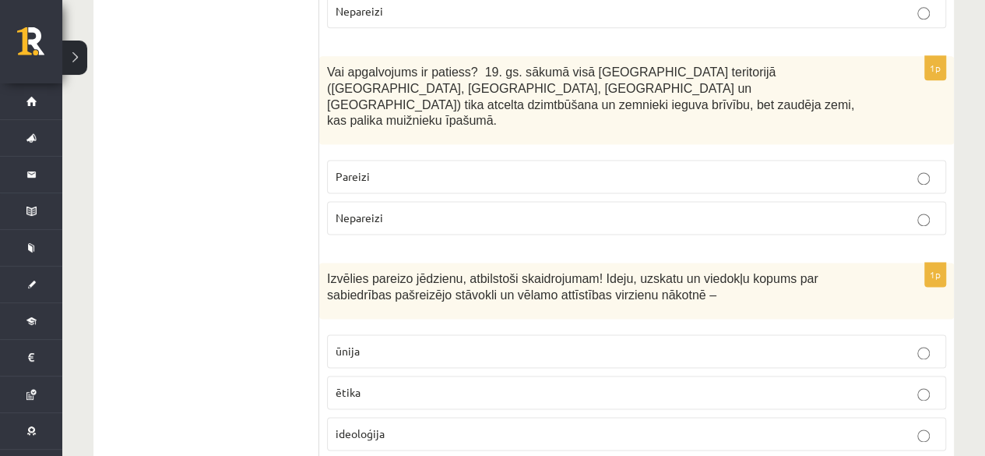
scroll to position [1091, 0]
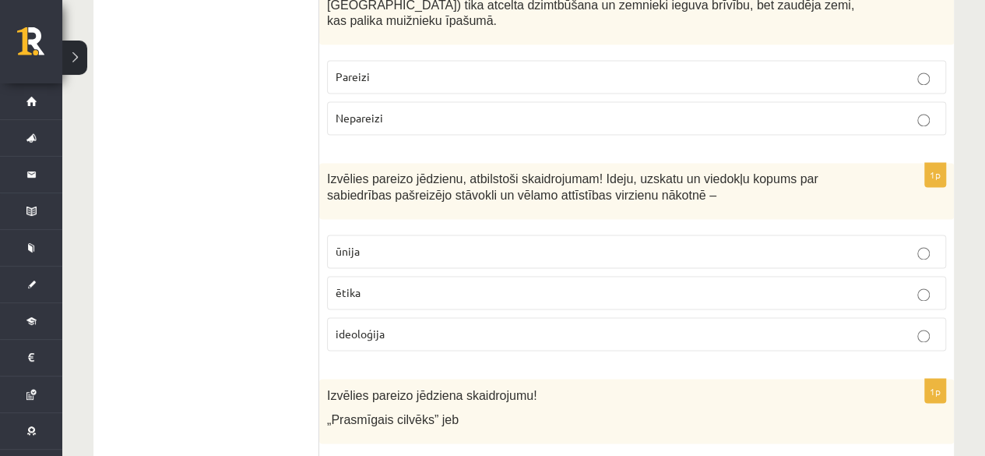
drag, startPoint x: 389, startPoint y: 271, endPoint x: 389, endPoint y: 237, distance: 34.3
click at [389, 326] on p "ideoloģija" at bounding box center [637, 334] width 602 height 16
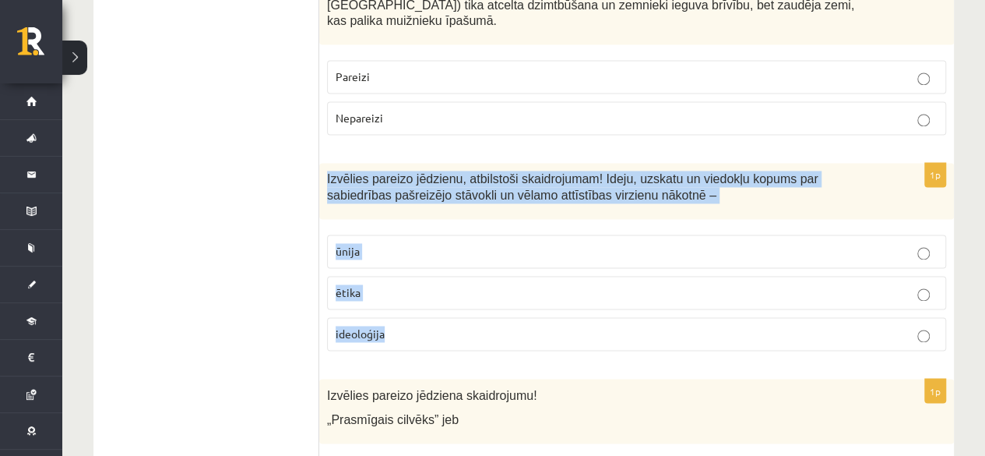
drag, startPoint x: 324, startPoint y: 122, endPoint x: 421, endPoint y: 276, distance: 181.3
click at [421, 276] on div "1p Izvēlies pareizo jēdzienu, atbilstoši skaidrojumam! Ideju, uzskatu un viedok…" at bounding box center [636, 263] width 635 height 200
copy div "Izvēlies pareizo jēdzienu, atbilstoši skaidrojumam! Ideju, uzskatu un viedokļu …"
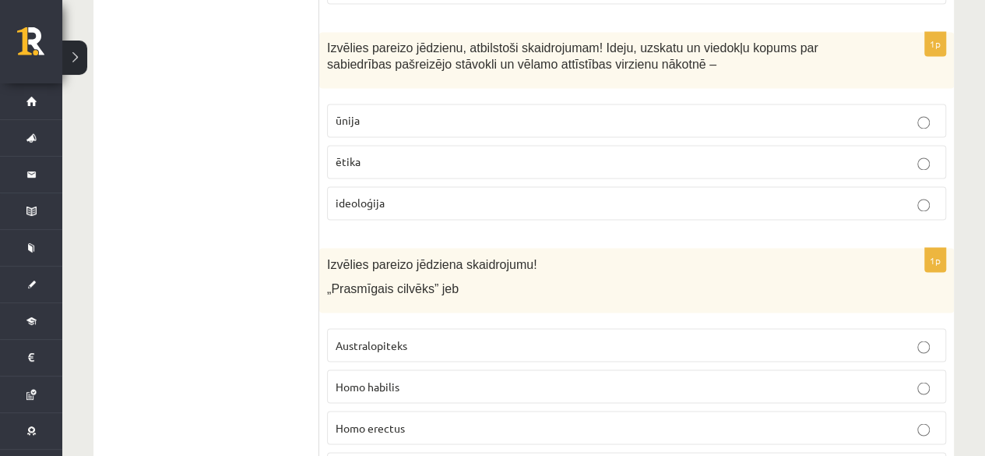
scroll to position [1324, 0]
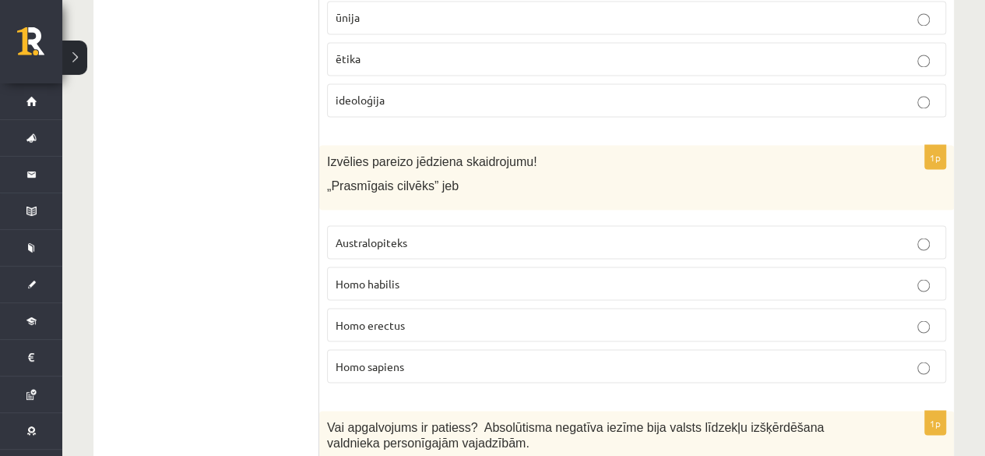
click at [400, 349] on label "Homo sapiens" at bounding box center [636, 365] width 619 height 33
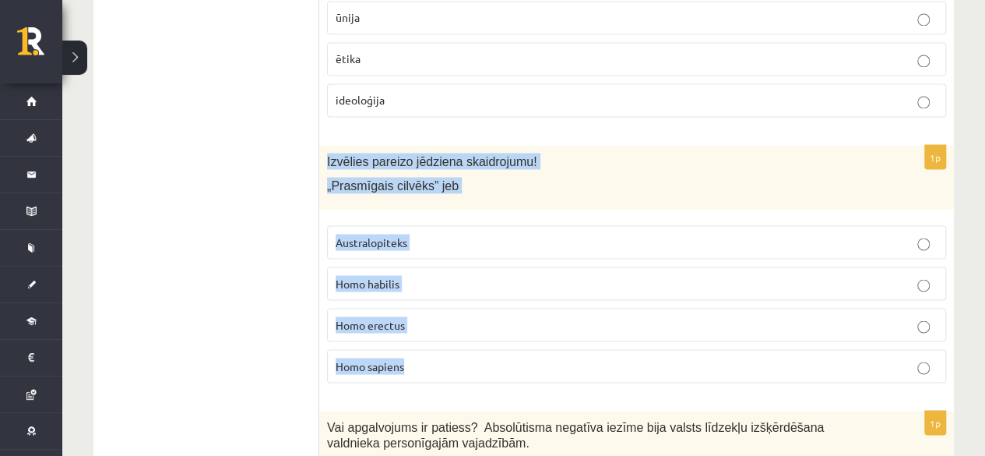
drag, startPoint x: 326, startPoint y: 103, endPoint x: 427, endPoint y: 306, distance: 227.1
click at [427, 306] on div "1p Izvēlies pareizo jēdziena skaidrojumu! „Prasmīgais cilvēks” jeb Australopite…" at bounding box center [636, 270] width 635 height 250
copy div "Izvēlies pareizo jēdziena skaidrojumu! „Prasmīgais cilvēks” jeb Australopiteks …"
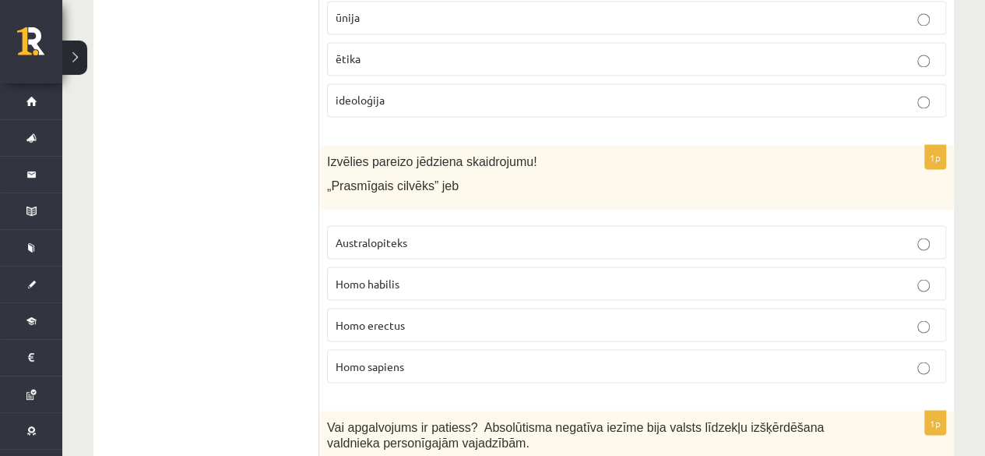
drag, startPoint x: 229, startPoint y: 234, endPoint x: 313, endPoint y: 256, distance: 86.9
click at [366, 276] on span "Homo habilis" at bounding box center [368, 283] width 64 height 14
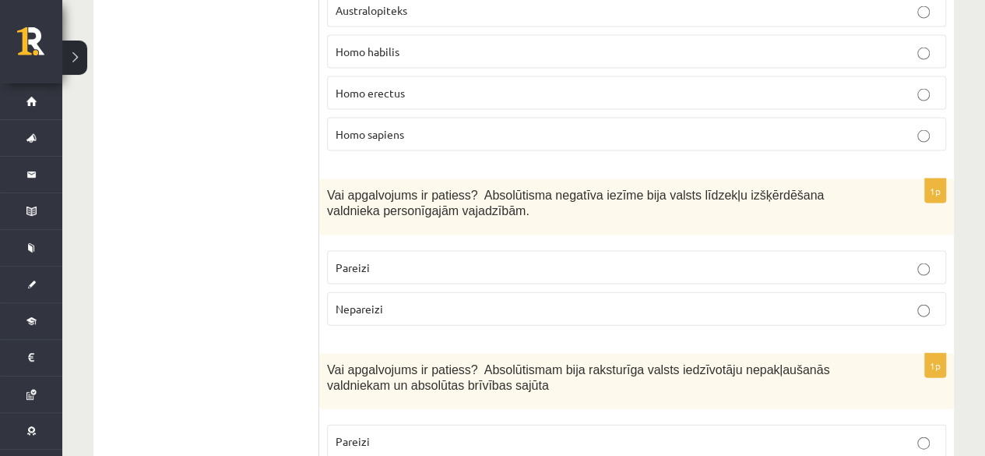
scroll to position [1558, 0]
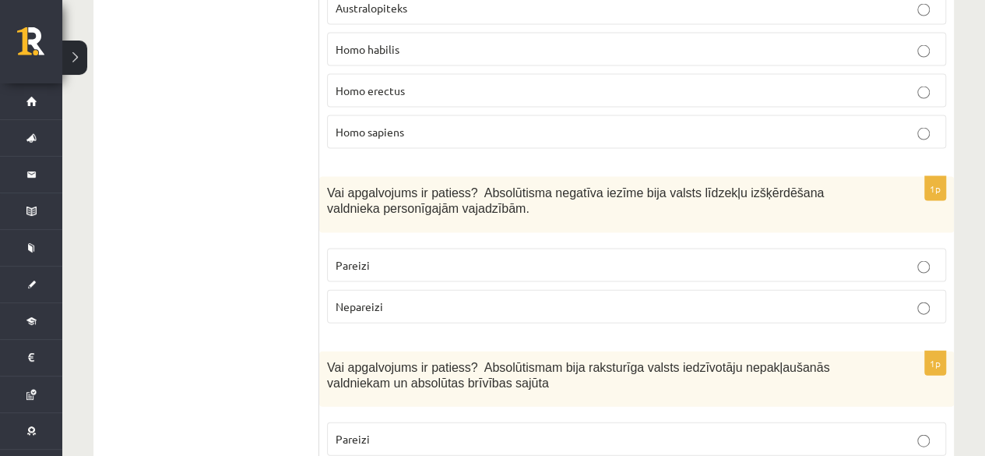
drag, startPoint x: 317, startPoint y: 124, endPoint x: 395, endPoint y: 231, distance: 132.8
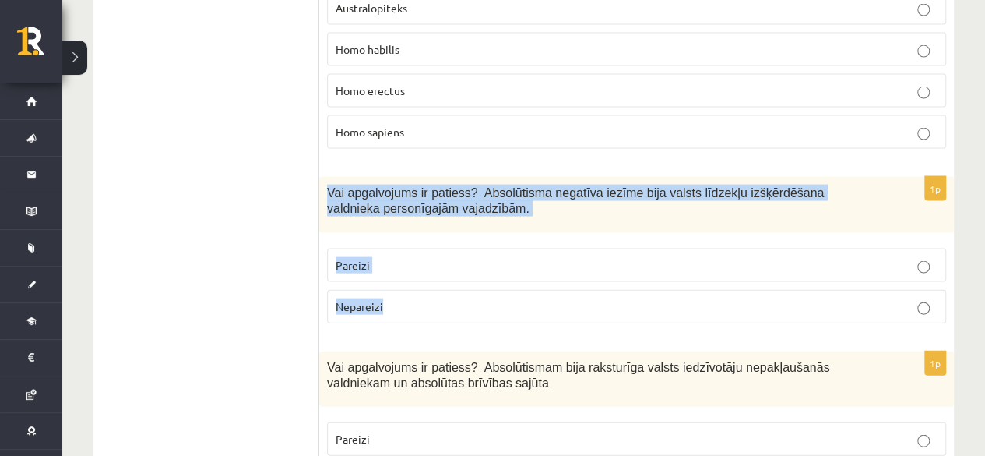
drag, startPoint x: 326, startPoint y: 139, endPoint x: 402, endPoint y: 247, distance: 132.5
click at [402, 247] on div "1p Vai apgalvojums ir patiess? Absolūtisma negatīva iezīme bija valsts līdzekļu…" at bounding box center [636, 256] width 635 height 159
click at [331, 241] on fieldset "Pareizi Nepareizi" at bounding box center [636, 284] width 619 height 87
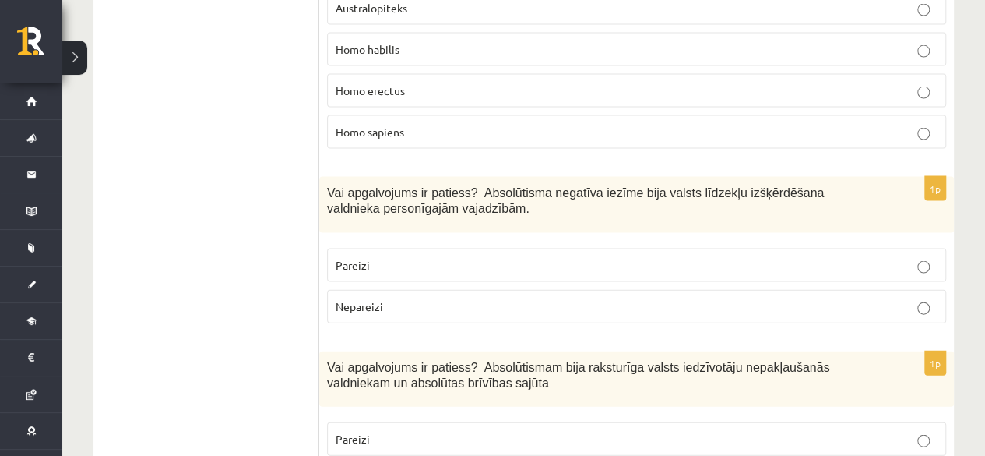
click at [412, 257] on p "Pareizi" at bounding box center [637, 265] width 602 height 16
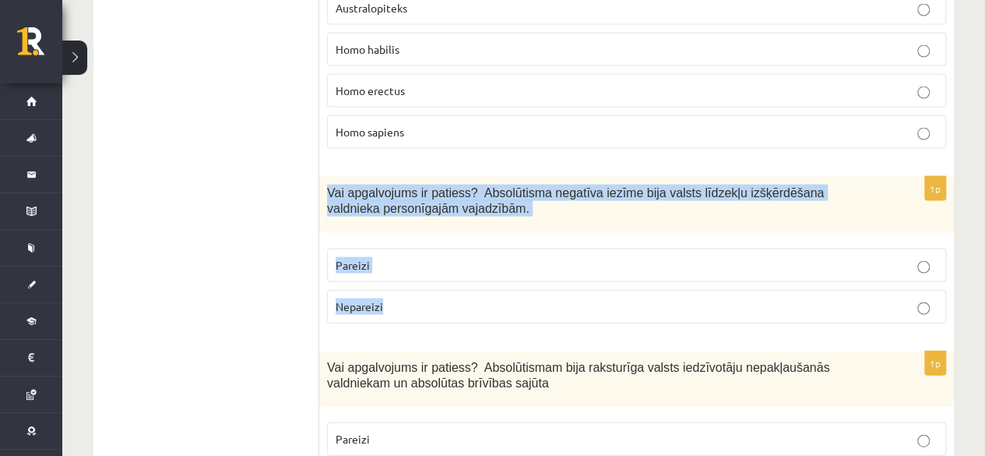
drag, startPoint x: 326, startPoint y: 136, endPoint x: 418, endPoint y: 241, distance: 140.3
click at [418, 241] on div "1p Vai apgalvojums ir patiess? Absolūtisma negatīva iezīme bija valsts līdzekļu…" at bounding box center [636, 256] width 635 height 159
copy div "Vai apgalvojums ir patiess? Absolūtisma negatīva iezīme bija valsts līdzekļu iz…"
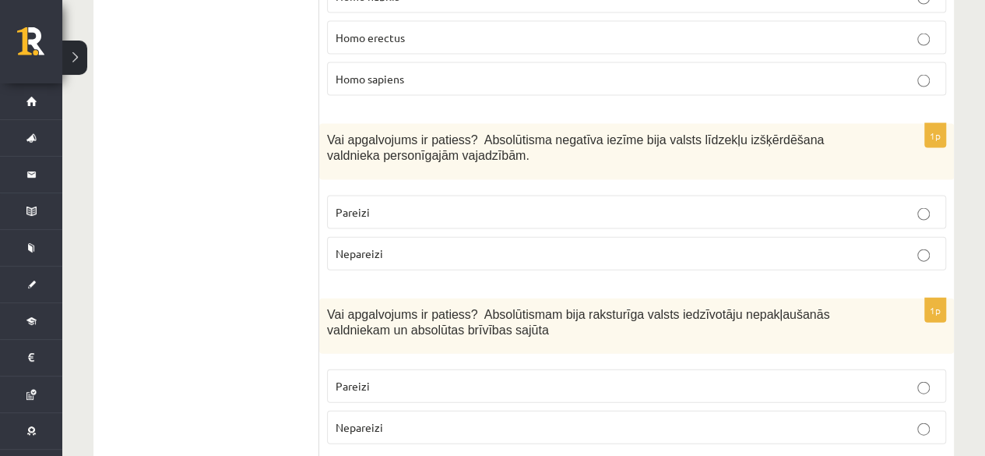
scroll to position [1636, 0]
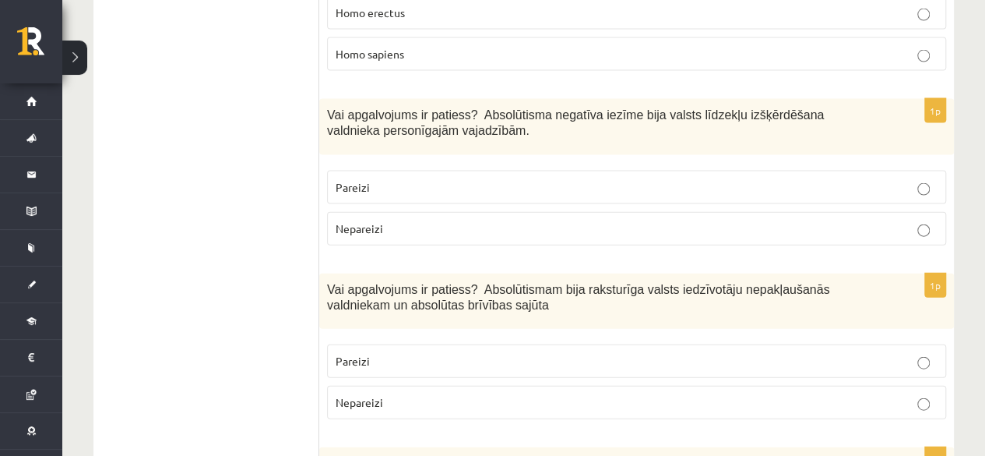
drag, startPoint x: 319, startPoint y: 224, endPoint x: 387, endPoint y: 315, distance: 114.7
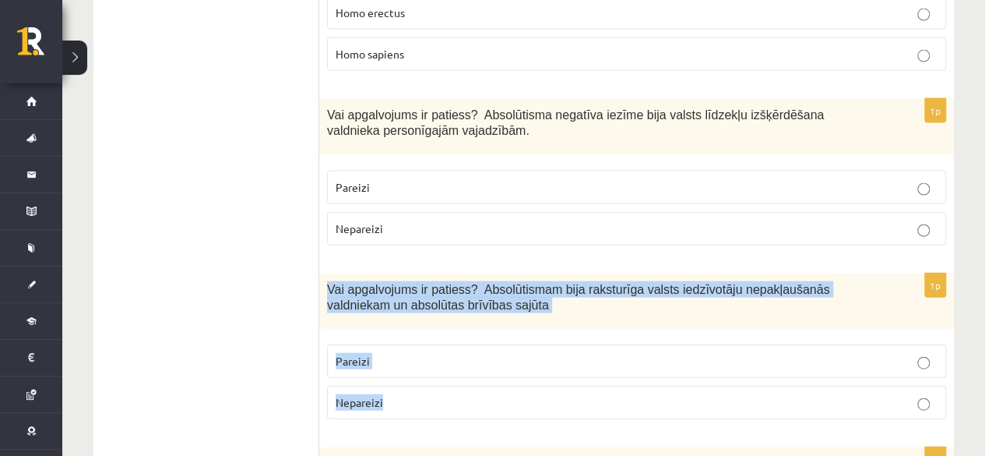
drag, startPoint x: 323, startPoint y: 225, endPoint x: 387, endPoint y: 340, distance: 131.1
click at [387, 340] on div "1p Vai apgalvojums ir patiess? Absolūtismam bija raksturīga valsts iedzīvotāju …" at bounding box center [636, 352] width 635 height 159
copy div "Vai apgalvojums ir patiess? Absolūtismam bija raksturīga valsts iedzīvotāju nep…"
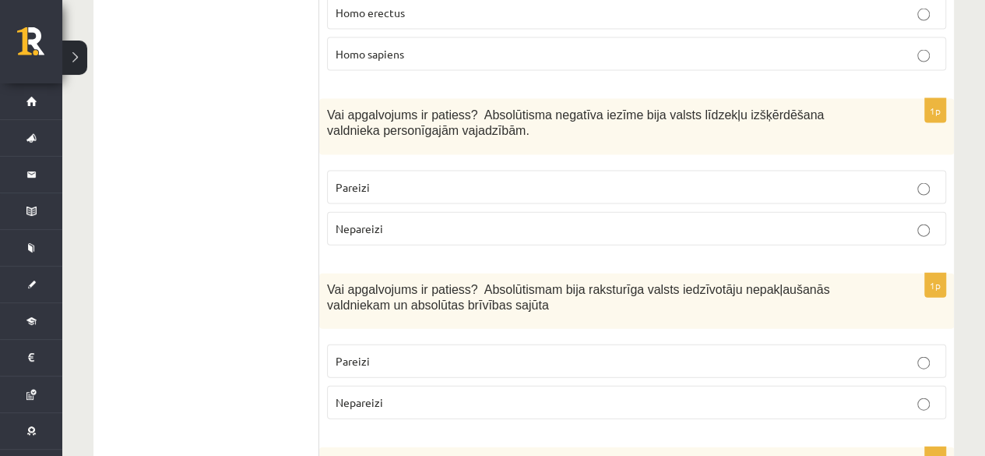
click at [414, 394] on p "Nepareizi" at bounding box center [637, 402] width 602 height 16
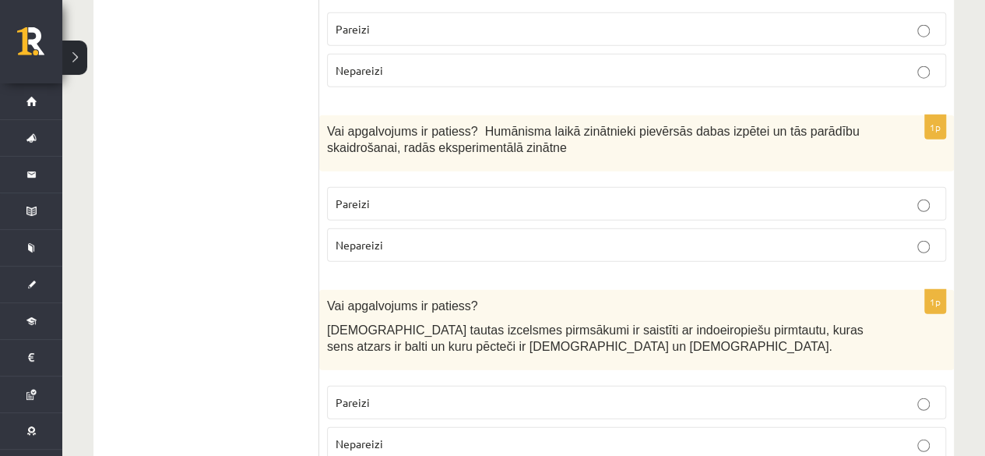
scroll to position [1947, 0]
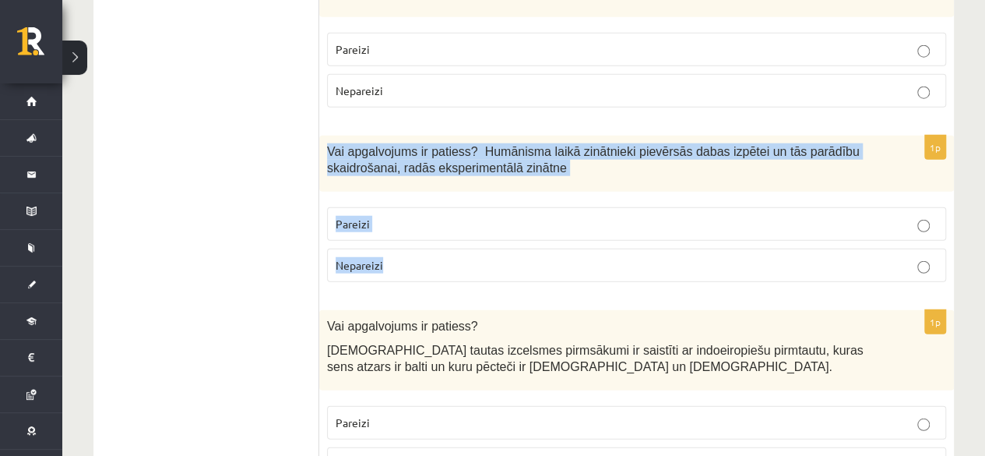
drag, startPoint x: 325, startPoint y: 86, endPoint x: 394, endPoint y: 192, distance: 126.6
click at [394, 192] on div "1p Vai apgalvojums ir patiess? Humānisma laikā zinātnieki pievērsās dabas izpēt…" at bounding box center [636, 215] width 635 height 159
copy div "Vai apgalvojums ir patiess? Humānisma laikā zinātnieki pievērsās dabas izpētei …"
click at [412, 207] on label "Pareizi" at bounding box center [636, 223] width 619 height 33
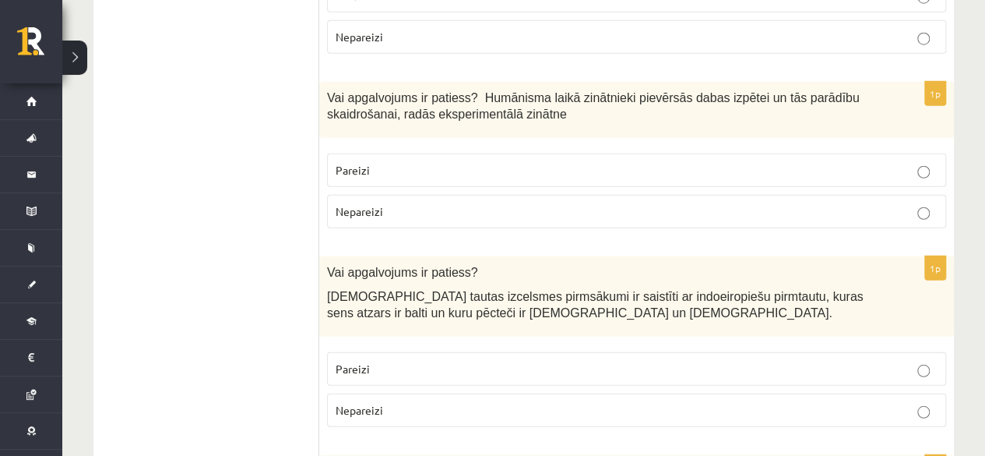
scroll to position [2025, 0]
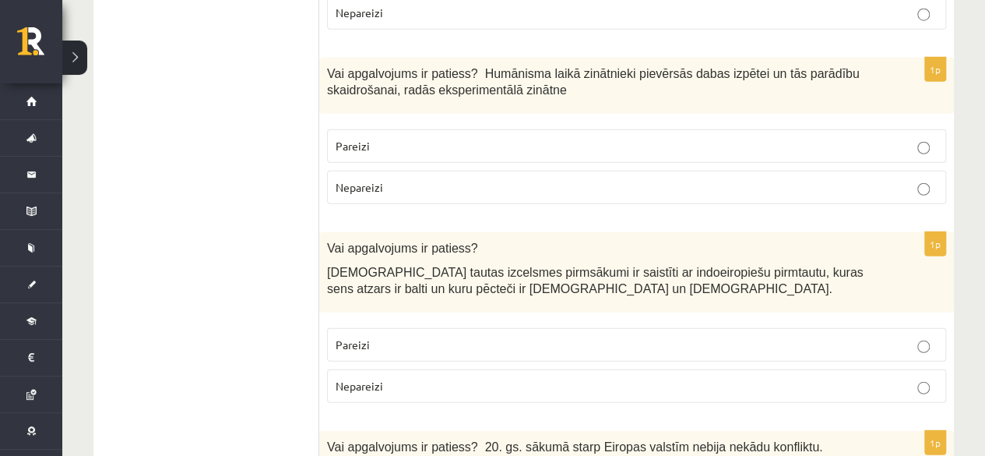
drag, startPoint x: 318, startPoint y: 178, endPoint x: 405, endPoint y: 281, distance: 134.8
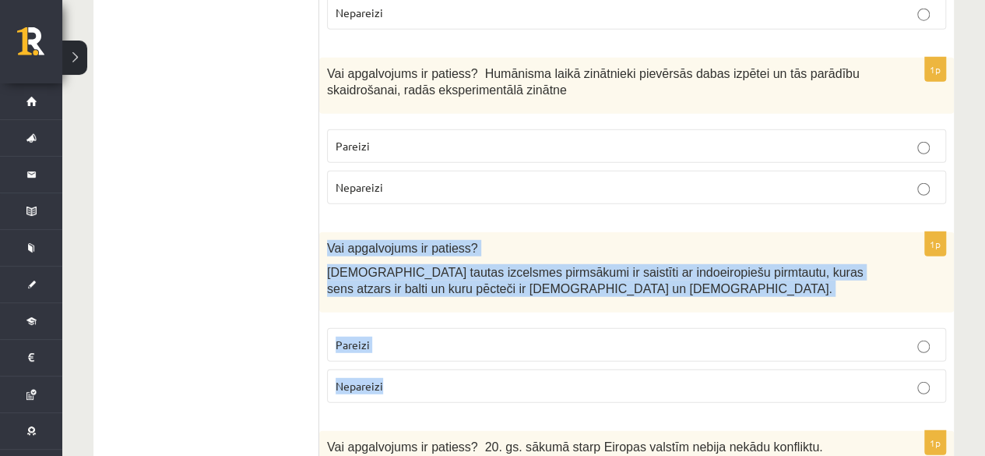
drag, startPoint x: 326, startPoint y: 186, endPoint x: 395, endPoint y: 330, distance: 159.6
click at [395, 330] on div "1p Vai apgalvojums ir patiess? Latviešu tautas izcelsmes pirmsākumi ir saistīti…" at bounding box center [636, 323] width 635 height 183
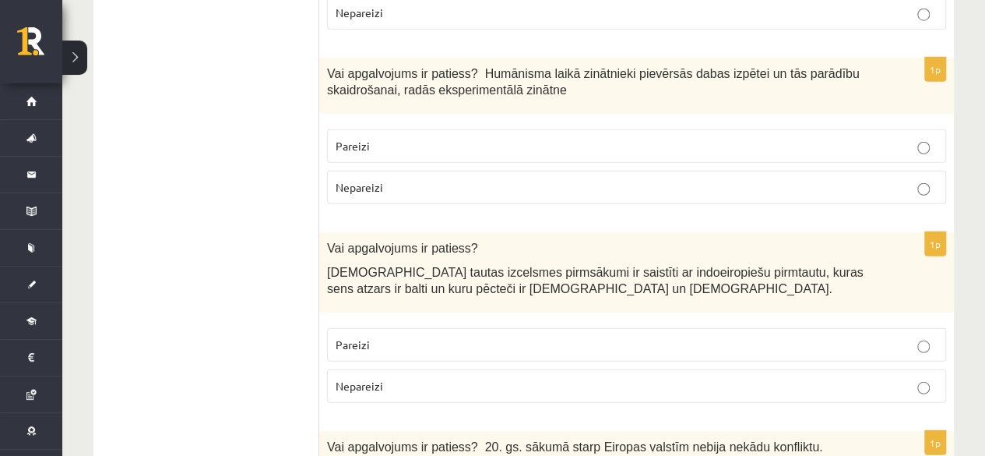
click at [366, 337] on span "Pareizi" at bounding box center [353, 344] width 34 height 14
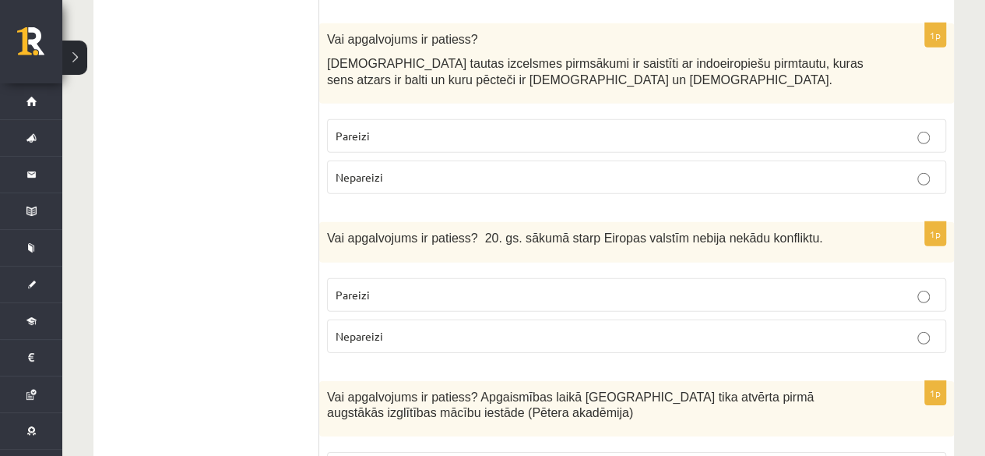
scroll to position [2259, 0]
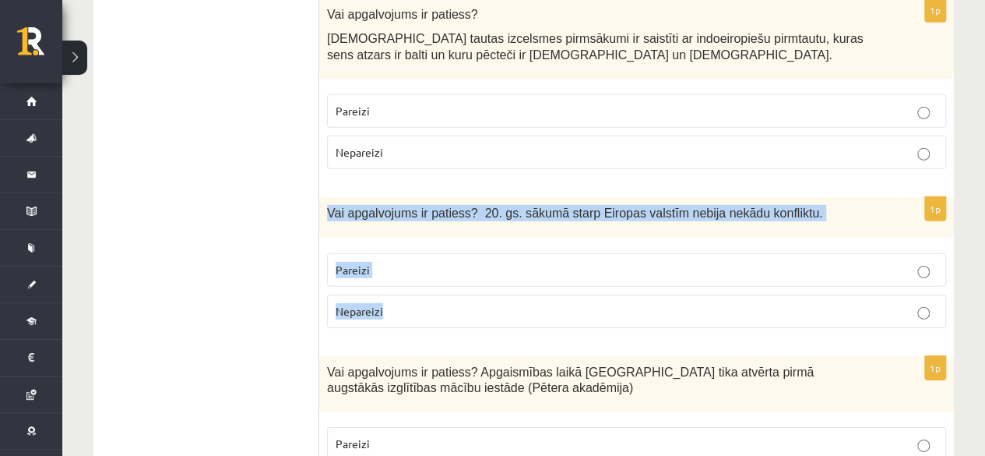
drag, startPoint x: 329, startPoint y: 140, endPoint x: 404, endPoint y: 231, distance: 117.9
click at [404, 231] on div "1p Vai apgalvojums ir patiess? 20. gs. sākumā starp Eiropas valstīm nebija nekā…" at bounding box center [636, 268] width 635 height 143
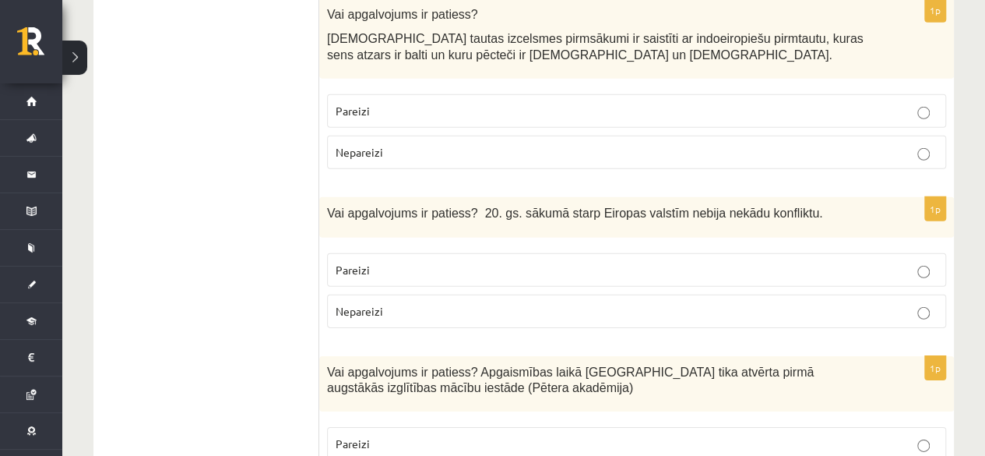
click at [373, 304] on span "Nepareizi" at bounding box center [360, 311] width 48 height 14
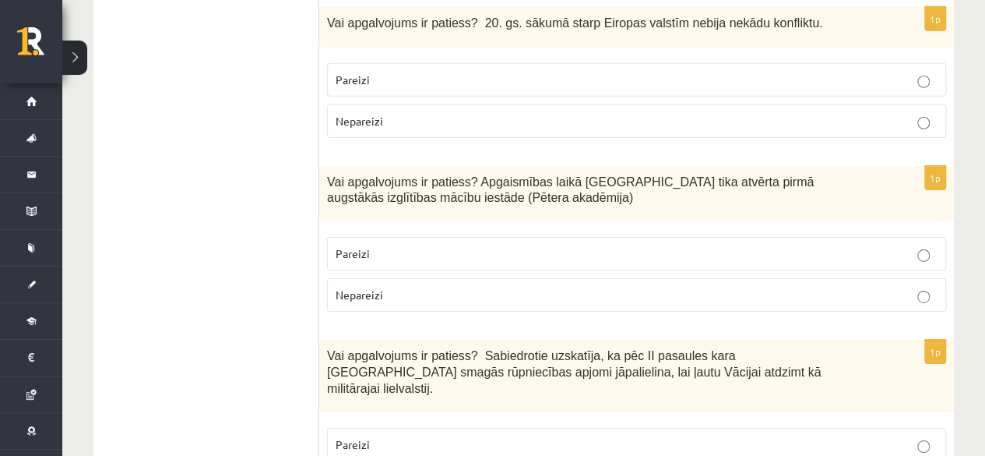
scroll to position [2493, 0]
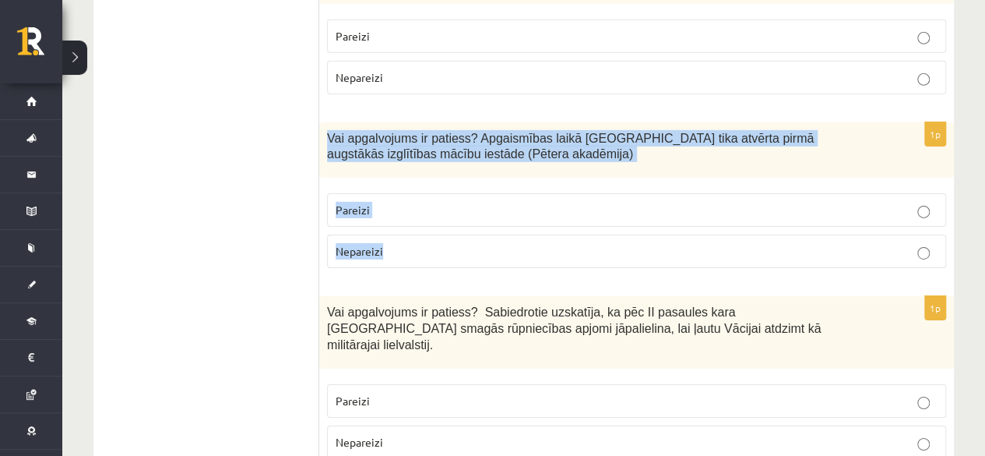
drag, startPoint x: 324, startPoint y: 71, endPoint x: 414, endPoint y: 197, distance: 155.2
click at [425, 206] on div "1p Vai apgalvojums ir patiess? Apgaismības laikā Jelgavā tika atvērta pirmā aug…" at bounding box center [636, 201] width 635 height 159
click at [414, 234] on label "Nepareizi" at bounding box center [636, 250] width 619 height 33
click at [415, 193] on label "Pareizi" at bounding box center [636, 209] width 619 height 33
drag, startPoint x: 329, startPoint y: 72, endPoint x: 397, endPoint y: 189, distance: 135.5
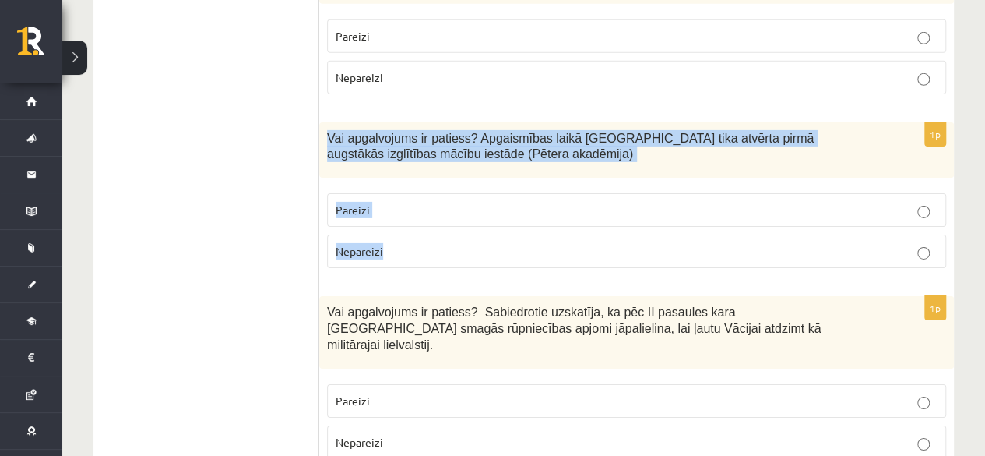
click at [397, 189] on div "1p Vai apgalvojums ir patiess? Apgaismības laikā Jelgavā tika atvērta pirmā aug…" at bounding box center [636, 201] width 635 height 159
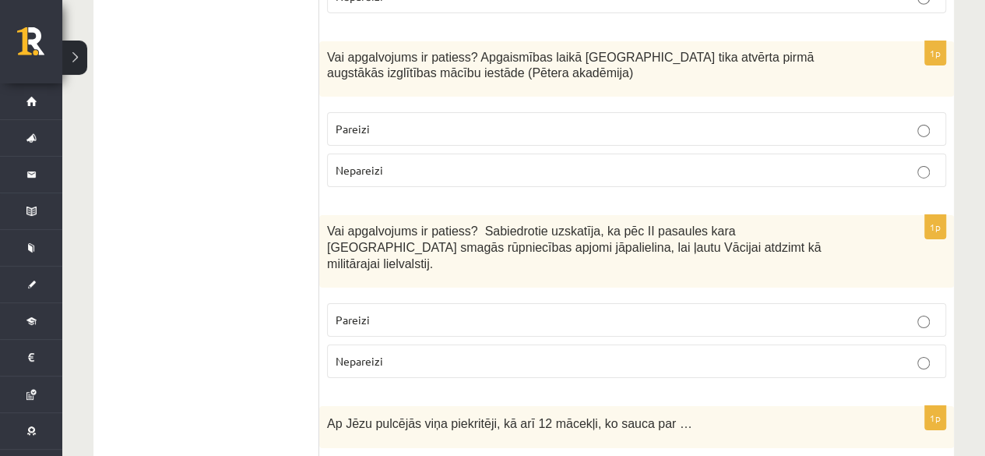
scroll to position [2648, 0]
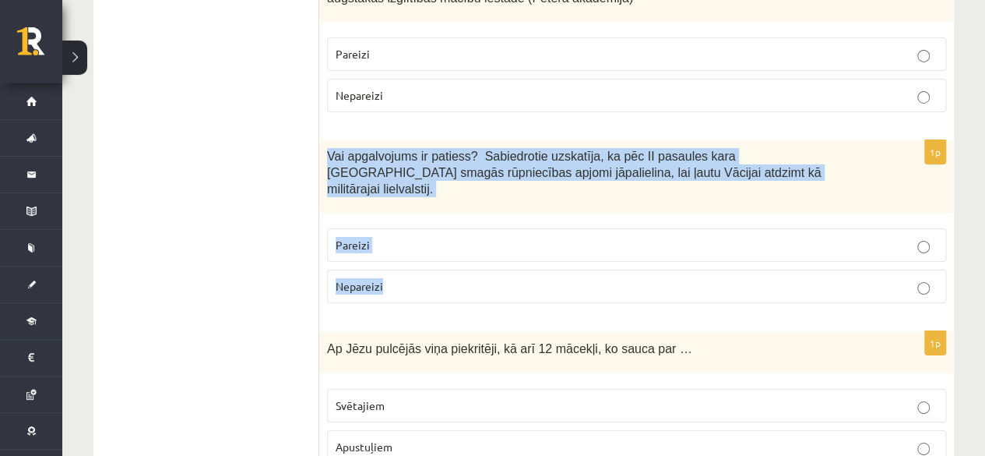
drag, startPoint x: 328, startPoint y: 86, endPoint x: 400, endPoint y: 196, distance: 131.6
click at [400, 196] on div "1p Vai apgalvojums ir patiess? Sabiedrotie uzskatīja, ka pēc II pasaules kara V…" at bounding box center [636, 227] width 635 height 174
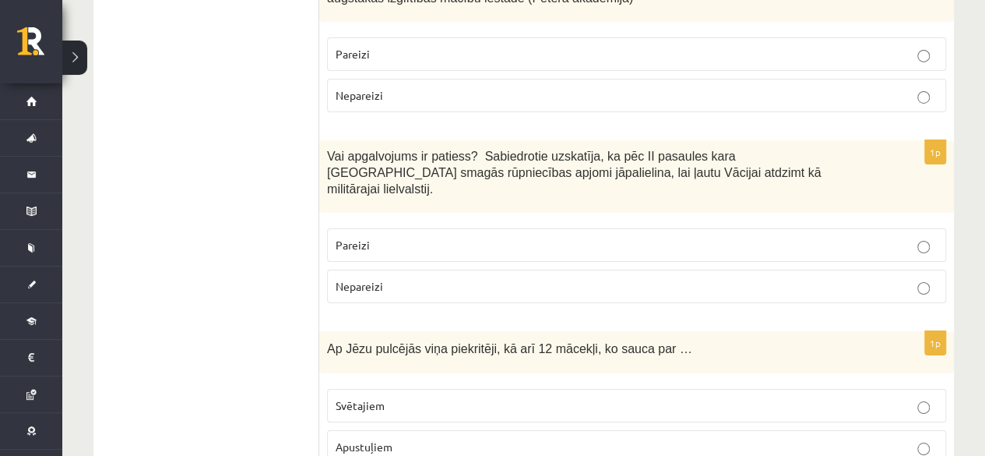
click at [385, 278] on p "Nepareizi" at bounding box center [637, 286] width 602 height 16
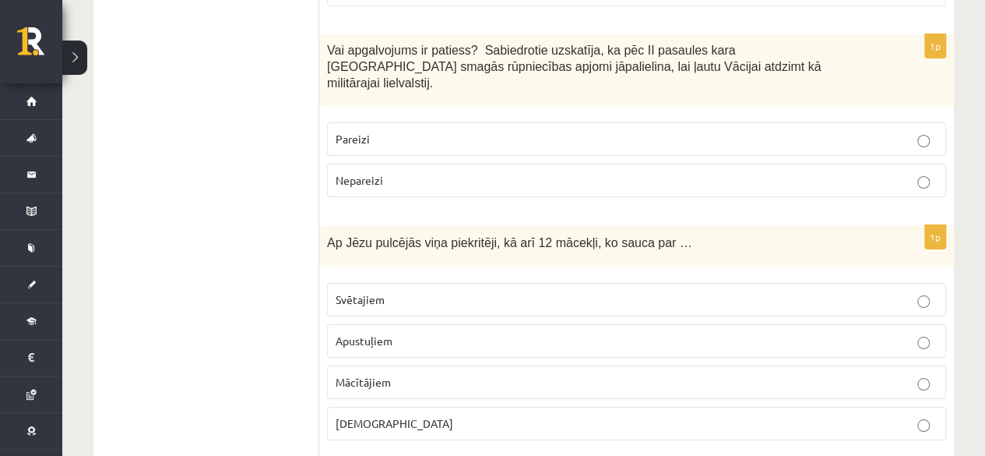
scroll to position [2804, 0]
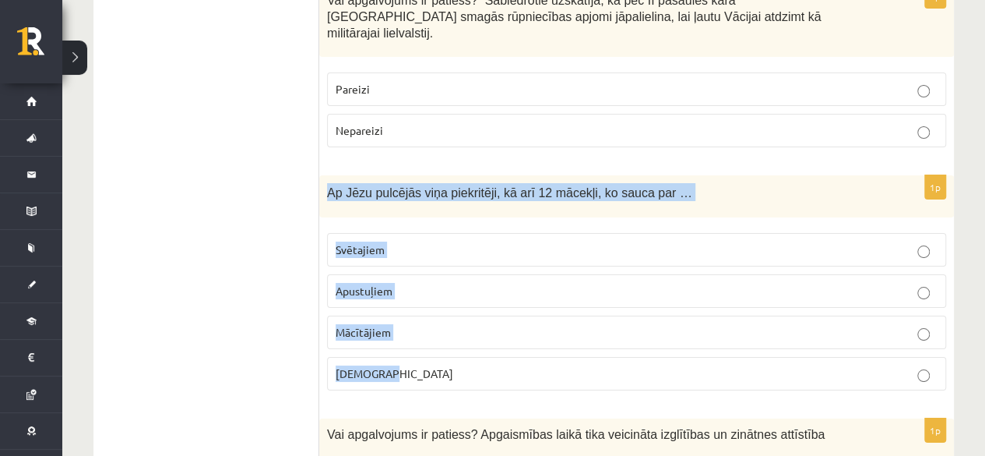
drag, startPoint x: 324, startPoint y: 106, endPoint x: 425, endPoint y: 280, distance: 201.7
click at [425, 280] on div "1p Ap Jēzu pulcējās viņa piekritēji, kā arī 12 mācekļi, ko sauca par … Svētajie…" at bounding box center [636, 289] width 635 height 228
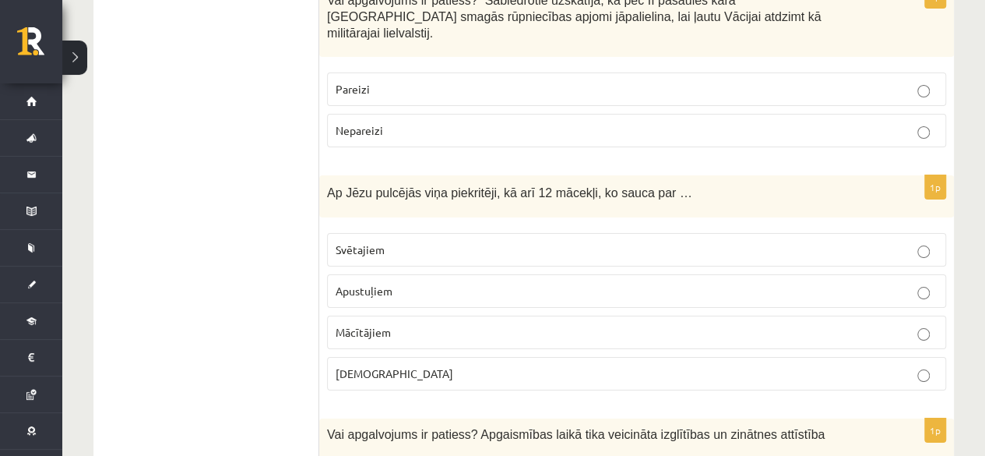
click at [234, 220] on ul "Tests" at bounding box center [214, 344] width 210 height 5739
click at [390, 283] on p "Apustuļiem" at bounding box center [637, 291] width 602 height 16
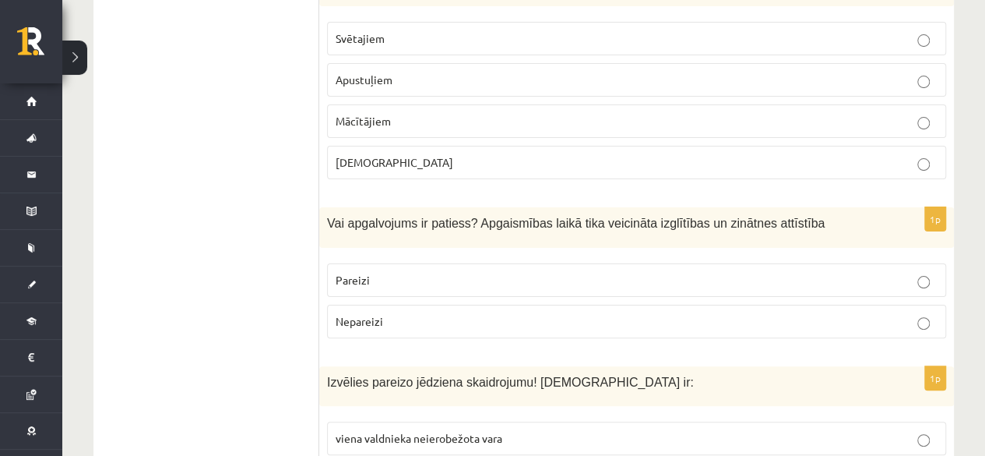
scroll to position [3038, 0]
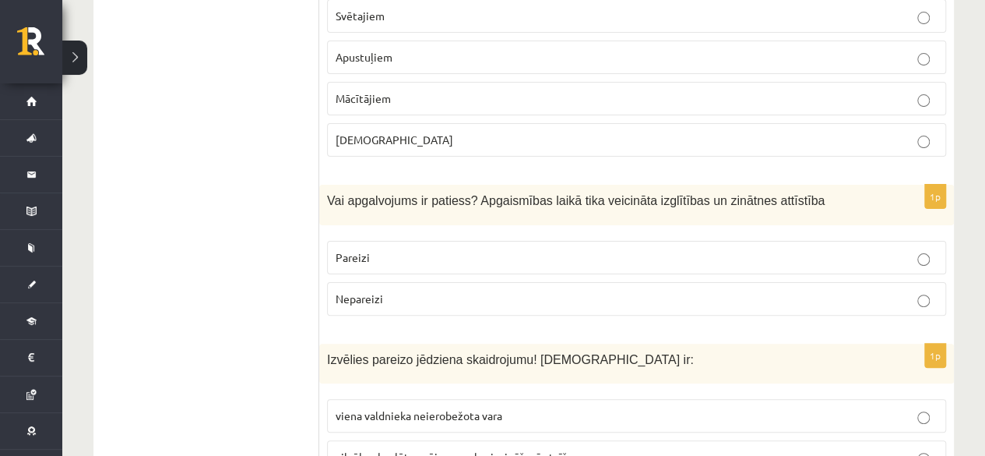
click at [389, 249] on p "Pareizi" at bounding box center [637, 257] width 602 height 16
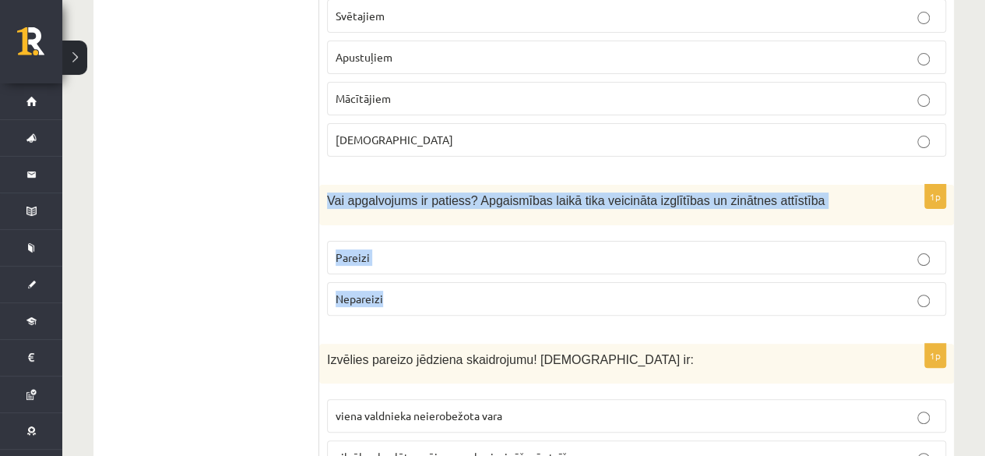
drag, startPoint x: 328, startPoint y: 111, endPoint x: 418, endPoint y: 216, distance: 138.6
click at [418, 216] on div "1p Vai apgalvojums ir patiess? Apgaismības laikā tika veicināta izglītības un z…" at bounding box center [636, 256] width 635 height 143
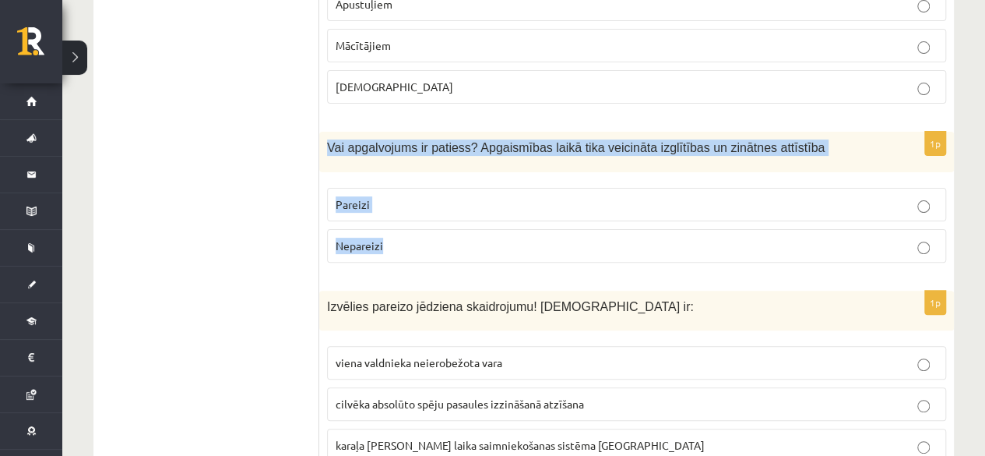
scroll to position [3116, 0]
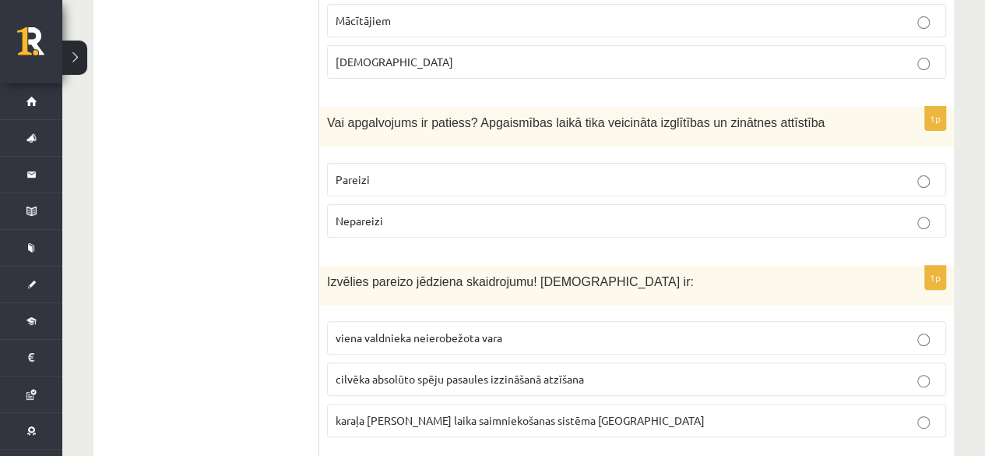
click at [175, 192] on ul "Tests" at bounding box center [214, 33] width 210 height 5739
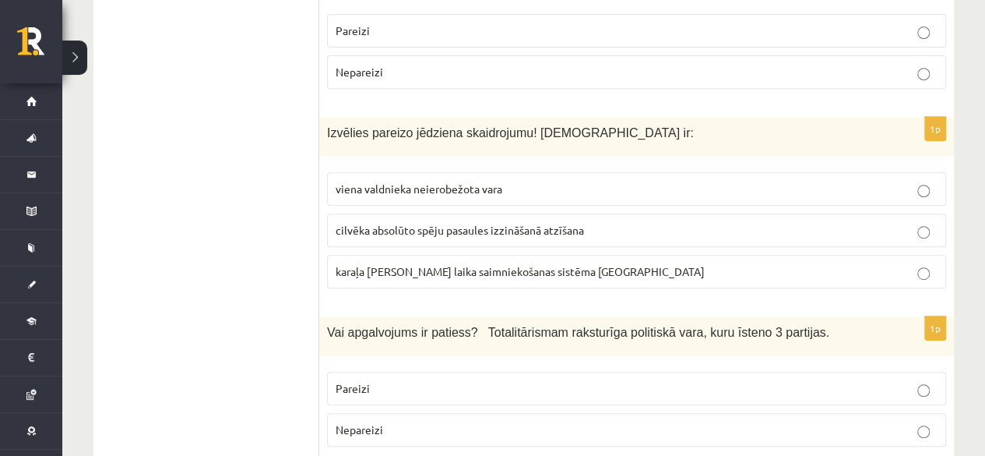
scroll to position [3272, 0]
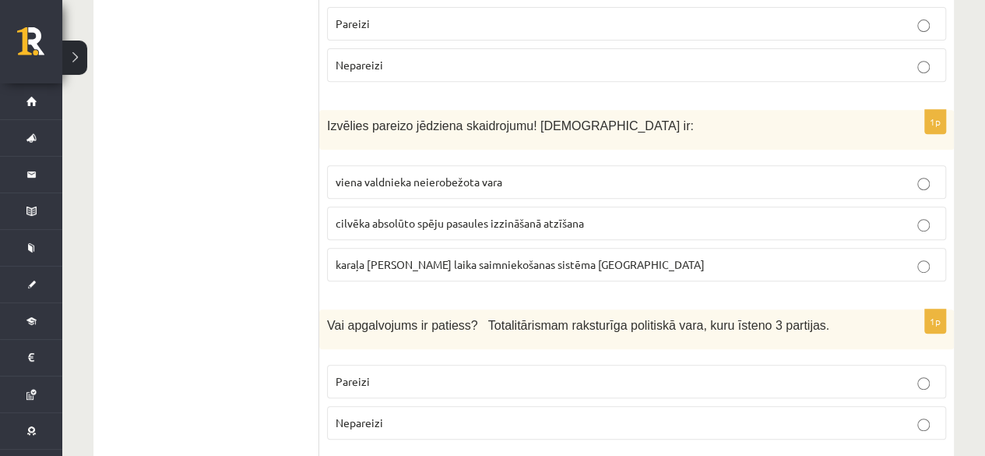
click at [400, 174] on span "viena valdnieka neierobežota vara" at bounding box center [419, 181] width 167 height 14
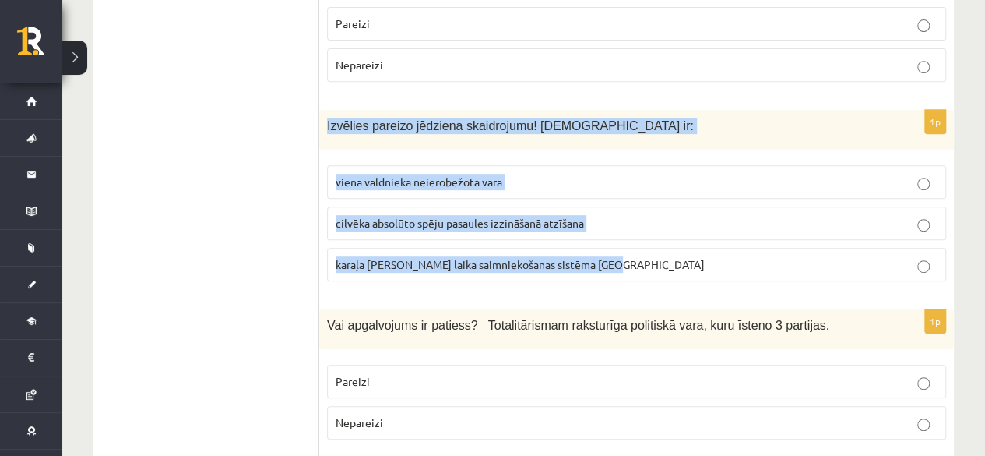
drag, startPoint x: 327, startPoint y: 41, endPoint x: 611, endPoint y: 174, distance: 313.3
click at [611, 174] on div "1p Izvēlies pareizo jēdziena skaidrojumu! Absolūtisms ir: viena valdnieka neier…" at bounding box center [636, 202] width 635 height 184
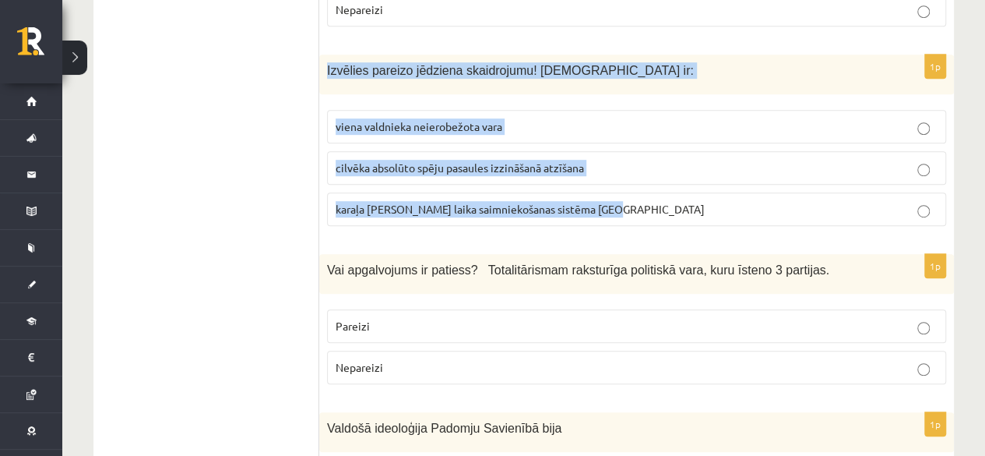
scroll to position [3350, 0]
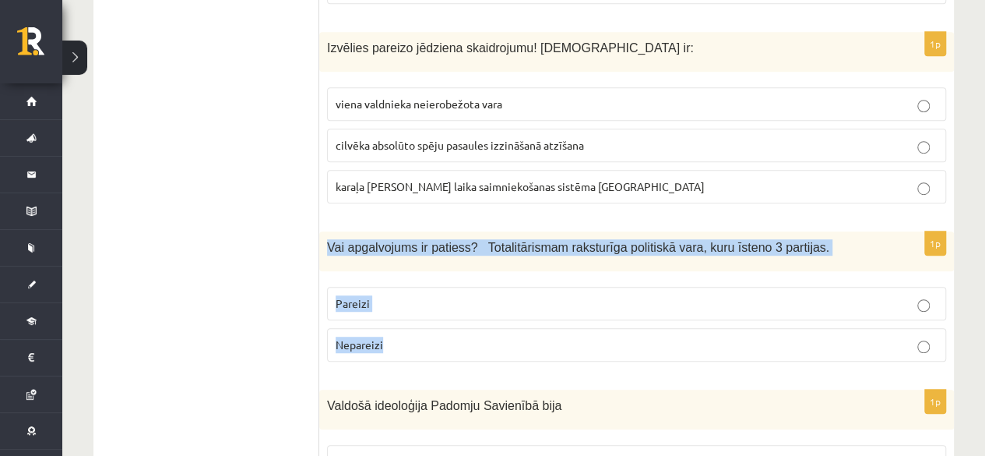
drag, startPoint x: 326, startPoint y: 149, endPoint x: 404, endPoint y: 248, distance: 126.4
click at [404, 248] on div "1p Vai apgalvojums ir patiess? Totalitārismam raksturīga politiskā vara, kuru ī…" at bounding box center [636, 302] width 635 height 143
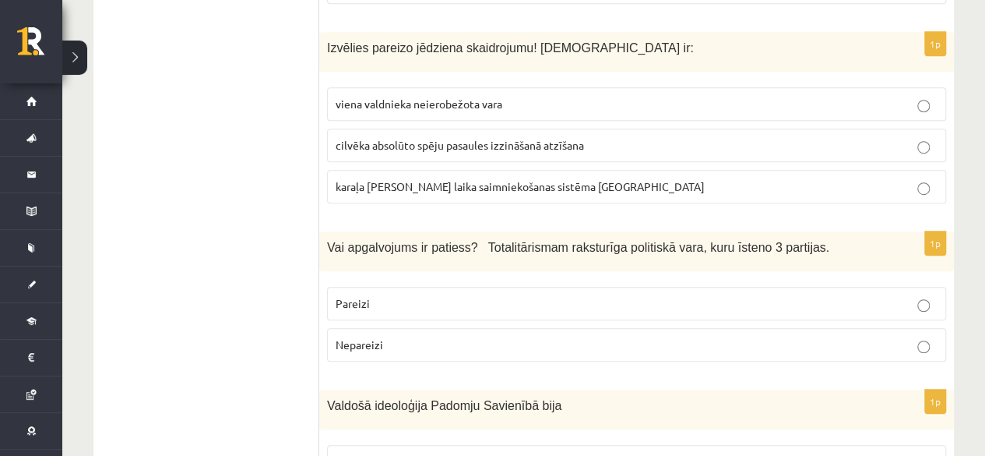
click at [379, 337] on span "Nepareizi" at bounding box center [360, 344] width 48 height 14
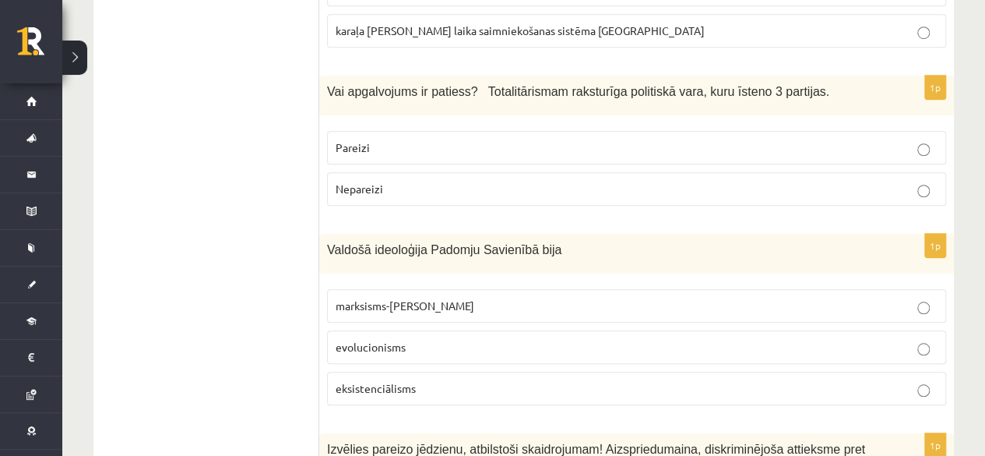
scroll to position [3583, 0]
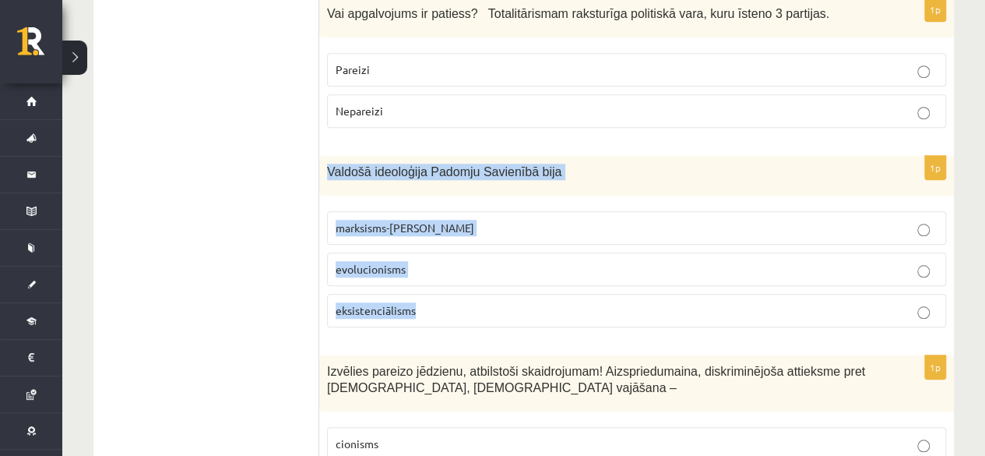
drag, startPoint x: 328, startPoint y: 76, endPoint x: 433, endPoint y: 217, distance: 176.5
click at [433, 217] on div "1p Valdošā ideoloģija Padomju Savienībā bija marksisms-ļeņinisms evolucionisms …" at bounding box center [636, 248] width 635 height 184
click at [333, 252] on label "evolucionisms" at bounding box center [636, 268] width 619 height 33
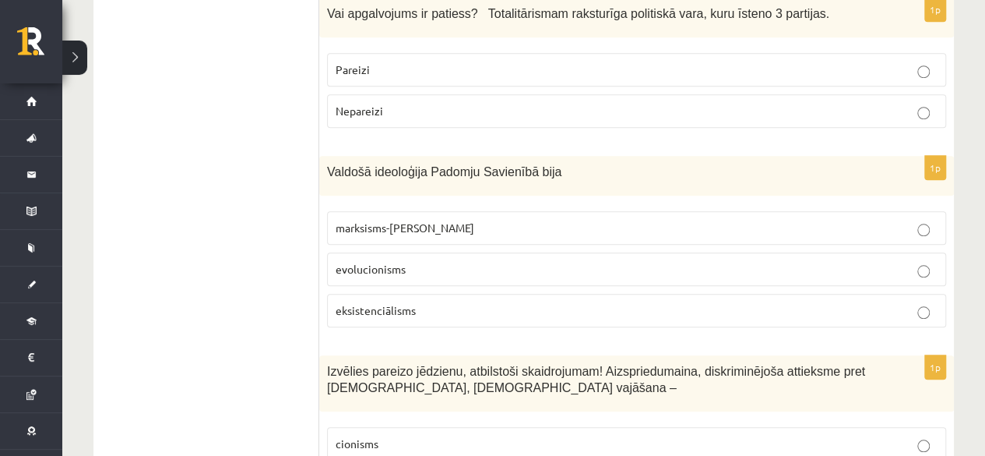
click at [414, 220] on span "marksisms-ļeņinisms" at bounding box center [405, 227] width 139 height 14
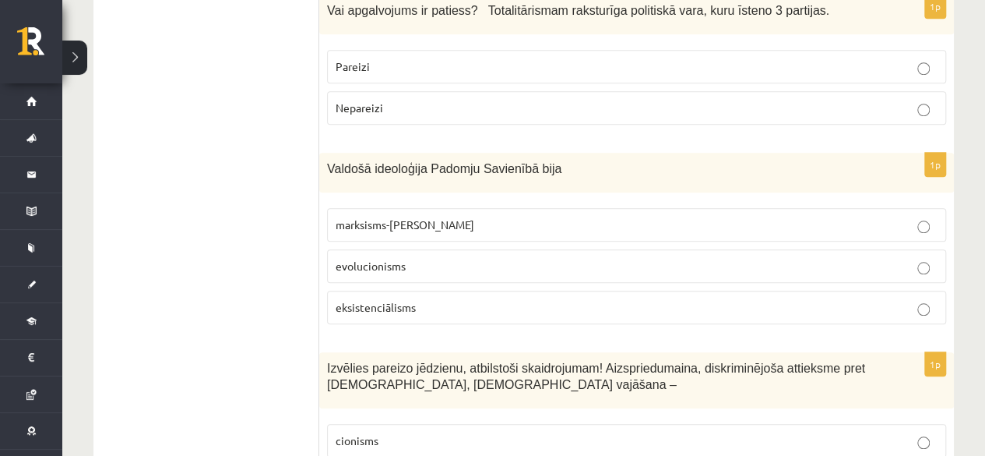
scroll to position [3742, 0]
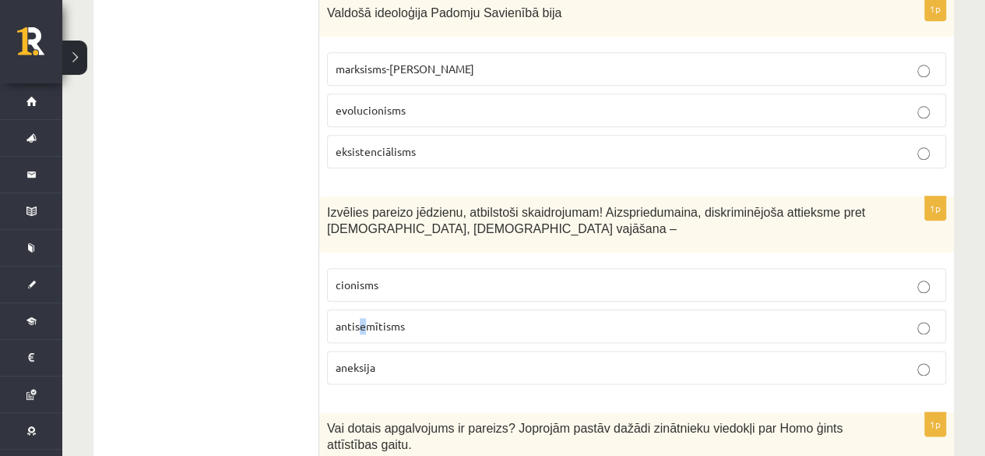
click at [363, 319] on span "antisemītisms" at bounding box center [370, 326] width 69 height 14
click at [382, 319] on span "antisemītisms" at bounding box center [370, 326] width 69 height 14
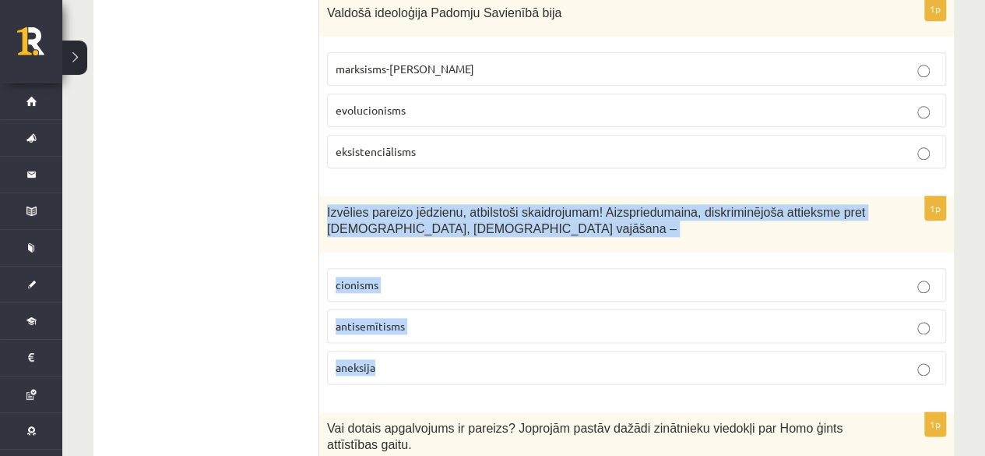
drag, startPoint x: 327, startPoint y: 121, endPoint x: 400, endPoint y: 277, distance: 172.1
click at [400, 277] on div "1p Izvēlies pareizo jēdzienu, atbilstoši skaidrojumam! Aizspriedumaina, diskrim…" at bounding box center [636, 296] width 635 height 200
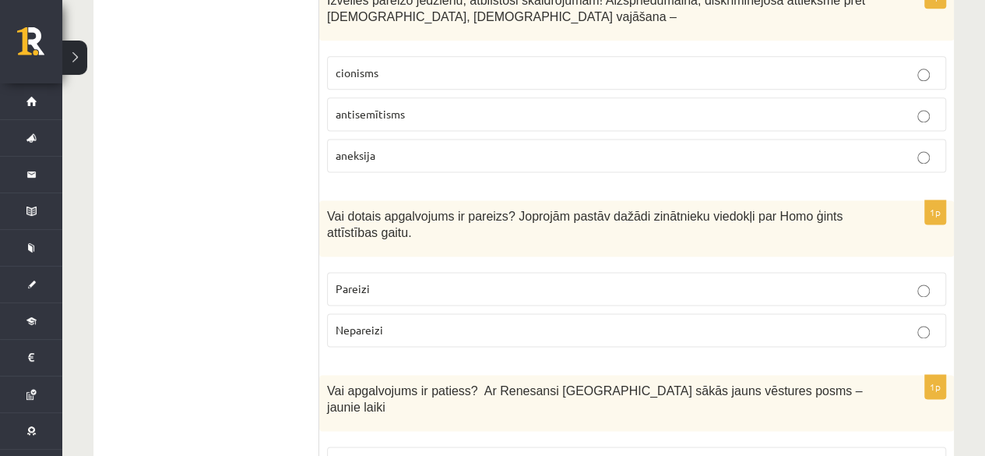
scroll to position [3976, 0]
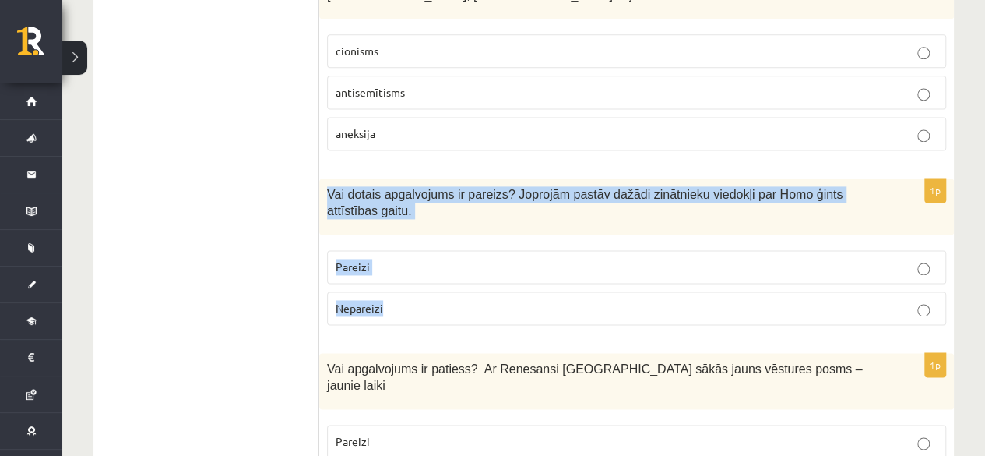
drag, startPoint x: 324, startPoint y: 94, endPoint x: 413, endPoint y: 220, distance: 153.7
click at [413, 220] on div "1p Vai dotais apgalvojums ir pareizs? Joprojām pastāv dažādi zinātnieku viedokļ…" at bounding box center [636, 257] width 635 height 159
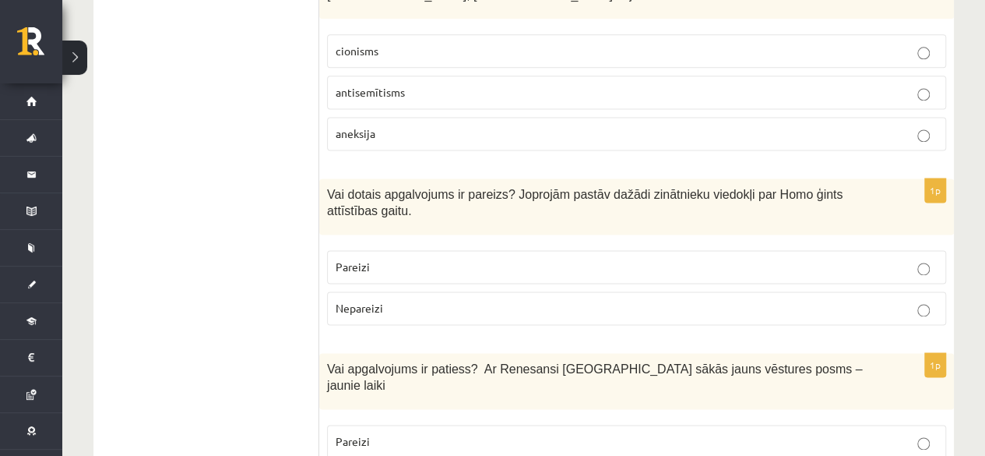
click at [428, 250] on label "Pareizi" at bounding box center [636, 266] width 619 height 33
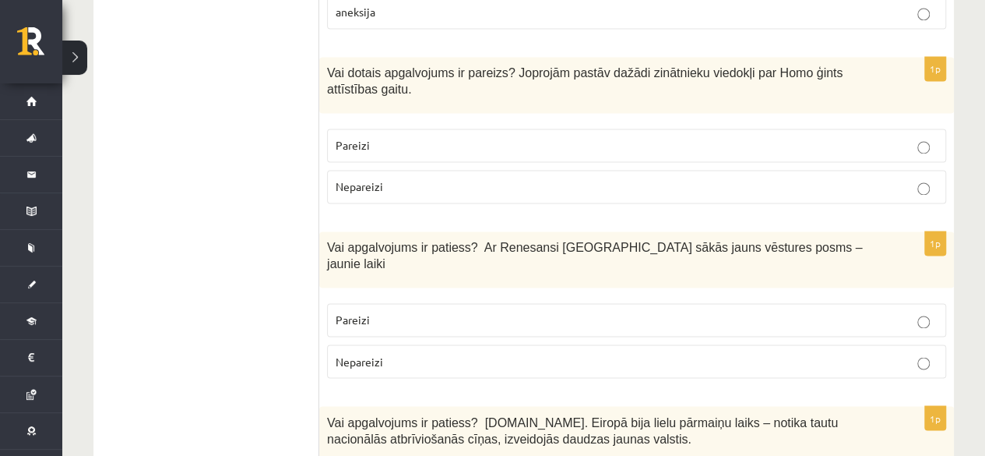
scroll to position [4132, 0]
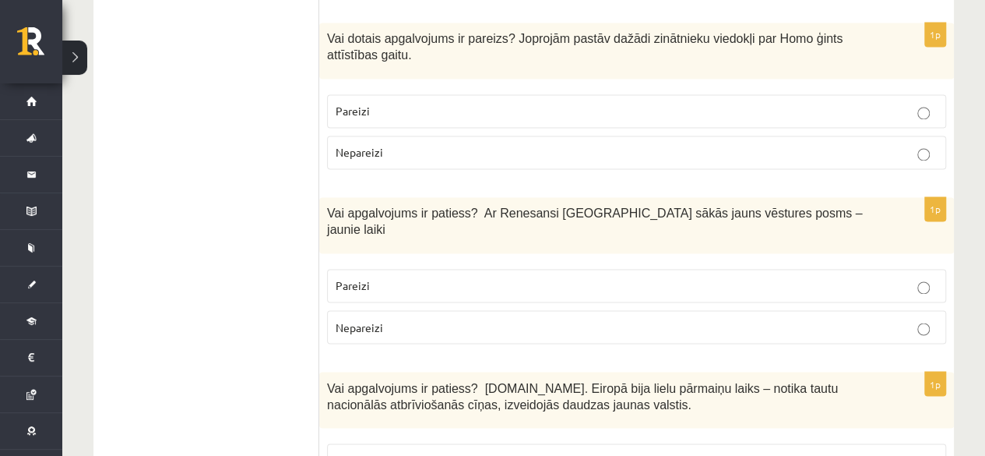
click at [360, 269] on label "Pareizi" at bounding box center [636, 285] width 619 height 33
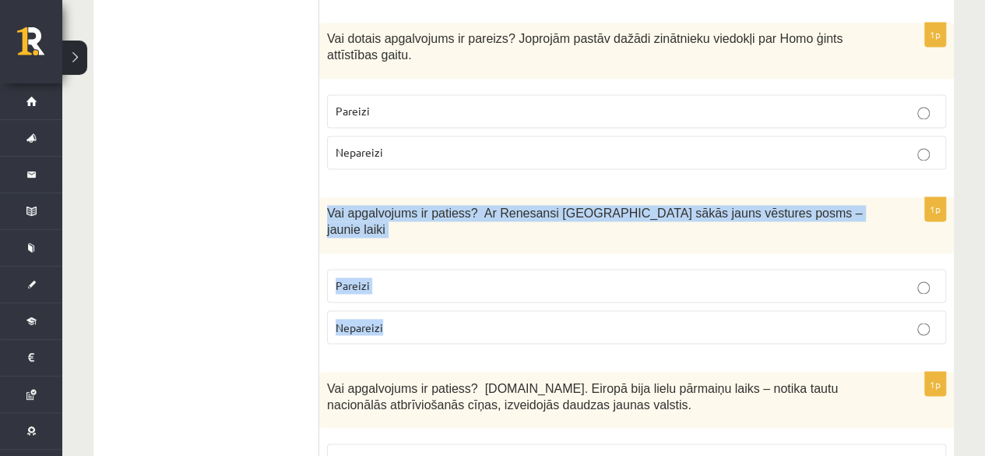
drag, startPoint x: 328, startPoint y: 111, endPoint x: 394, endPoint y: 217, distance: 124.3
click at [394, 217] on div "1p Vai apgalvojums ir patiess? Ar Renesansi Eiropā sākās jauns vēstures posms –…" at bounding box center [636, 276] width 635 height 159
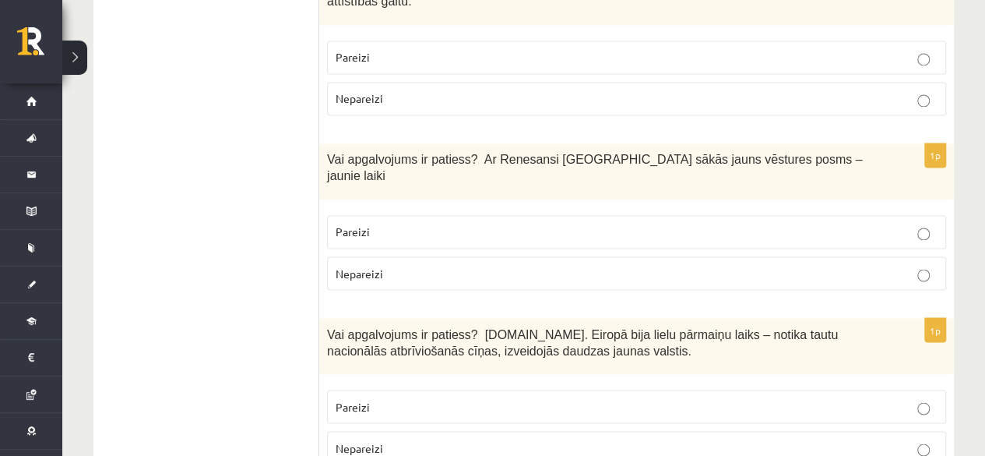
scroll to position [4210, 0]
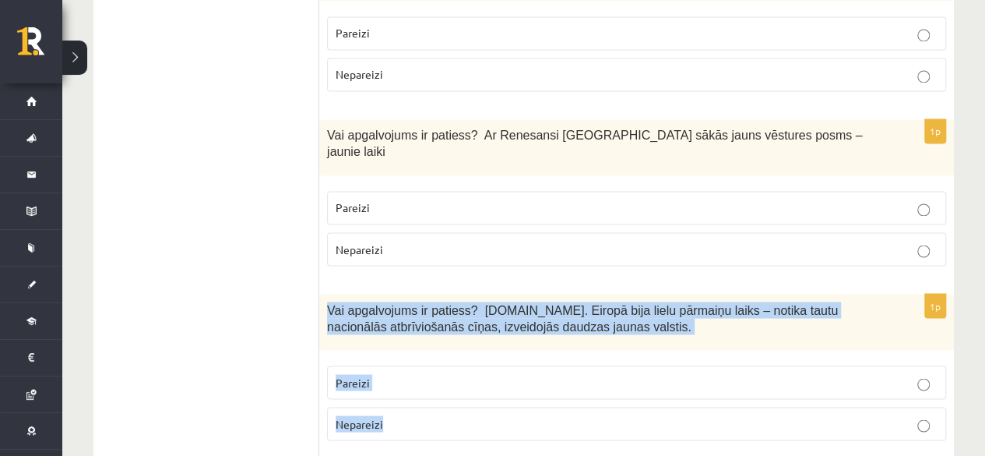
drag, startPoint x: 327, startPoint y: 199, endPoint x: 425, endPoint y: 323, distance: 158.6
click at [425, 323] on div "1p Vai apgalvojums ir patiess? 19.gs. Eiropā bija lielu pārmaiņu laiks – notika…" at bounding box center [636, 373] width 635 height 159
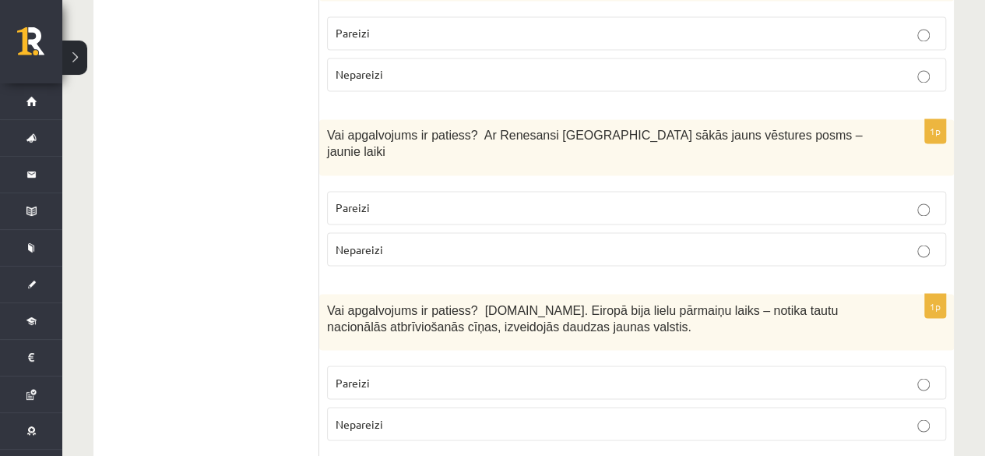
click at [422, 374] on p "Pareizi" at bounding box center [637, 382] width 602 height 16
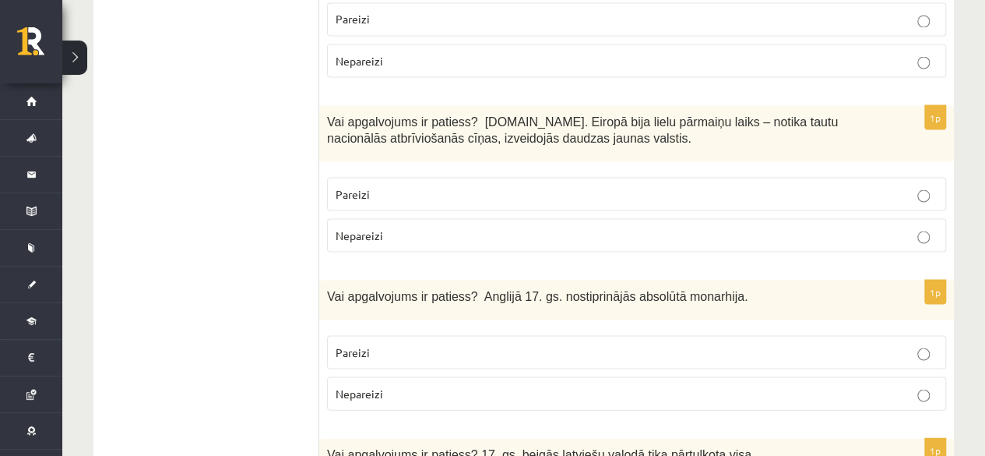
scroll to position [4443, 0]
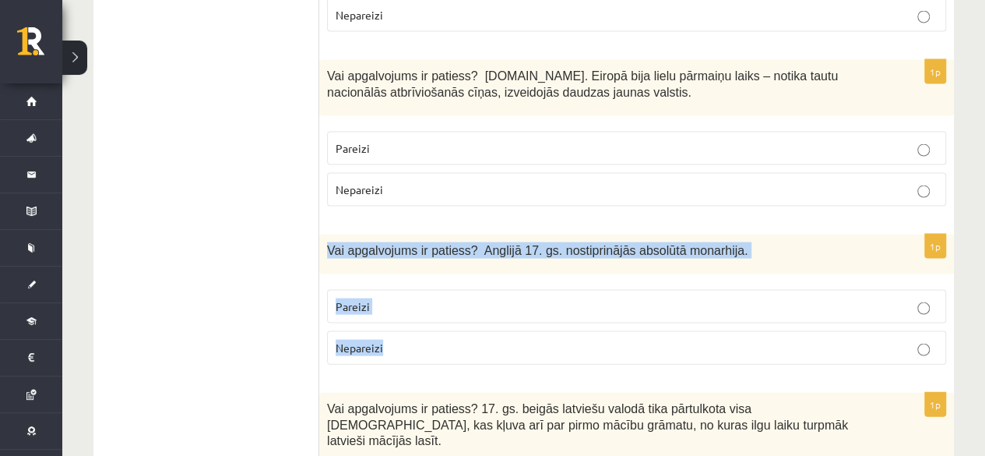
drag, startPoint x: 325, startPoint y: 136, endPoint x: 391, endPoint y: 229, distance: 114.6
click at [391, 234] on div "1p Vai apgalvojums ir patiess? Anglijā 17. gs. nostiprinājās absolūtā monarhija…" at bounding box center [636, 305] width 635 height 143
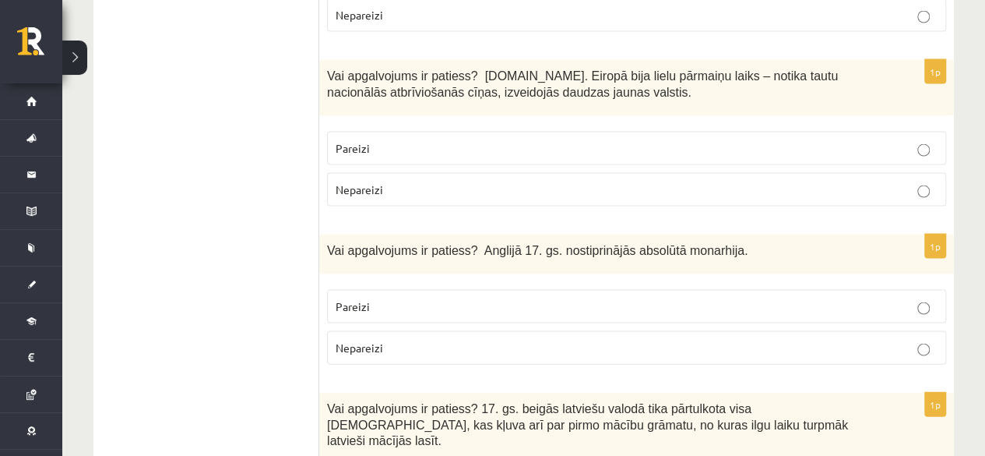
click at [453, 340] on p "Nepareizi" at bounding box center [637, 348] width 602 height 16
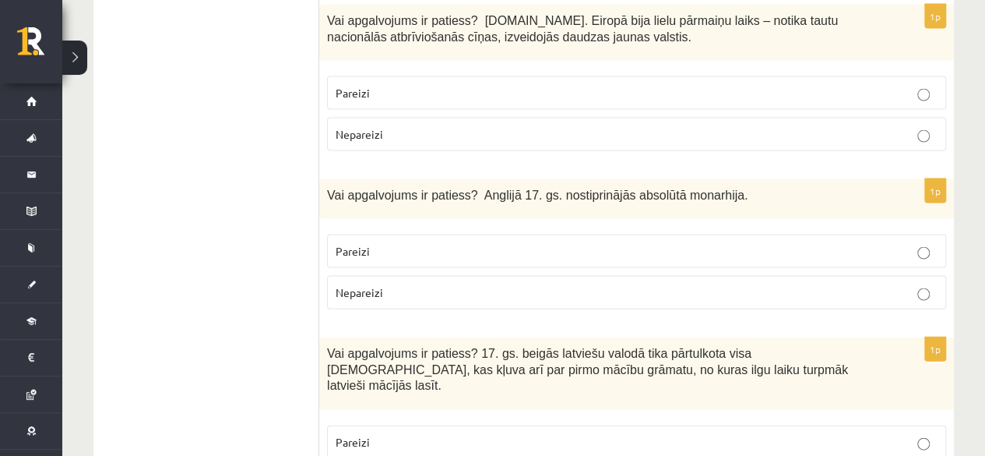
scroll to position [4521, 0]
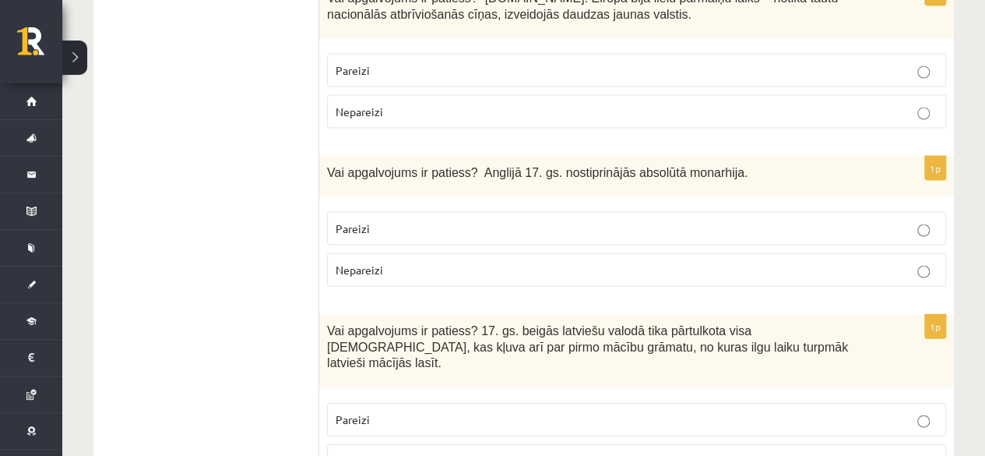
click at [368, 403] on label "Pareizi" at bounding box center [636, 419] width 619 height 33
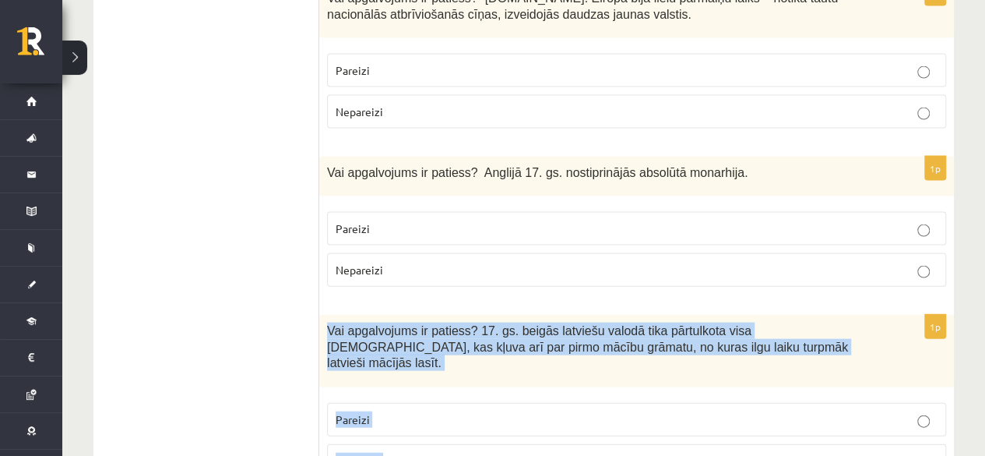
drag, startPoint x: 322, startPoint y: 206, endPoint x: 414, endPoint y: 334, distance: 156.9
click at [414, 334] on div "1p Vai apgalvojums ir patiess? 17. gs. beigās latviešu valodā tika pārtulkota v…" at bounding box center [636, 402] width 635 height 174
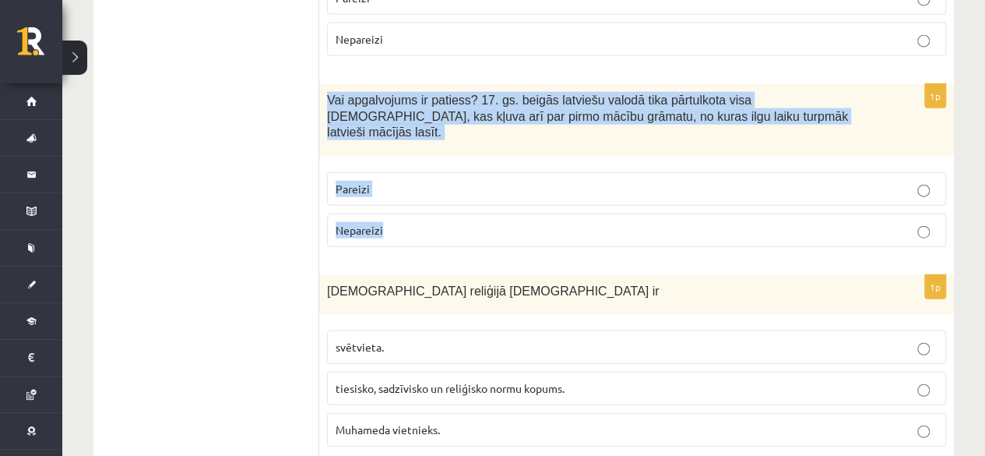
scroll to position [4755, 0]
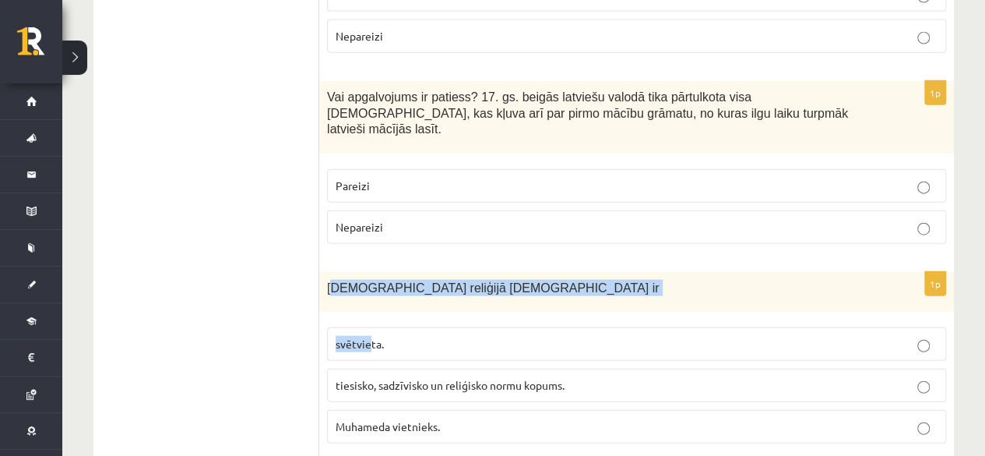
drag, startPoint x: 330, startPoint y: 151, endPoint x: 372, endPoint y: 189, distance: 56.2
click at [372, 272] on div "1p Islāma reliģijā Šariata ir svētvieta. tiesisko, sadzīvisko un reliģisko norm…" at bounding box center [636, 364] width 635 height 184
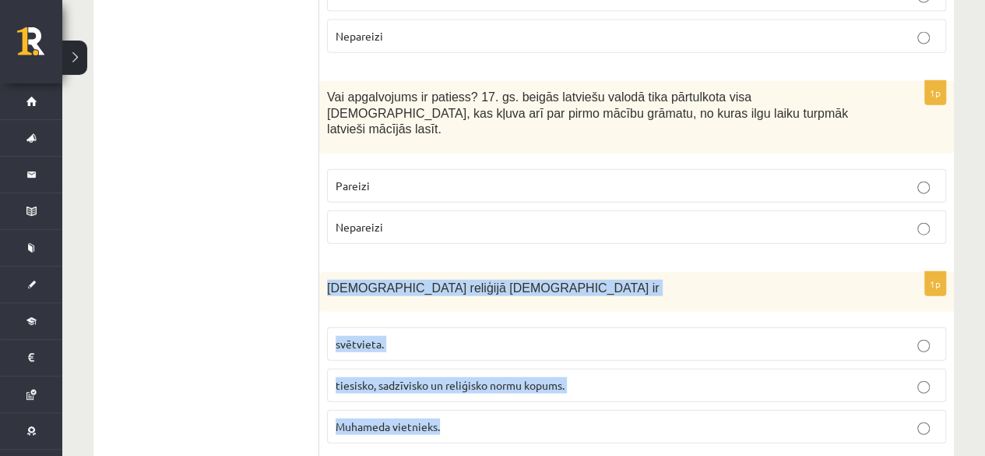
drag, startPoint x: 328, startPoint y: 152, endPoint x: 460, endPoint y: 280, distance: 183.4
click at [460, 280] on div "1p Islāma reliģijā Šariata ir svētvieta. tiesisko, sadzīvisko un reliģisko norm…" at bounding box center [636, 364] width 635 height 184
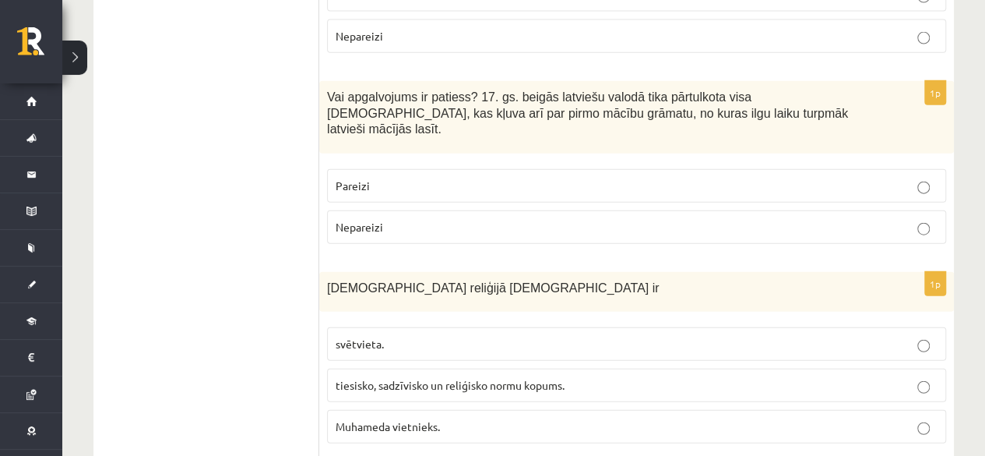
click at [530, 377] on p "tiesisko, sadzīvisko un reliģisko normu kopums." at bounding box center [637, 385] width 602 height 16
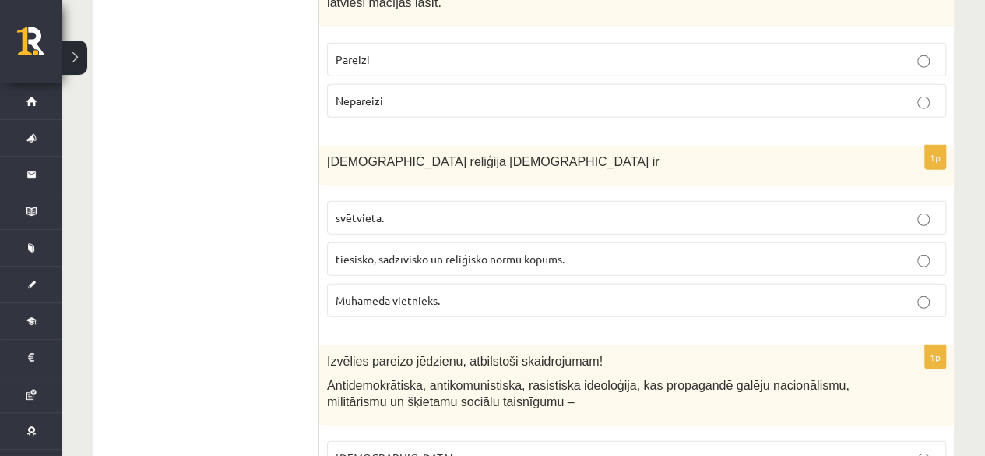
scroll to position [4989, 0]
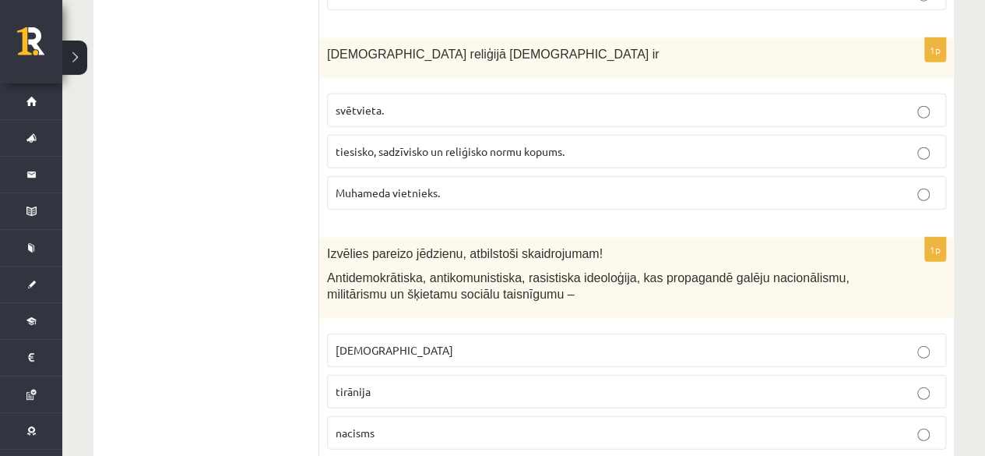
click at [349, 343] on span "fašisms" at bounding box center [395, 350] width 118 height 14
click at [346, 416] on label "nacisms" at bounding box center [636, 432] width 619 height 33
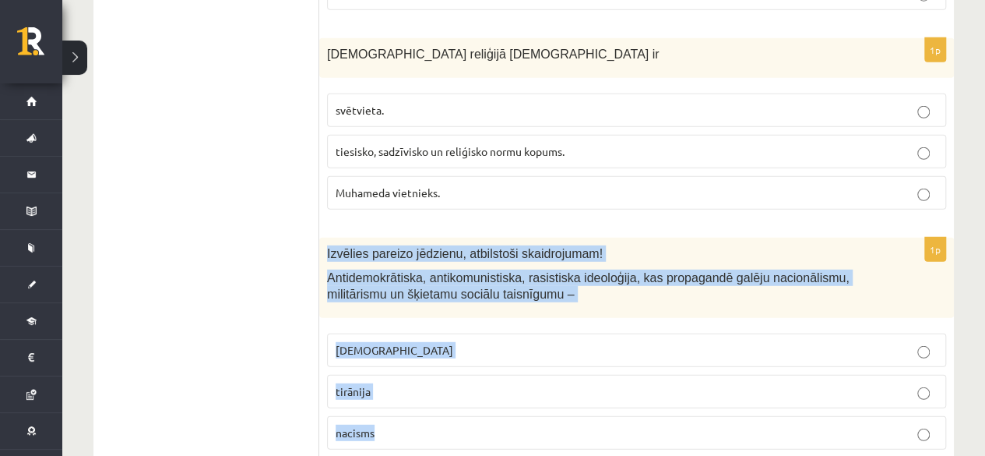
drag, startPoint x: 326, startPoint y: 118, endPoint x: 382, endPoint y: 294, distance: 183.8
click at [382, 294] on div "1p Izvēlies pareizo jēdzienu, atbilstoši skaidrojumam! Antidemokrātiska, antiko…" at bounding box center [636, 350] width 635 height 224
click at [330, 271] on span "Antidemokrātiska, antikomunistiska, rasistiska ideoloģija, kas propagandē galēj…" at bounding box center [588, 286] width 523 height 30
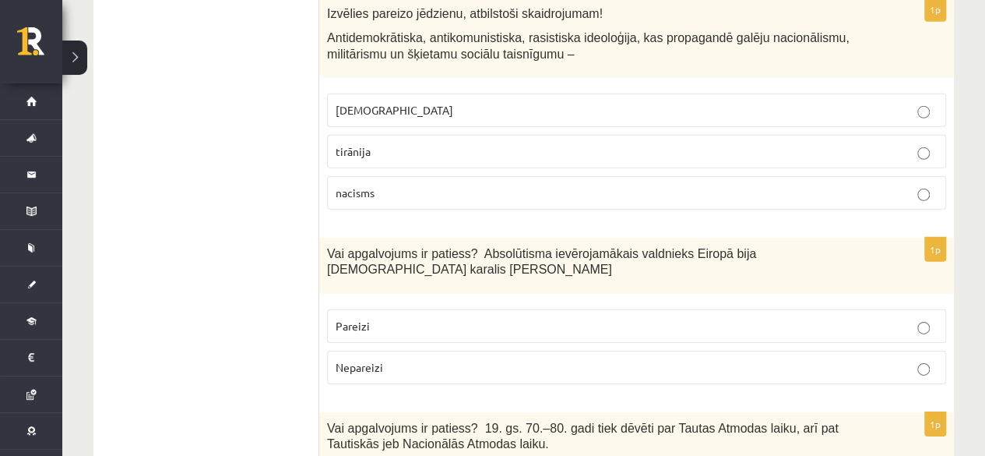
scroll to position [5222, 0]
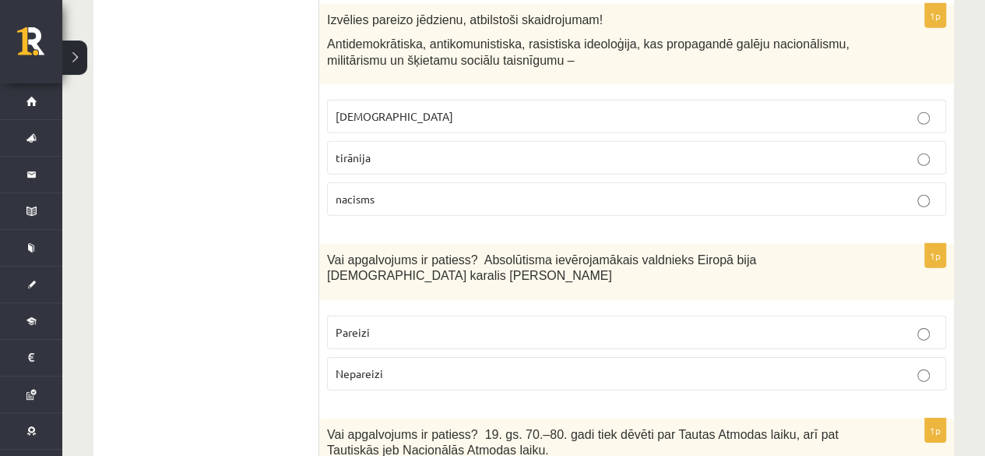
click at [439, 324] on p "Pareizi" at bounding box center [637, 332] width 602 height 16
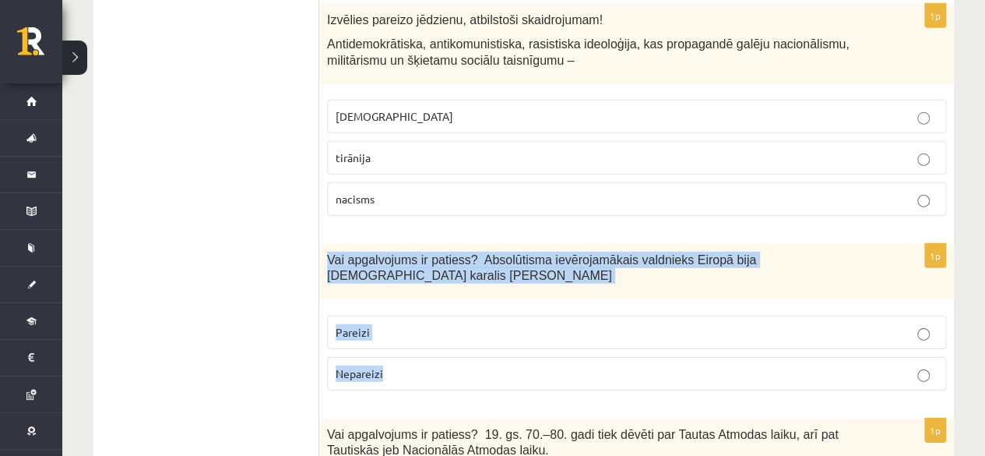
drag, startPoint x: 322, startPoint y: 119, endPoint x: 418, endPoint y: 217, distance: 136.1
click at [418, 244] on div "1p Vai apgalvojums ir patiess? Absolūtisma ievērojamākais valdnieks Eiropā bija…" at bounding box center [636, 323] width 635 height 159
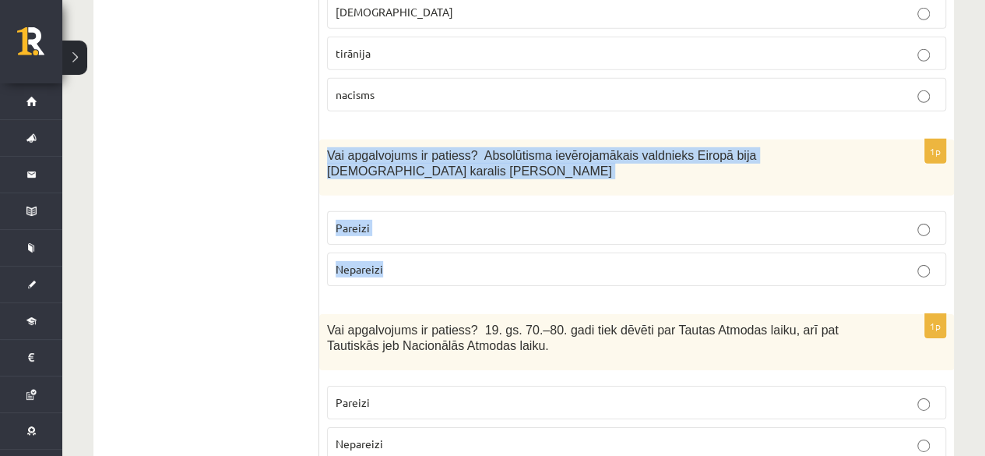
scroll to position [5300, 0]
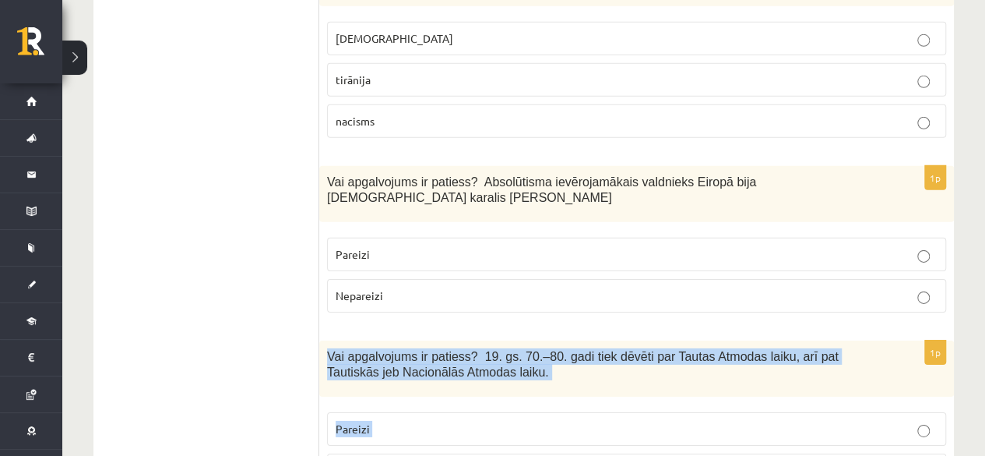
drag, startPoint x: 329, startPoint y: 196, endPoint x: 414, endPoint y: 303, distance: 137.0
click at [414, 340] on div "1p Vai apgalvojums ir patiess? 19. gs. 70.–80. gadi tiek dēvēti par Tautas Atmo…" at bounding box center [636, 419] width 635 height 159
drag, startPoint x: 377, startPoint y: 272, endPoint x: 347, endPoint y: 273, distance: 29.6
click at [377, 421] on p "Pareizi" at bounding box center [637, 429] width 602 height 16
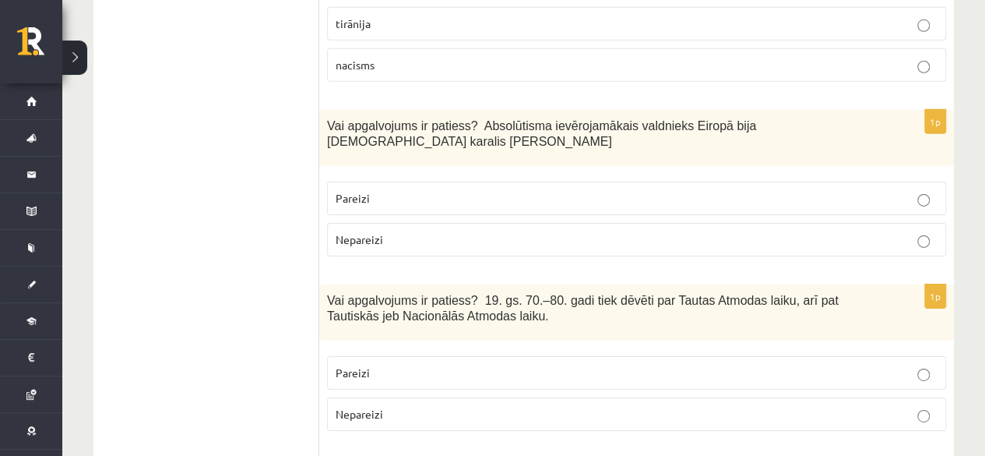
scroll to position [5456, 0]
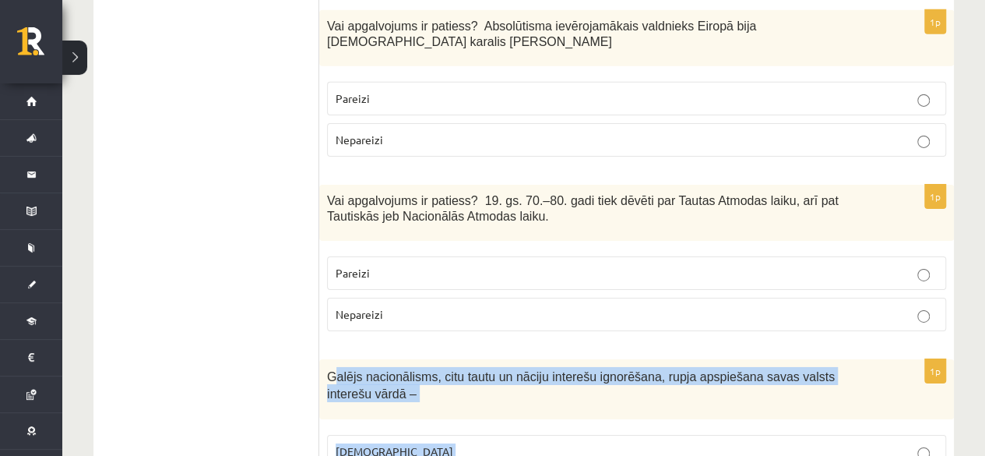
drag, startPoint x: 331, startPoint y: 231, endPoint x: 379, endPoint y: 345, distance: 123.3
click at [379, 359] on div "1p Galējs nacionālisms, citu tautu un nāciju interešu ignorēšana, rupja apspieš…" at bounding box center [636, 461] width 635 height 204
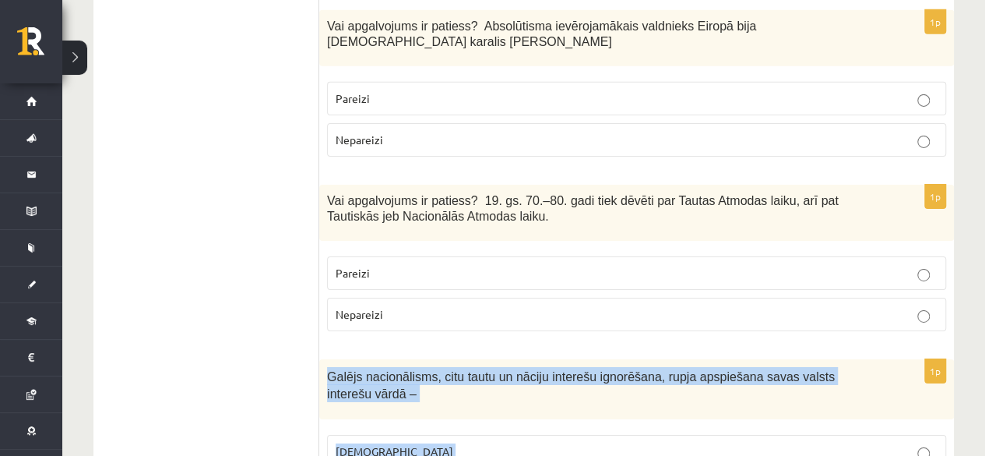
drag, startPoint x: 324, startPoint y: 217, endPoint x: 383, endPoint y: 374, distance: 167.4
click at [383, 374] on div "1p Galējs nacionālisms, citu tautu un nāciju interešu ignorēšana, rupja apspieš…" at bounding box center [636, 461] width 635 height 204
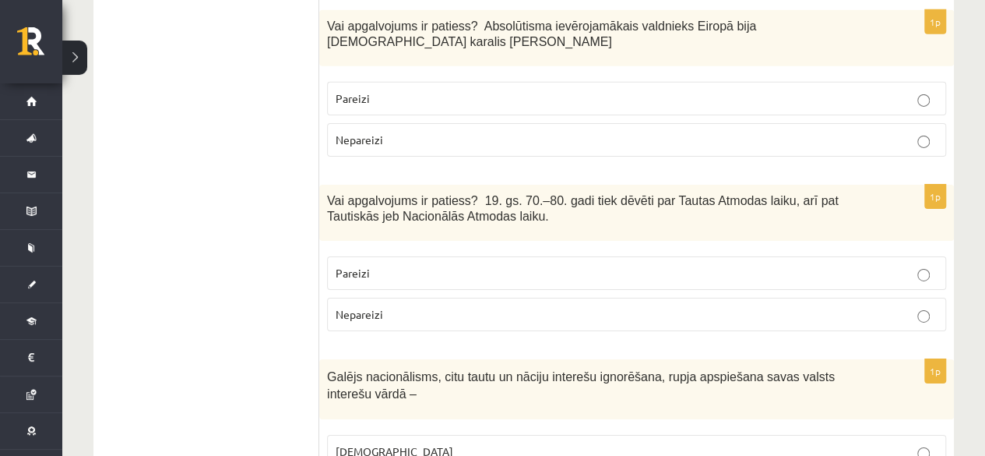
click at [363, 444] on span "šovinisms" at bounding box center [395, 451] width 118 height 14
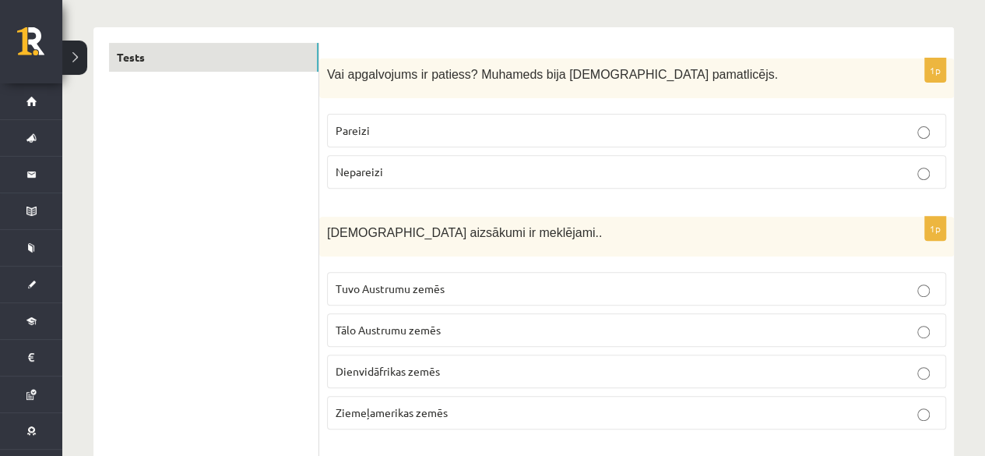
scroll to position [0, 0]
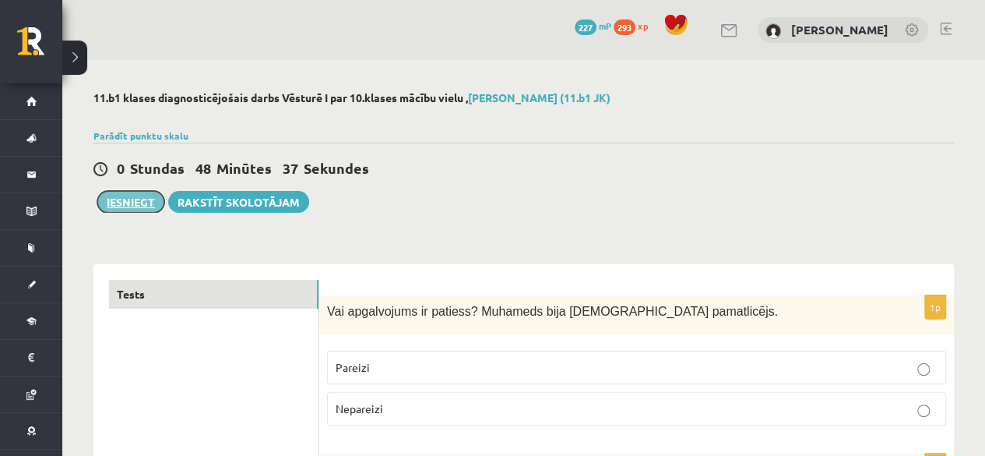
click at [137, 197] on button "Iesniegt" at bounding box center [130, 202] width 67 height 22
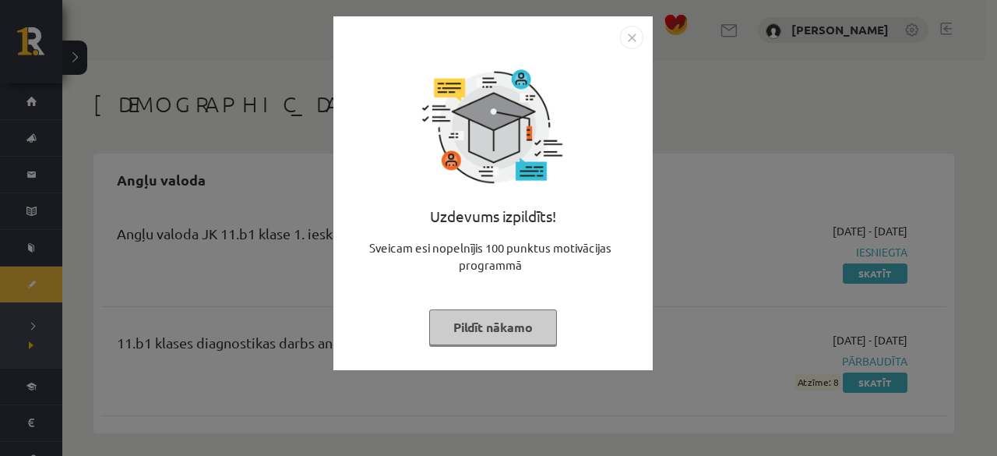
click at [485, 324] on button "Pildīt nākamo" at bounding box center [493, 327] width 128 height 36
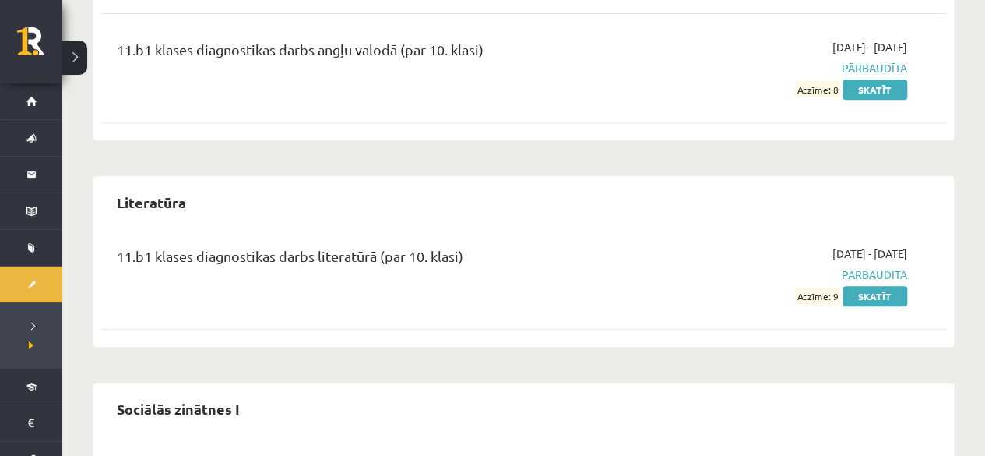
scroll to position [389, 0]
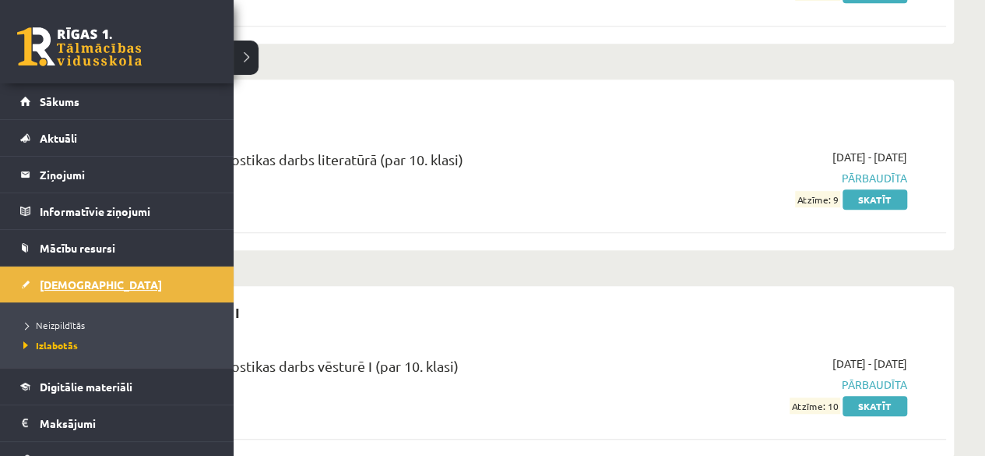
click at [61, 294] on link "[DEMOGRAPHIC_DATA]" at bounding box center [117, 284] width 194 height 36
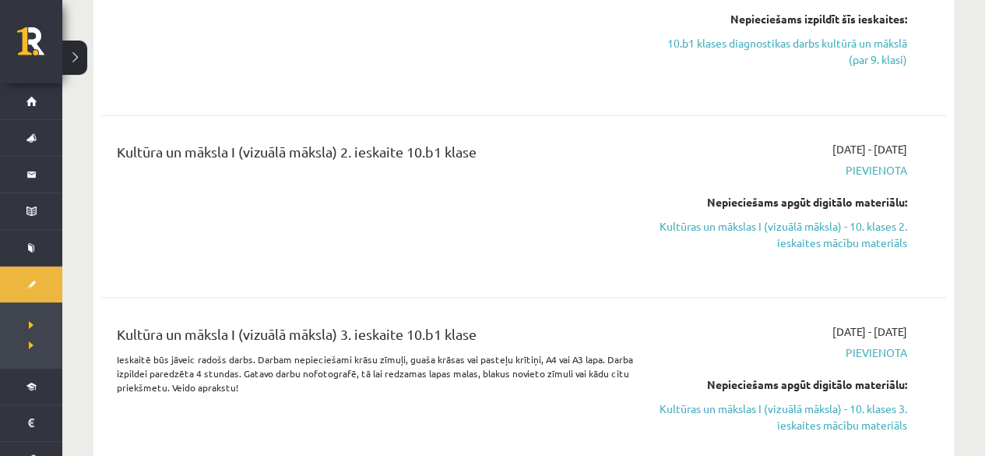
scroll to position [4362, 0]
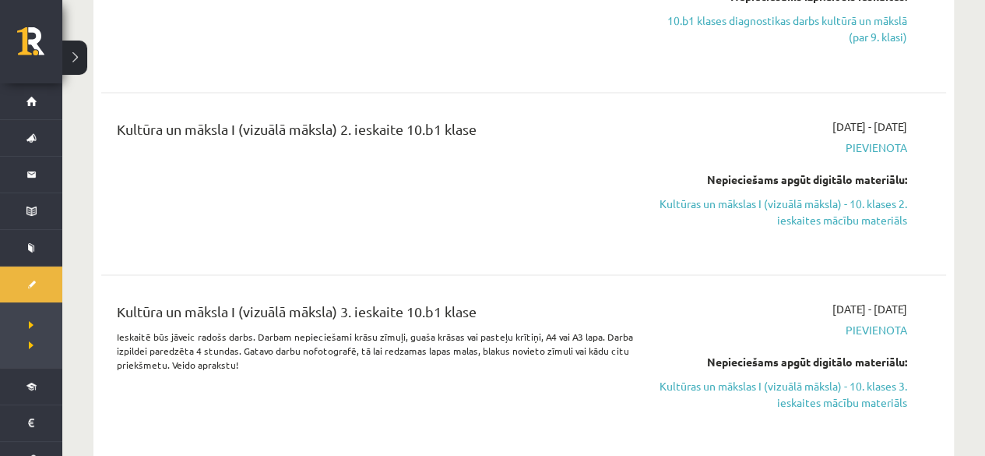
drag, startPoint x: 368, startPoint y: 192, endPoint x: 224, endPoint y: 152, distance: 149.7
click at [224, 152] on div "Kultūra un māksla I (vizuālā māksla) 2. ieskaite 10.b1 klase [DATE] - [DATE] [G…" at bounding box center [523, 183] width 845 height 163
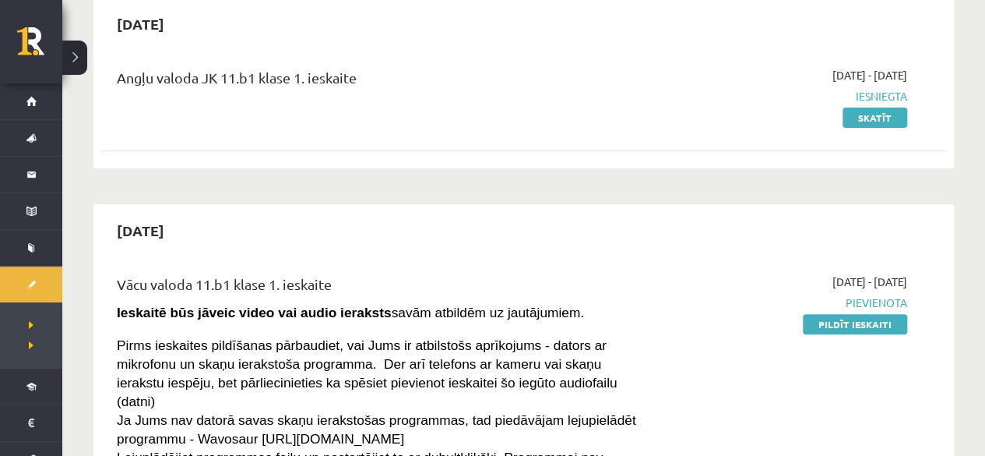
scroll to position [0, 0]
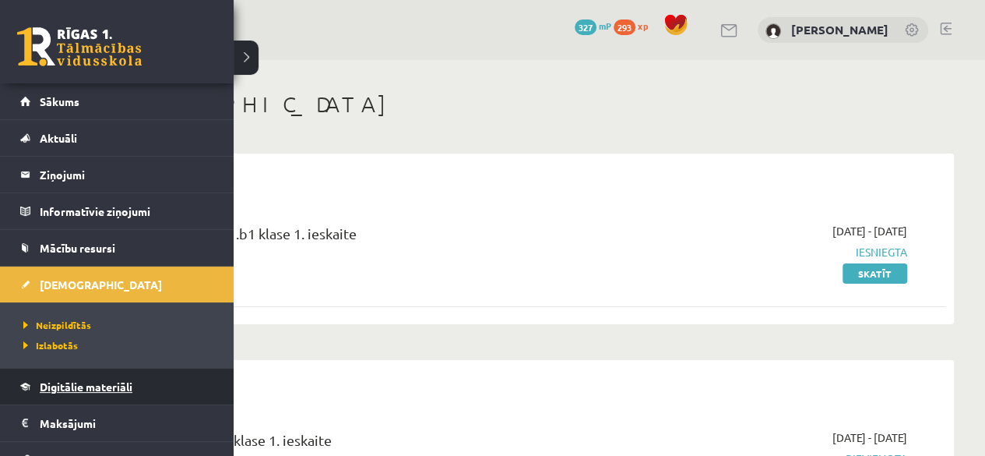
click at [91, 395] on link "Digitālie materiāli" at bounding box center [117, 386] width 194 height 36
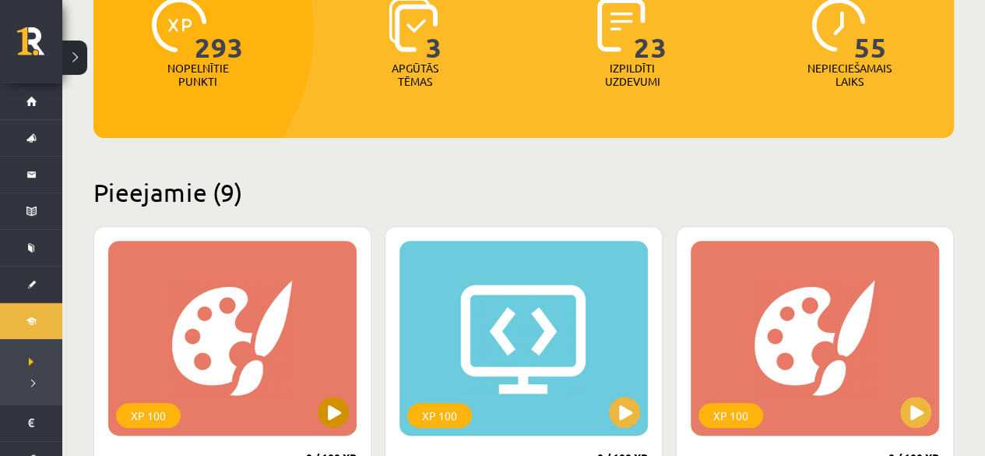
scroll to position [234, 0]
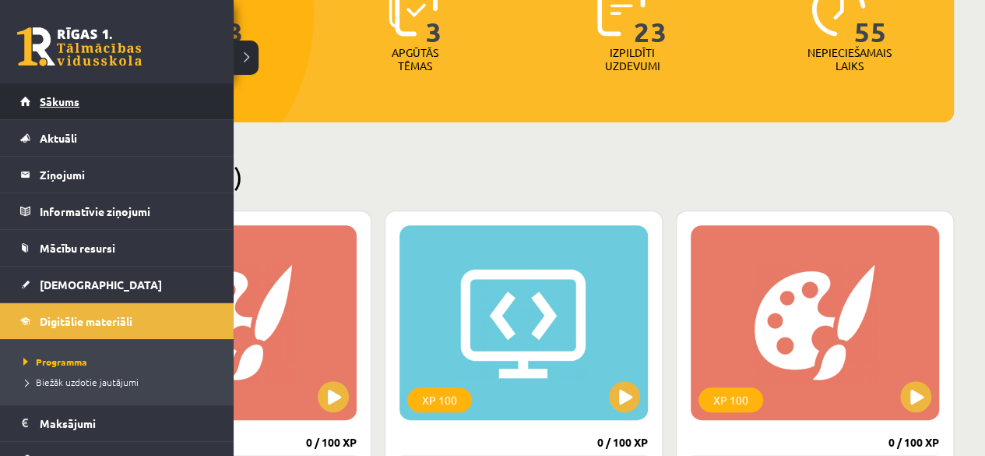
click at [51, 103] on span "Sākums" at bounding box center [60, 101] width 40 height 14
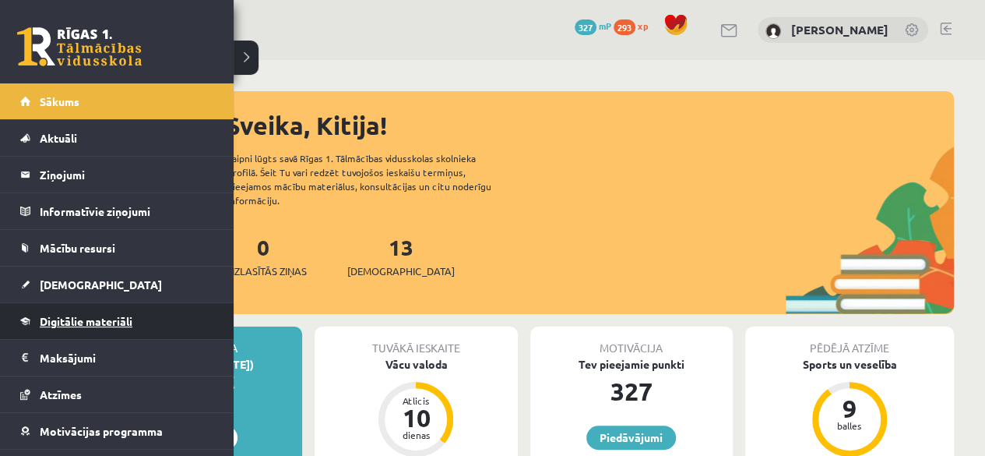
click at [100, 326] on link "Digitālie materiāli" at bounding box center [117, 321] width 194 height 36
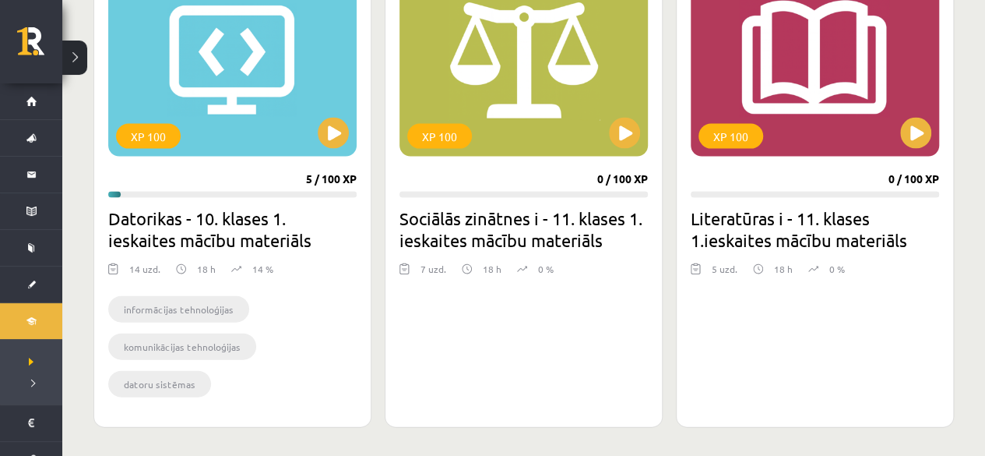
scroll to position [1480, 0]
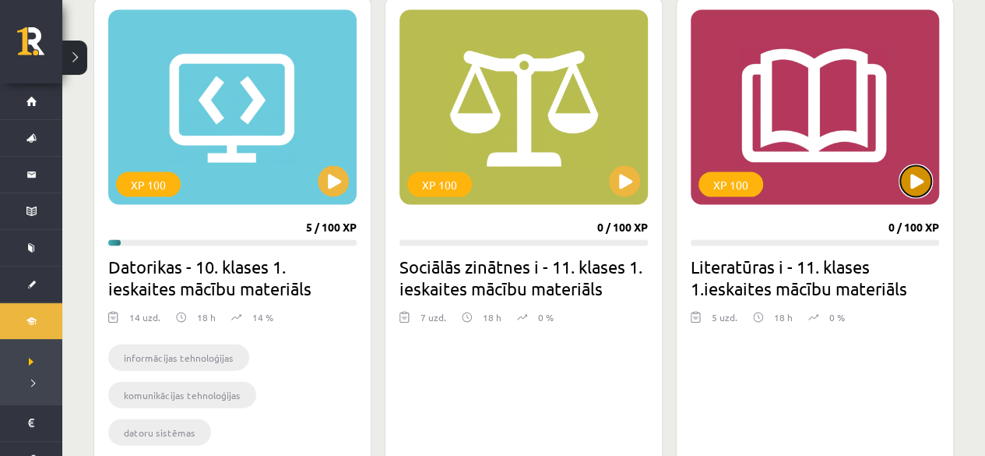
click at [904, 183] on button at bounding box center [915, 181] width 31 height 31
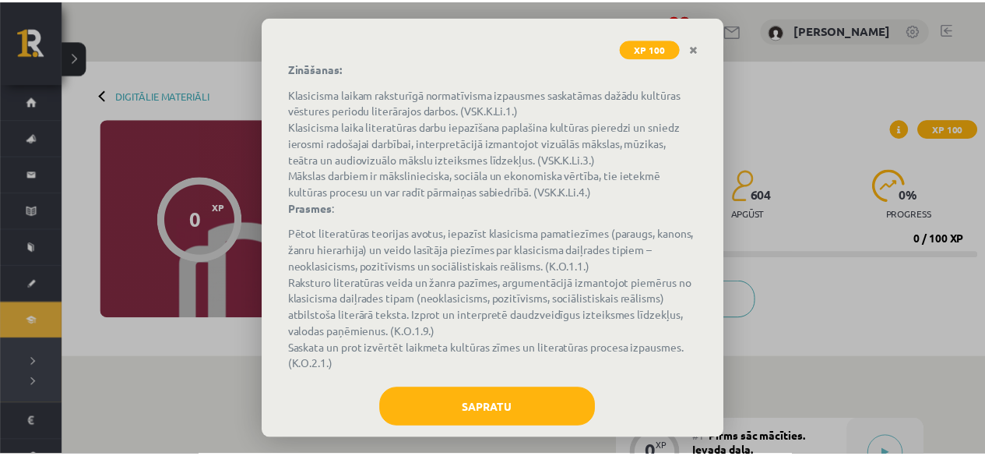
scroll to position [210, 0]
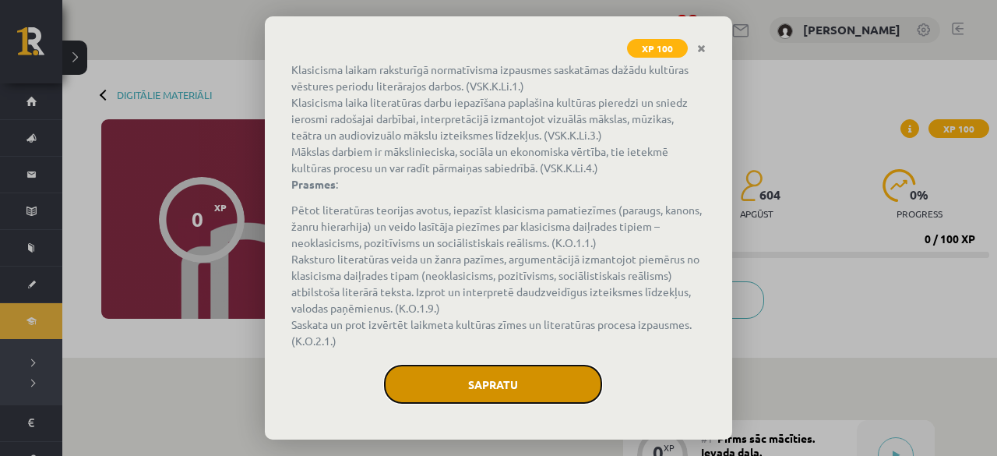
click at [523, 383] on button "Sapratu" at bounding box center [493, 384] width 218 height 39
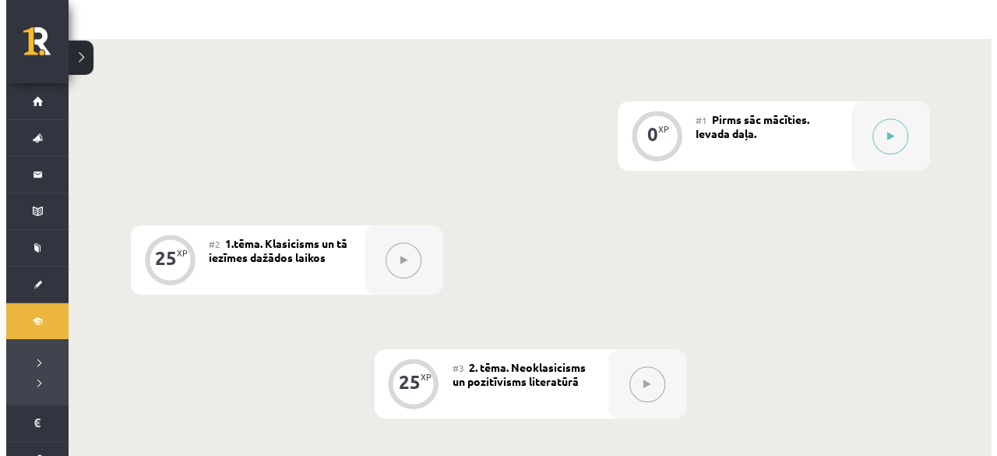
scroll to position [333, 0]
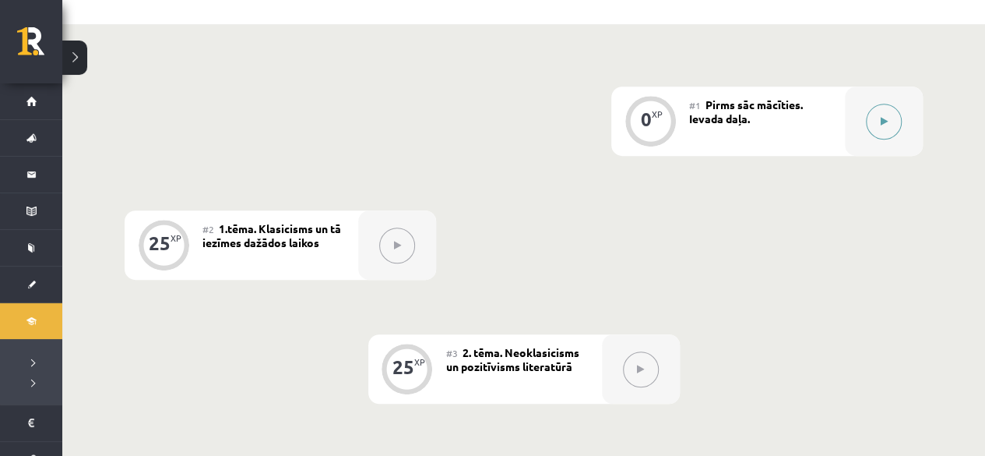
click at [890, 125] on button at bounding box center [884, 122] width 36 height 36
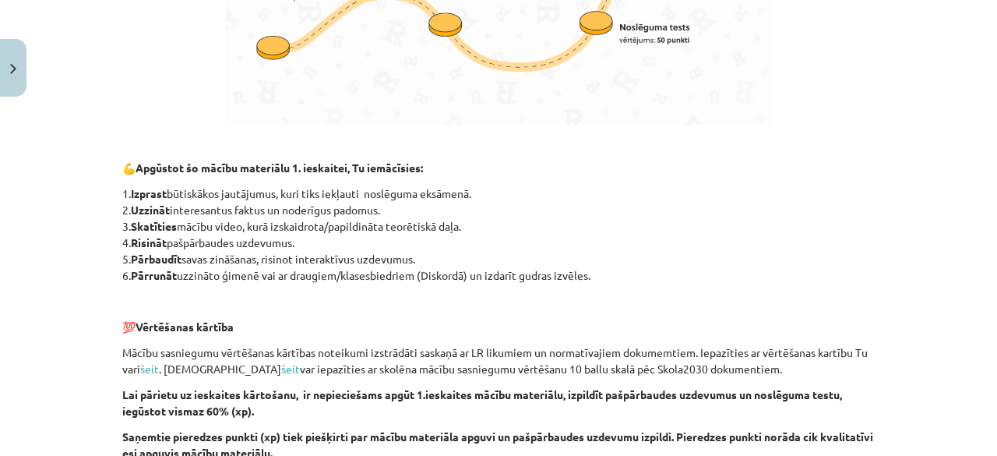
scroll to position [1013, 0]
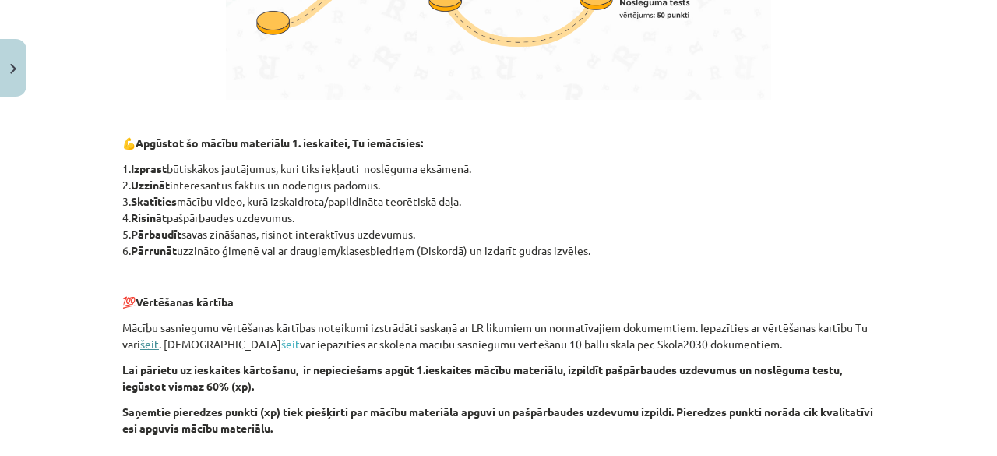
click at [146, 342] on link "šeit" at bounding box center [149, 344] width 19 height 14
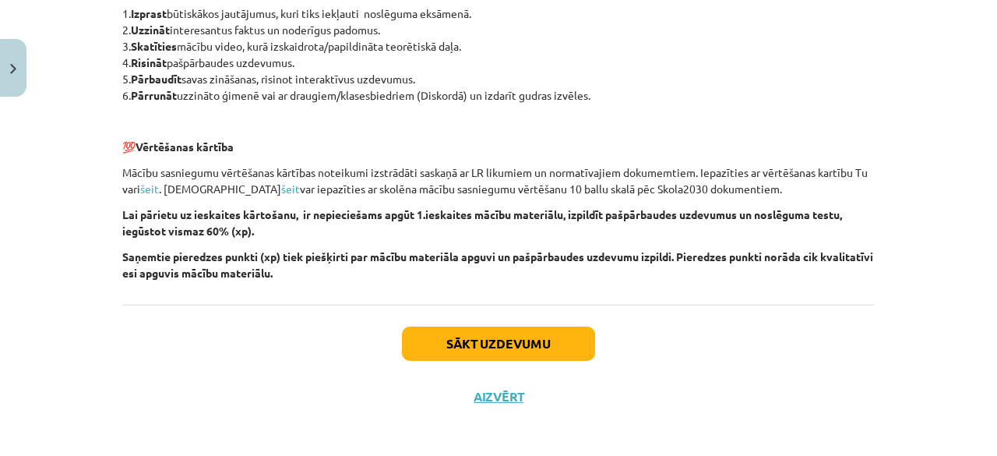
scroll to position [1168, 0]
click at [281, 186] on link "šeit" at bounding box center [290, 188] width 19 height 14
click at [564, 344] on button "Sākt uzdevumu" at bounding box center [498, 343] width 193 height 34
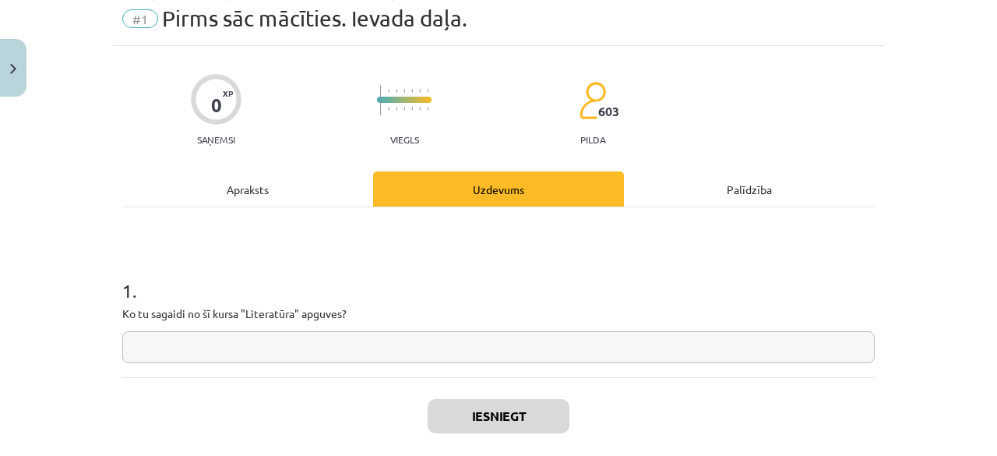
scroll to position [39, 0]
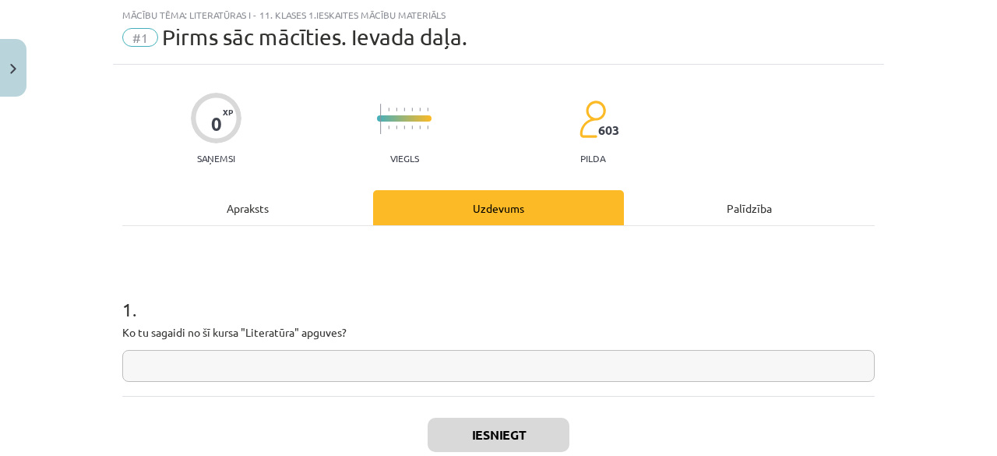
click at [246, 206] on div "Apraksts" at bounding box center [247, 207] width 251 height 35
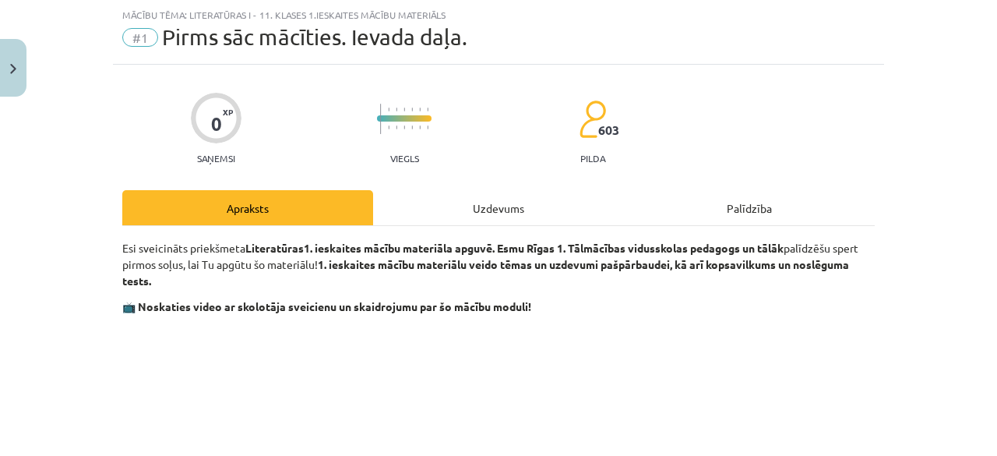
click at [443, 214] on div "Uzdevums" at bounding box center [498, 207] width 251 height 35
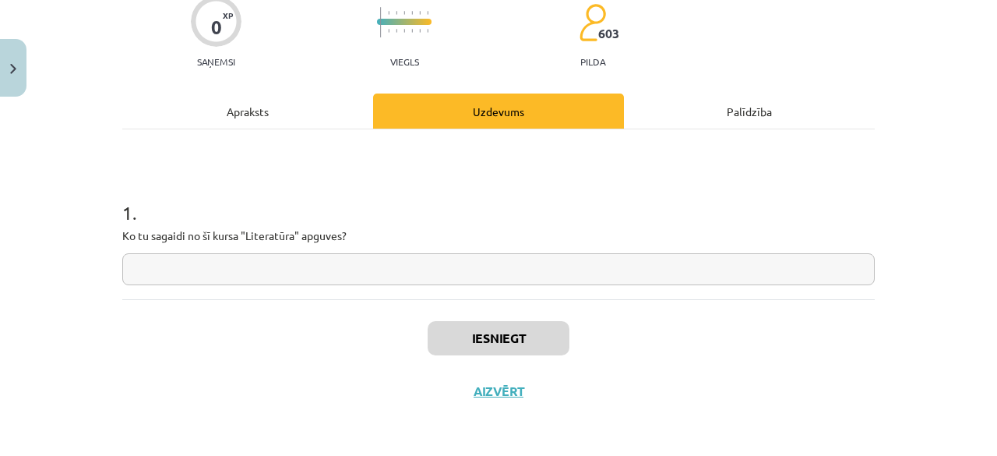
click at [235, 127] on div "Apraksts" at bounding box center [247, 110] width 251 height 35
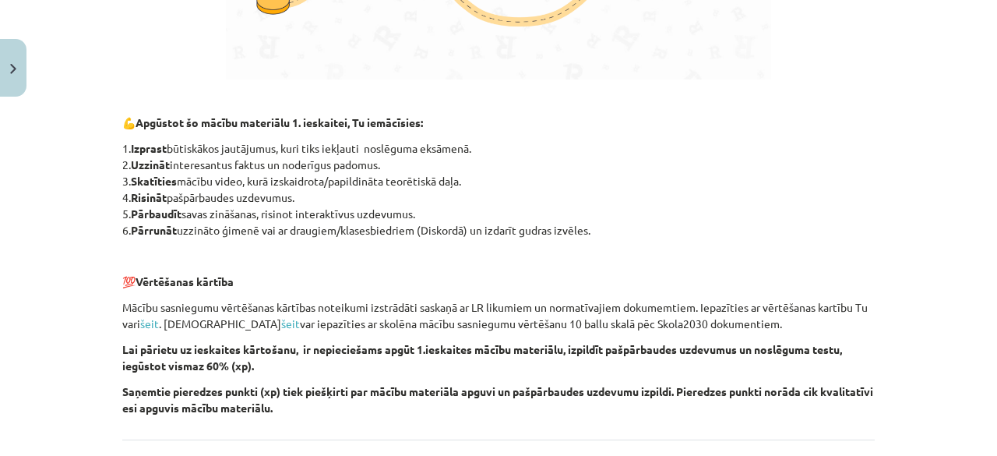
scroll to position [1052, 0]
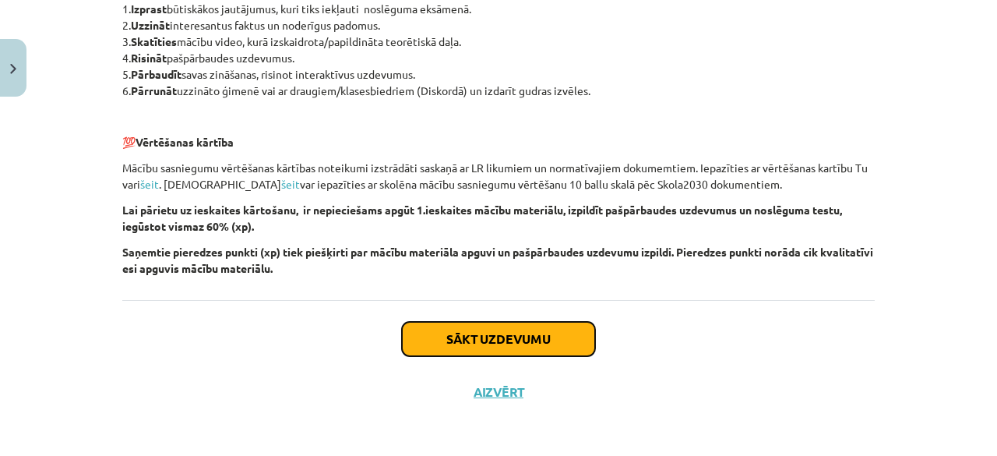
click at [441, 346] on button "Sākt uzdevumu" at bounding box center [498, 339] width 193 height 34
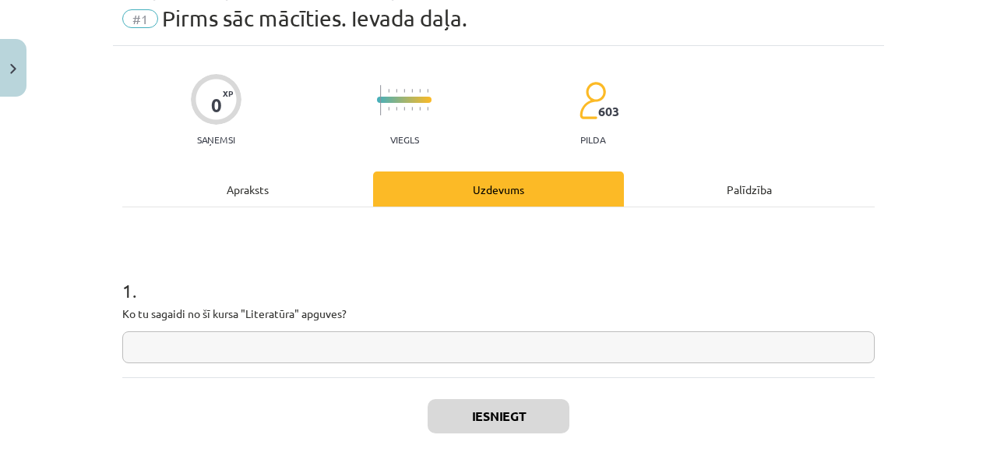
scroll to position [39, 0]
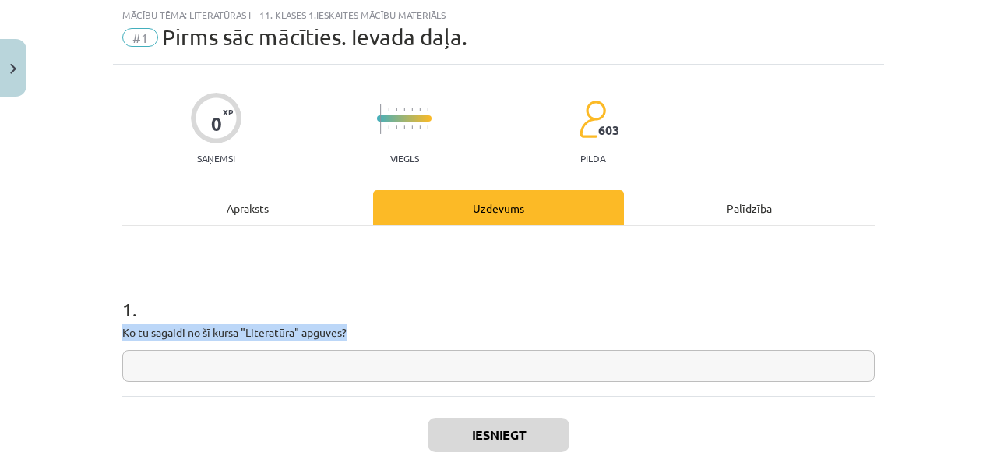
drag, startPoint x: 115, startPoint y: 333, endPoint x: 349, endPoint y: 335, distance: 233.7
click at [349, 335] on div "0 XP Saņemsi Viegls 603 pilda Apraksts Uzdevums Palīdzība 1 . Ko tu sagaidi no …" at bounding box center [498, 289] width 771 height 449
copy p "Ko tu sagaidi no šī kursa "Literatūra" apguves?"
click at [394, 377] on input "text" at bounding box center [498, 366] width 752 height 32
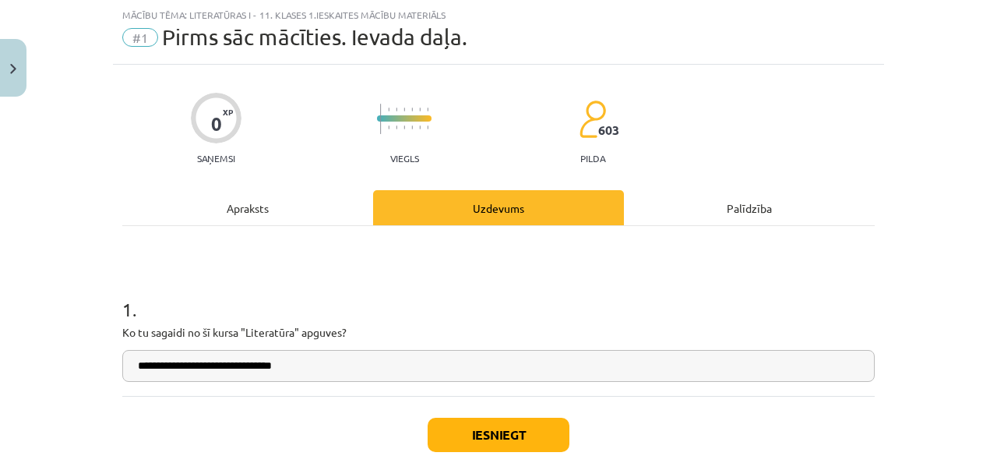
click at [183, 370] on input "**********" at bounding box center [498, 366] width 752 height 32
type input "**********"
click at [241, 217] on div "Apraksts" at bounding box center [247, 207] width 251 height 35
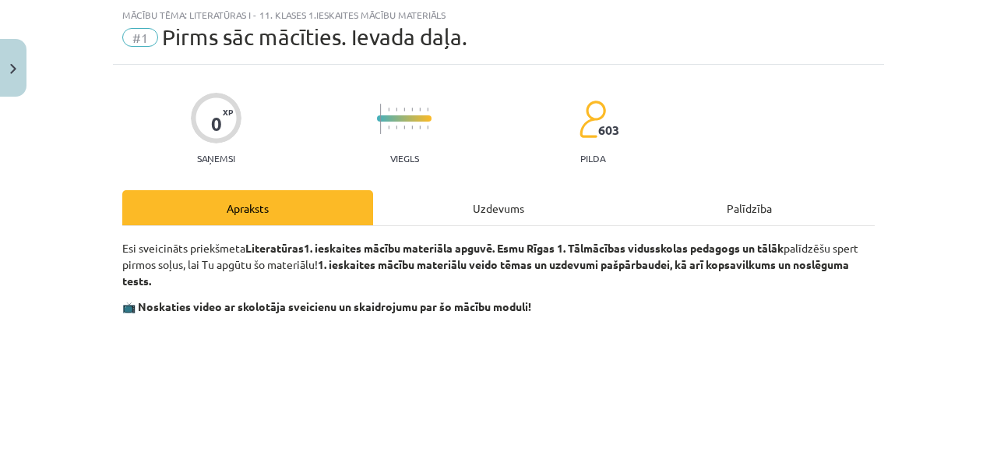
scroll to position [0, 0]
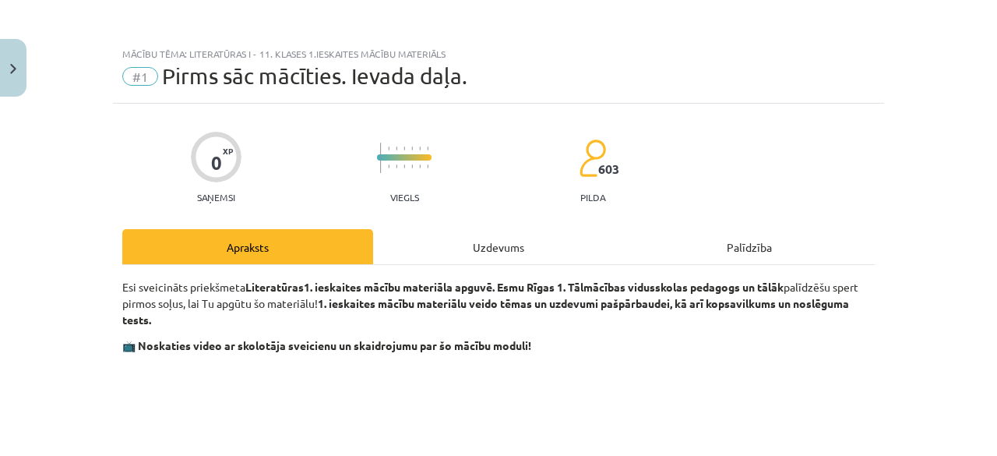
click at [407, 242] on div "Uzdevums" at bounding box center [498, 246] width 251 height 35
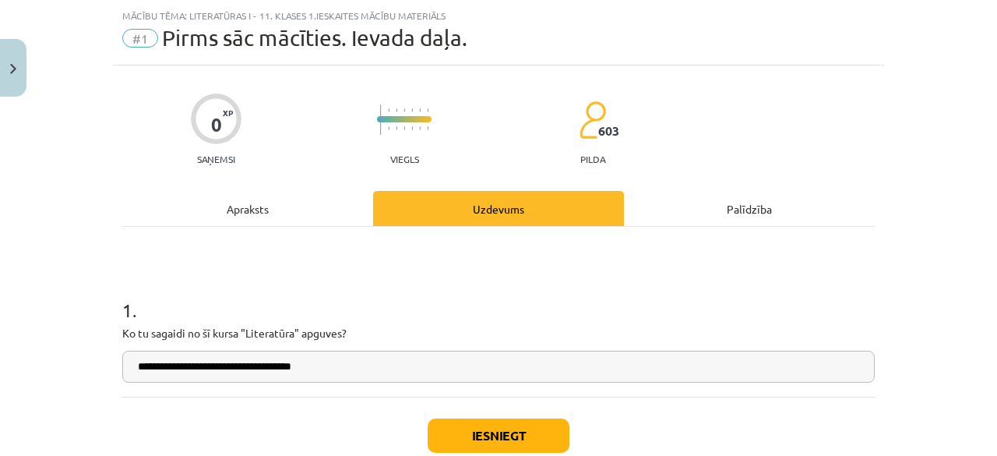
scroll to position [39, 0]
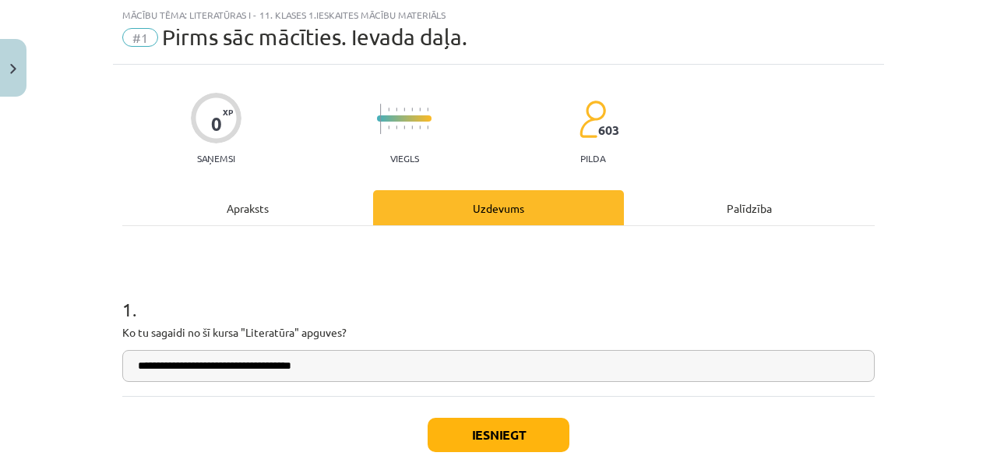
click at [340, 362] on input "**********" at bounding box center [498, 366] width 752 height 32
click at [416, 359] on input "**********" at bounding box center [498, 366] width 752 height 32
drag, startPoint x: 132, startPoint y: 361, endPoint x: 556, endPoint y: 393, distance: 425.8
click at [556, 393] on div "**********" at bounding box center [498, 311] width 752 height 170
type input "**********"
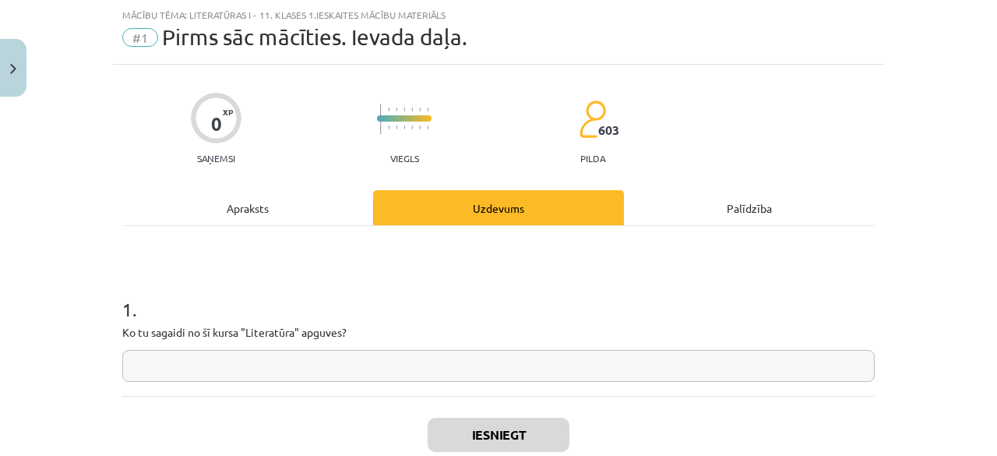
paste input "**********"
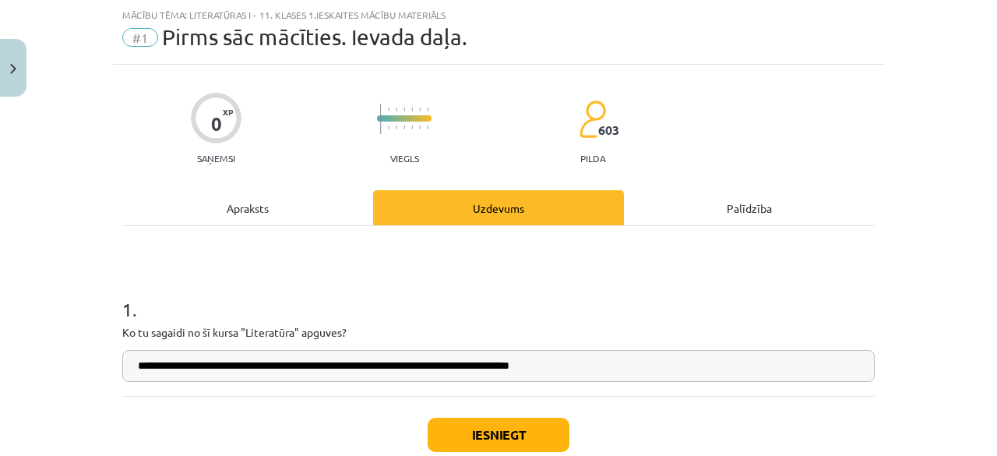
type input "**********"
click at [227, 210] on div "Apraksts" at bounding box center [247, 207] width 251 height 35
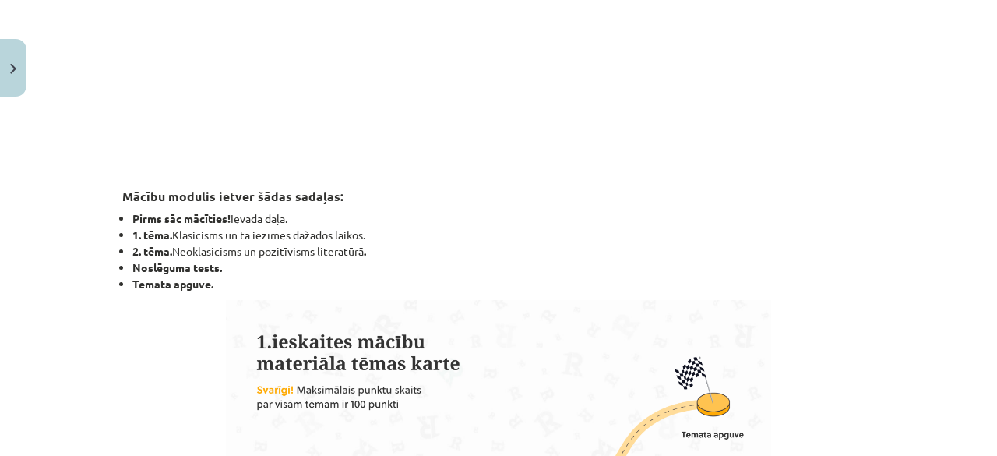
scroll to position [506, 0]
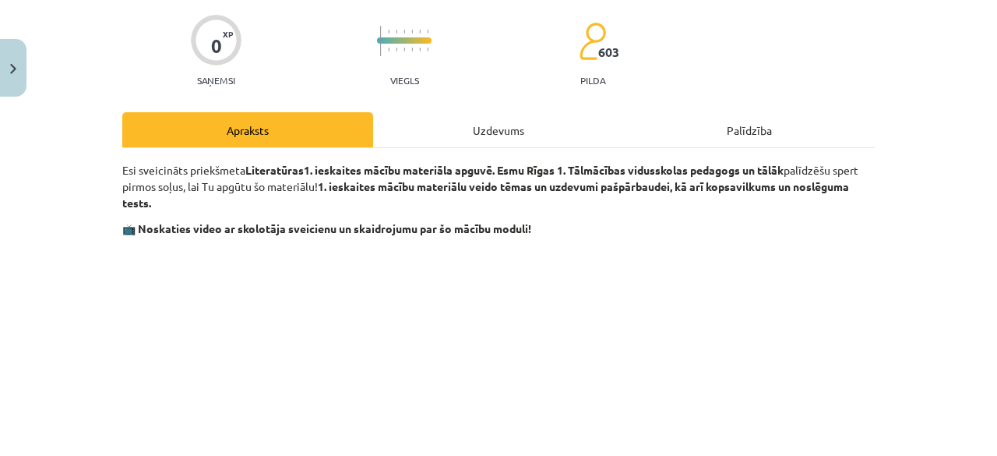
click at [404, 125] on div "Uzdevums" at bounding box center [498, 129] width 251 height 35
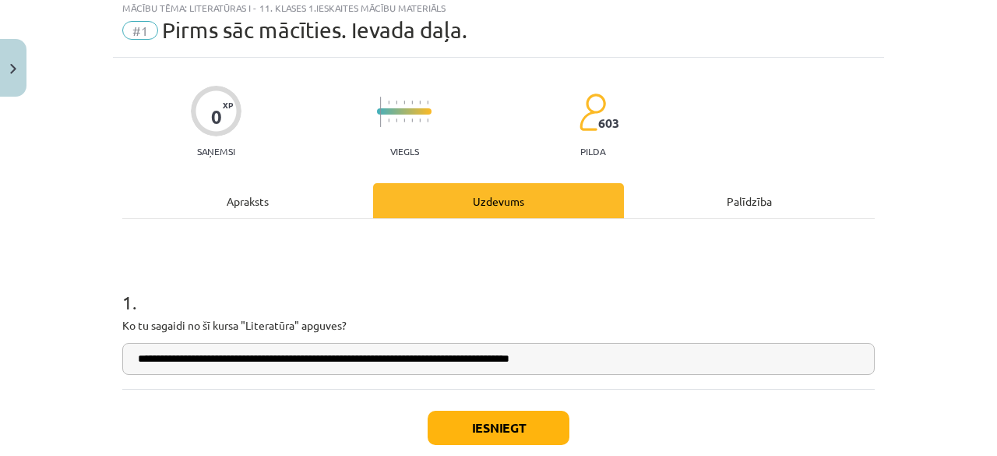
scroll to position [39, 0]
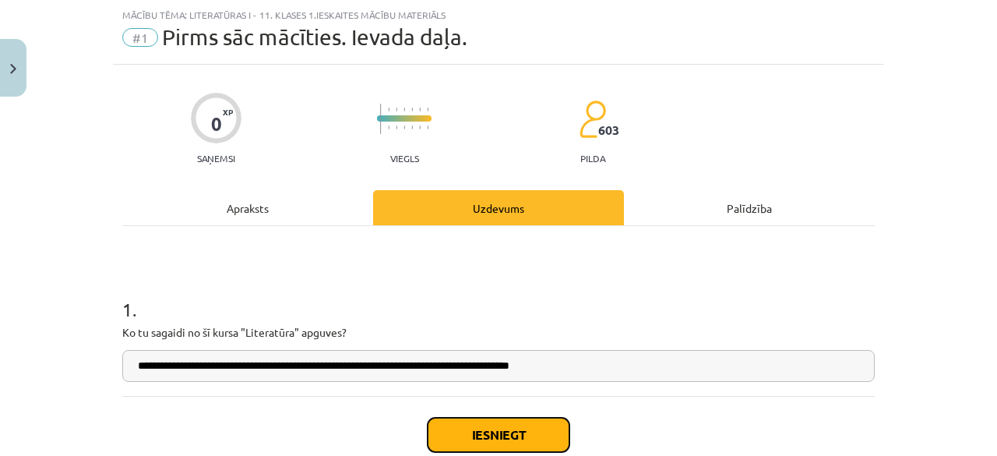
click at [446, 434] on button "Iesniegt" at bounding box center [499, 435] width 142 height 34
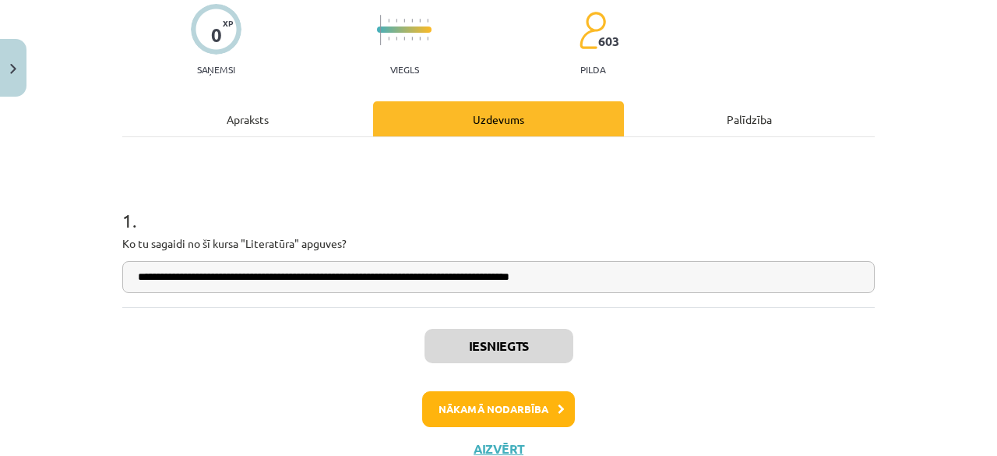
scroll to position [184, 0]
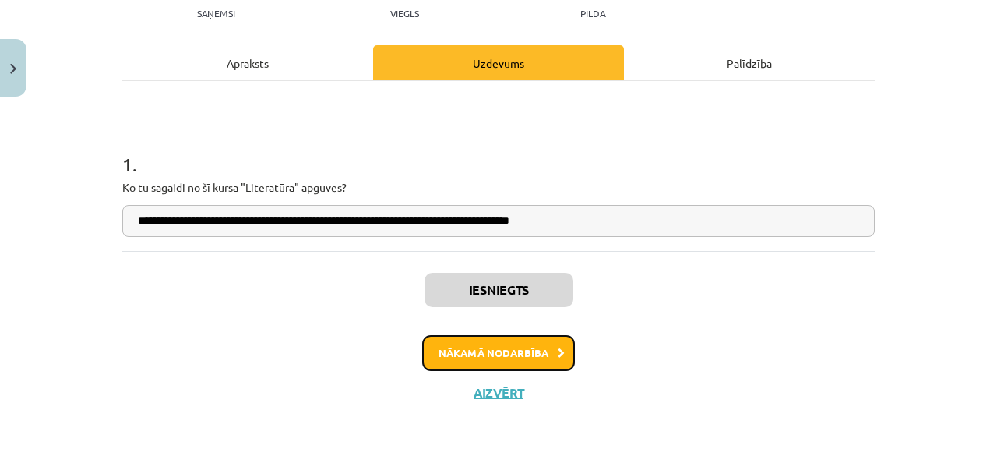
click at [481, 349] on button "Nākamā nodarbība" at bounding box center [498, 353] width 153 height 36
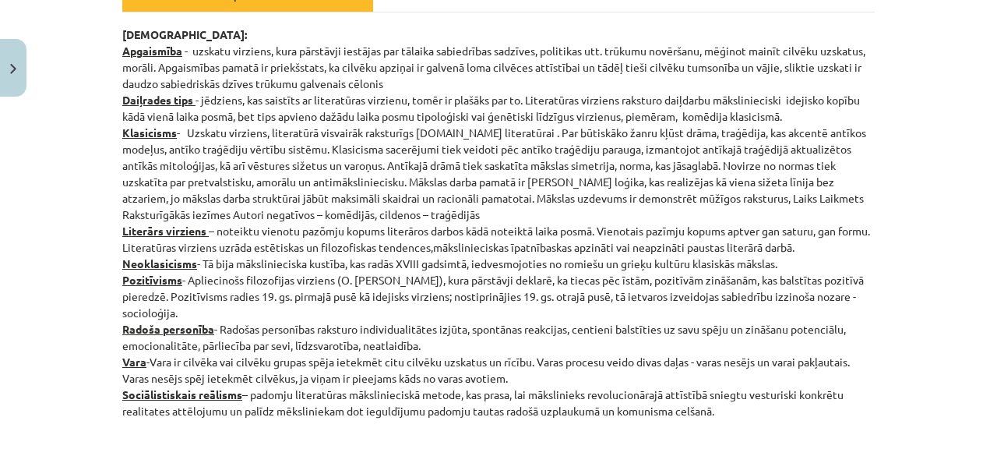
scroll to position [259, 0]
